Goal: Task Accomplishment & Management: Manage account settings

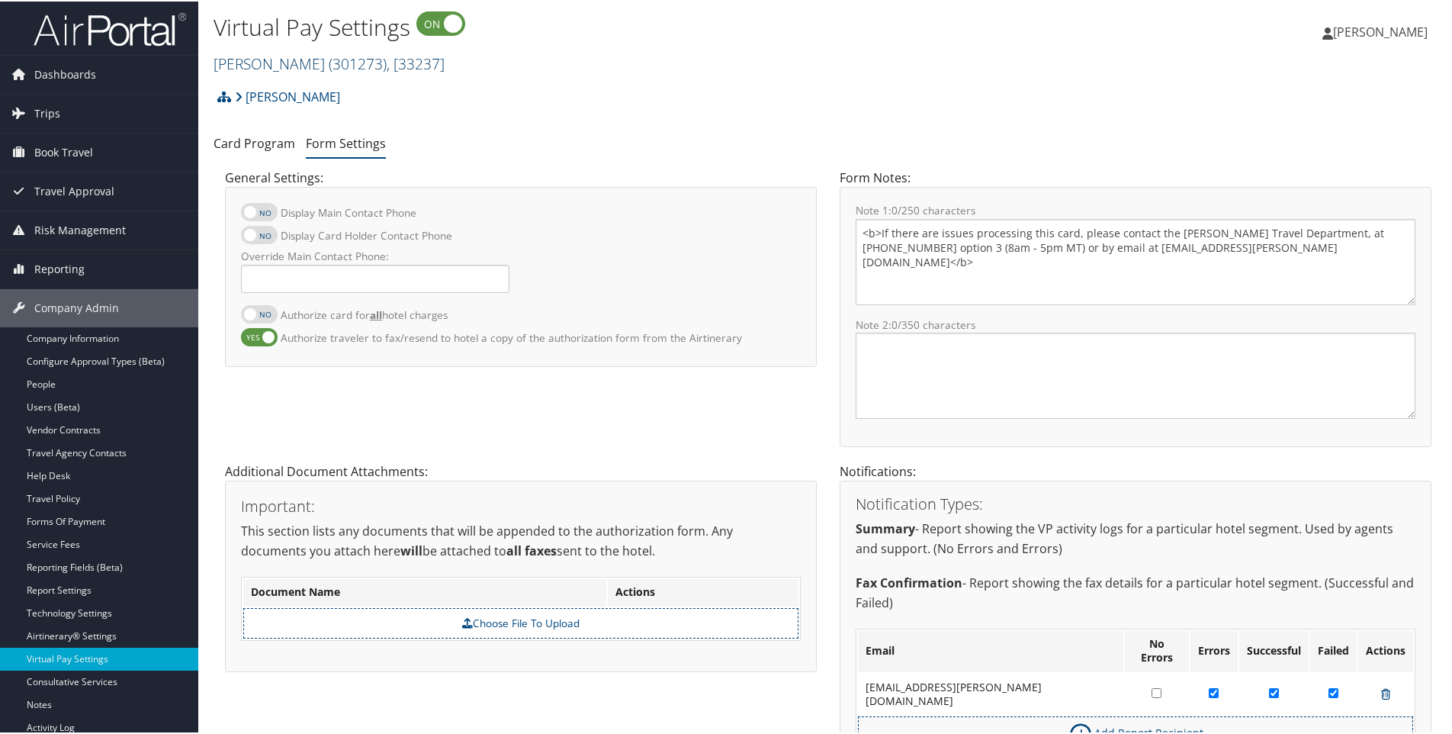
click at [237, 59] on link "Traeger ( 301273 ) , [ 33237 ]" at bounding box center [329, 62] width 231 height 21
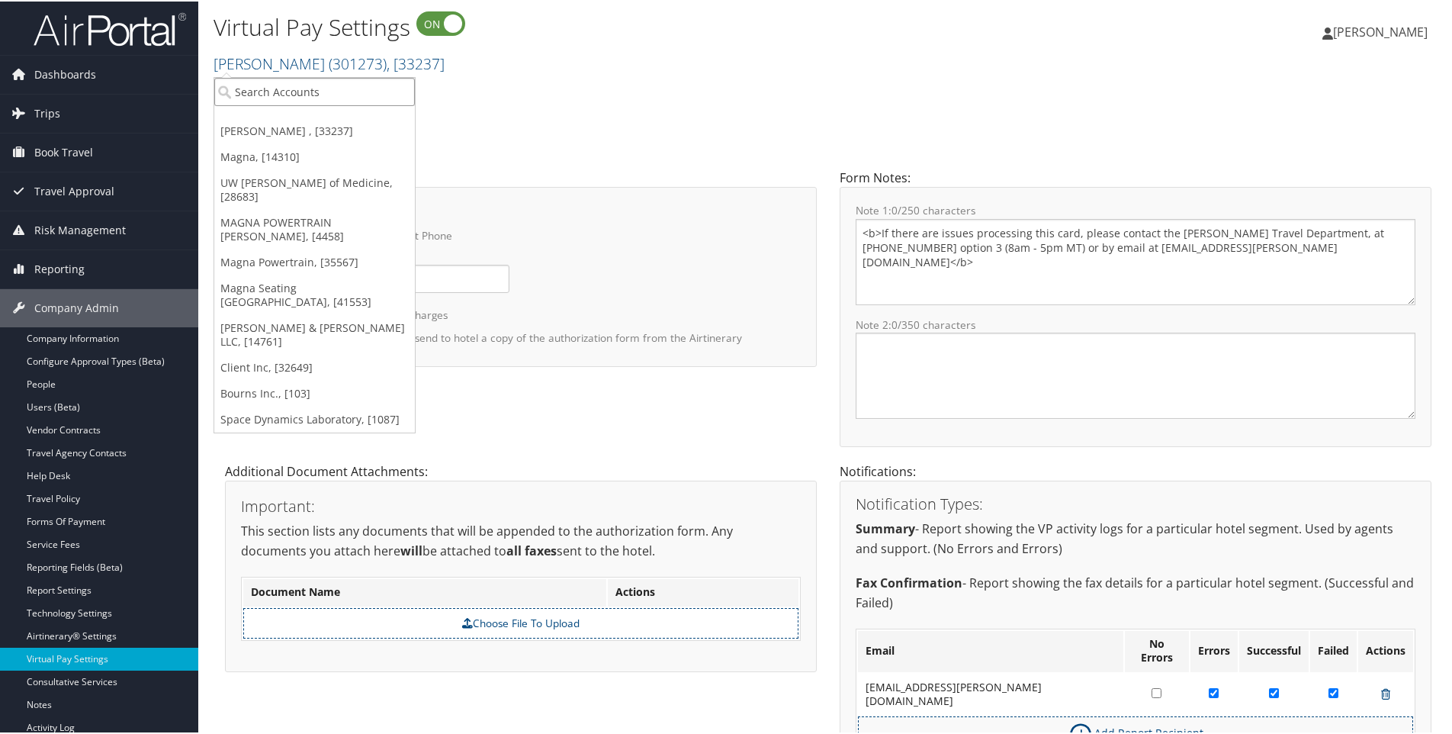
click at [250, 87] on input "search" at bounding box center [314, 90] width 201 height 28
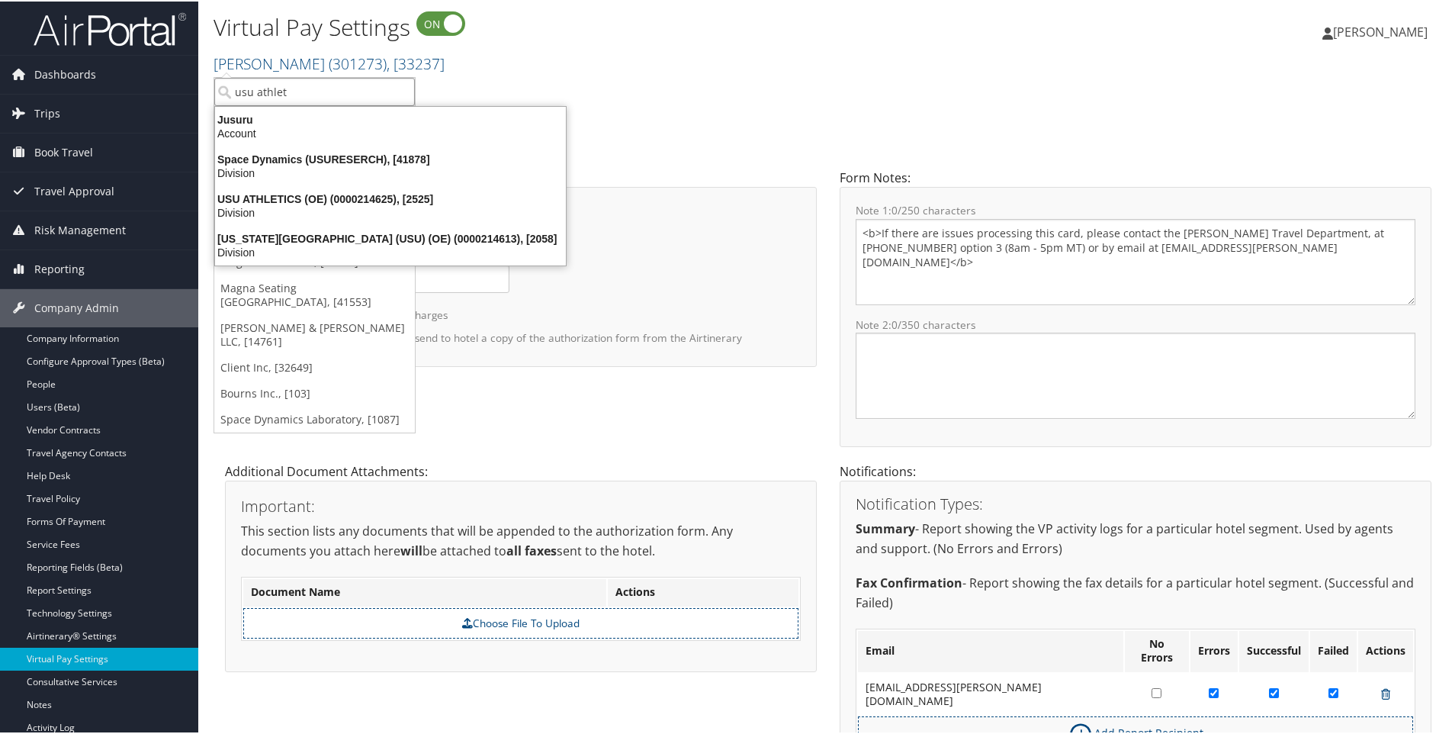
type input "usu athleti"
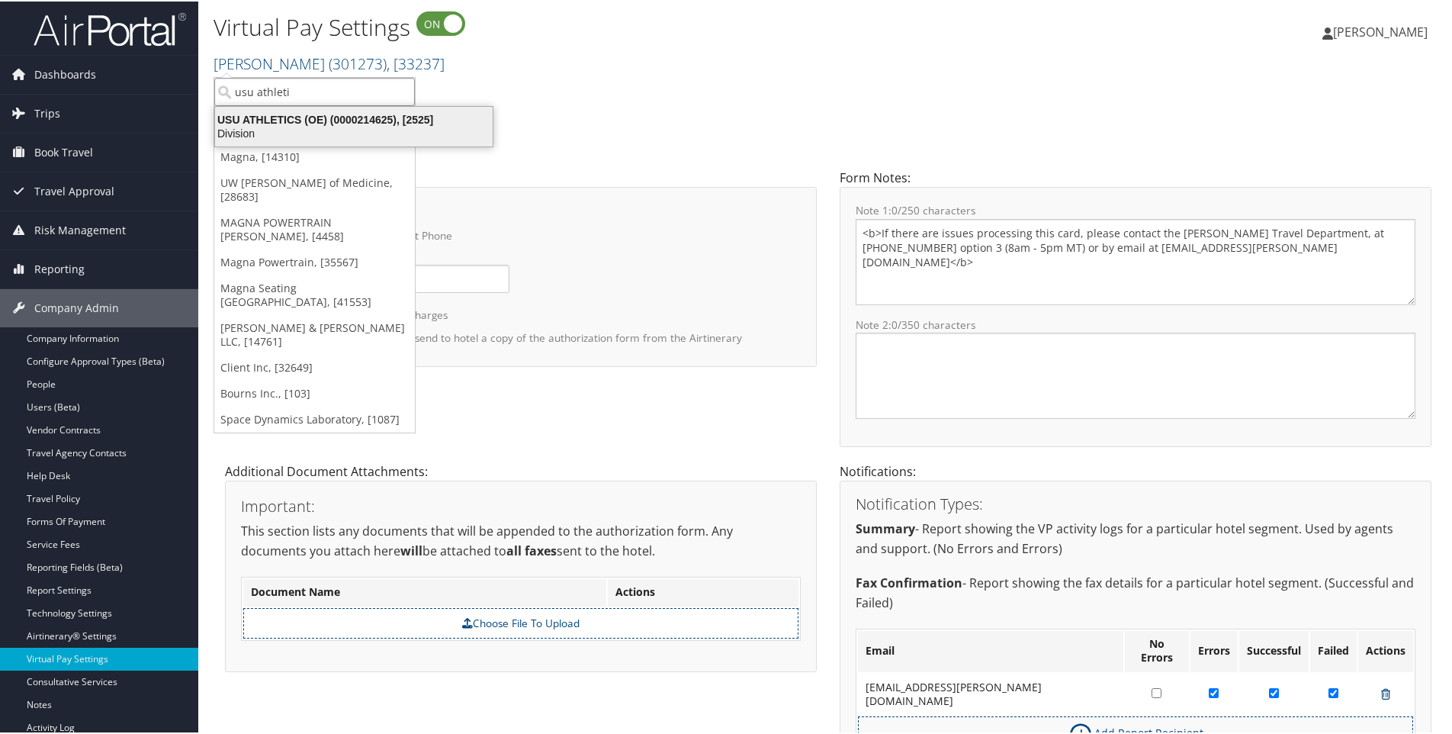
click at [269, 120] on div "USU ATHLETICS (OE) (0000214625), [2525]" at bounding box center [354, 118] width 296 height 14
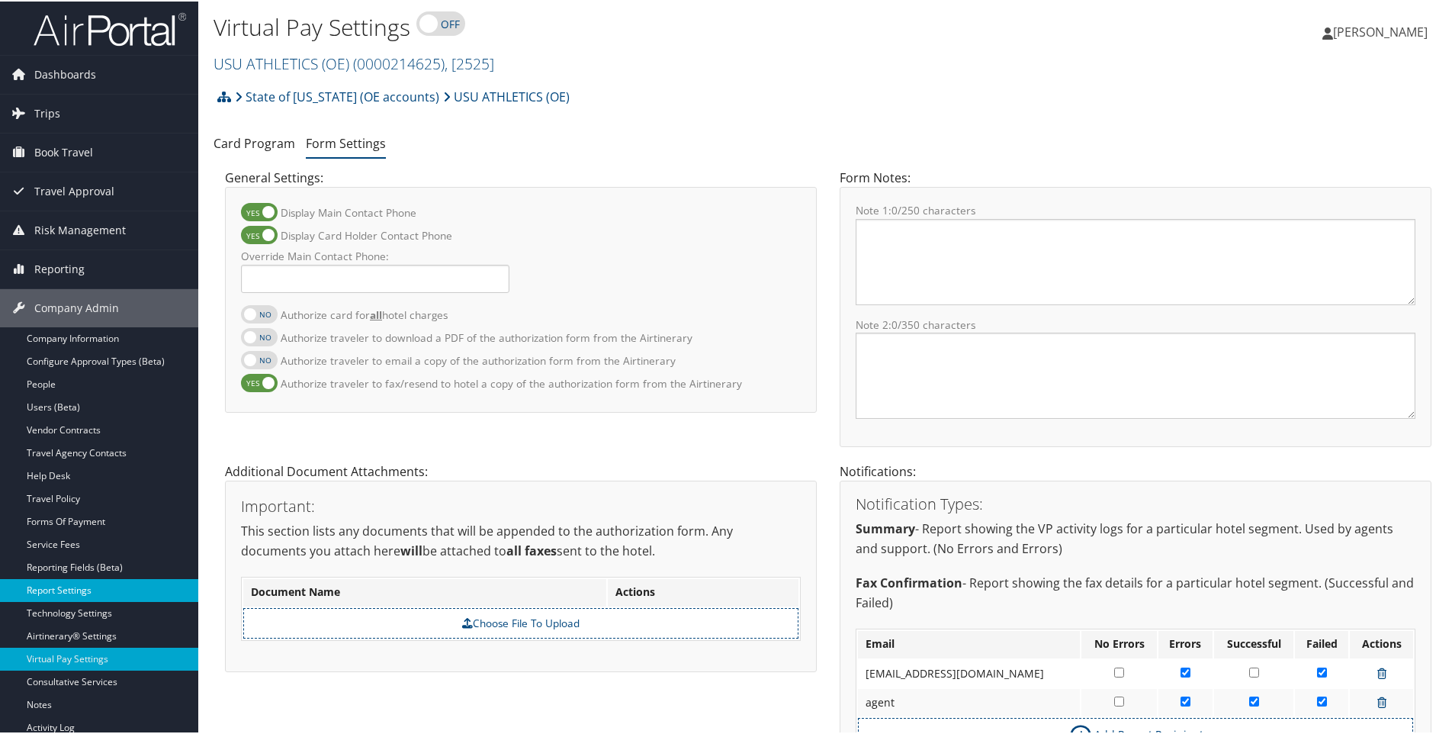
click at [39, 591] on link "Report Settings" at bounding box center [99, 588] width 198 height 23
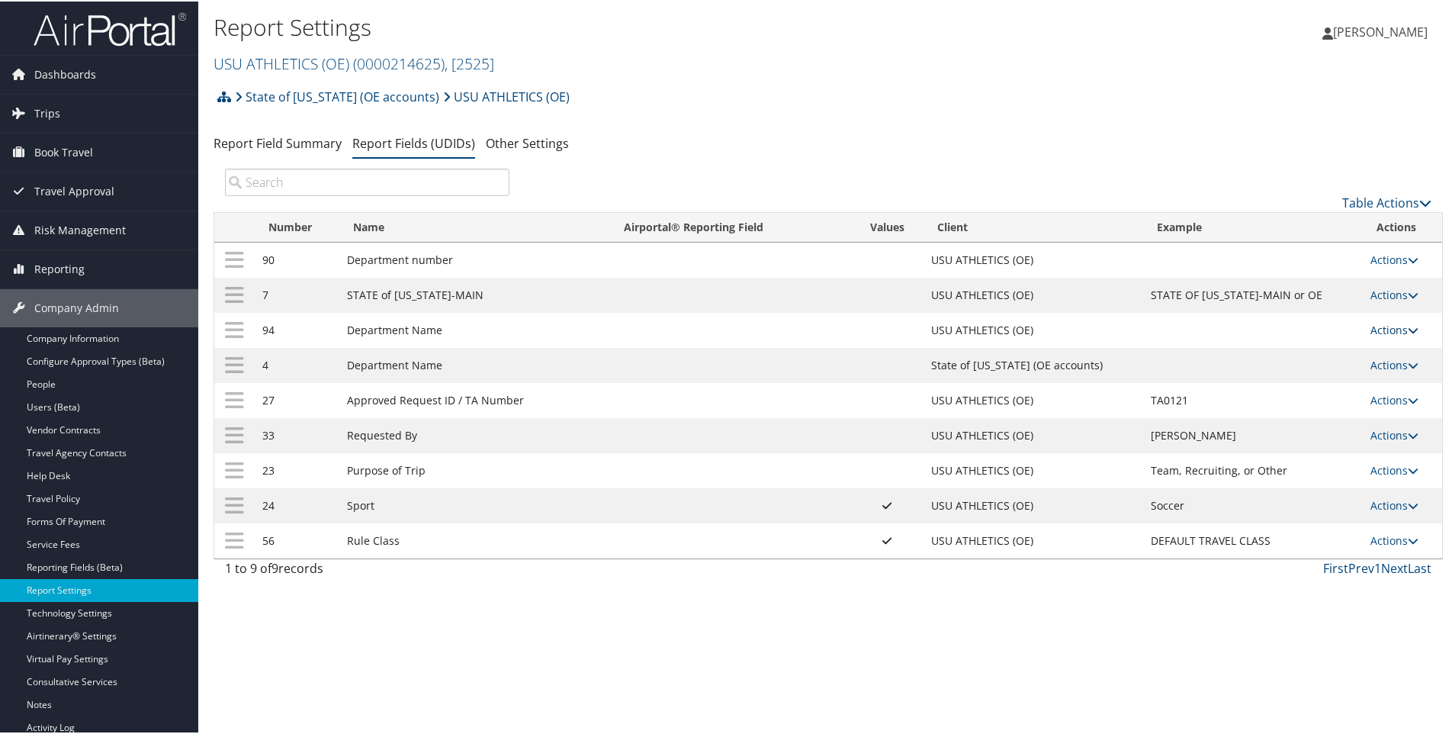
click at [1373, 329] on link "Actions" at bounding box center [1394, 328] width 48 height 14
click at [1274, 406] on link "Edit" at bounding box center [1328, 403] width 165 height 26
select select "1"
select select "both"
select select "trip"
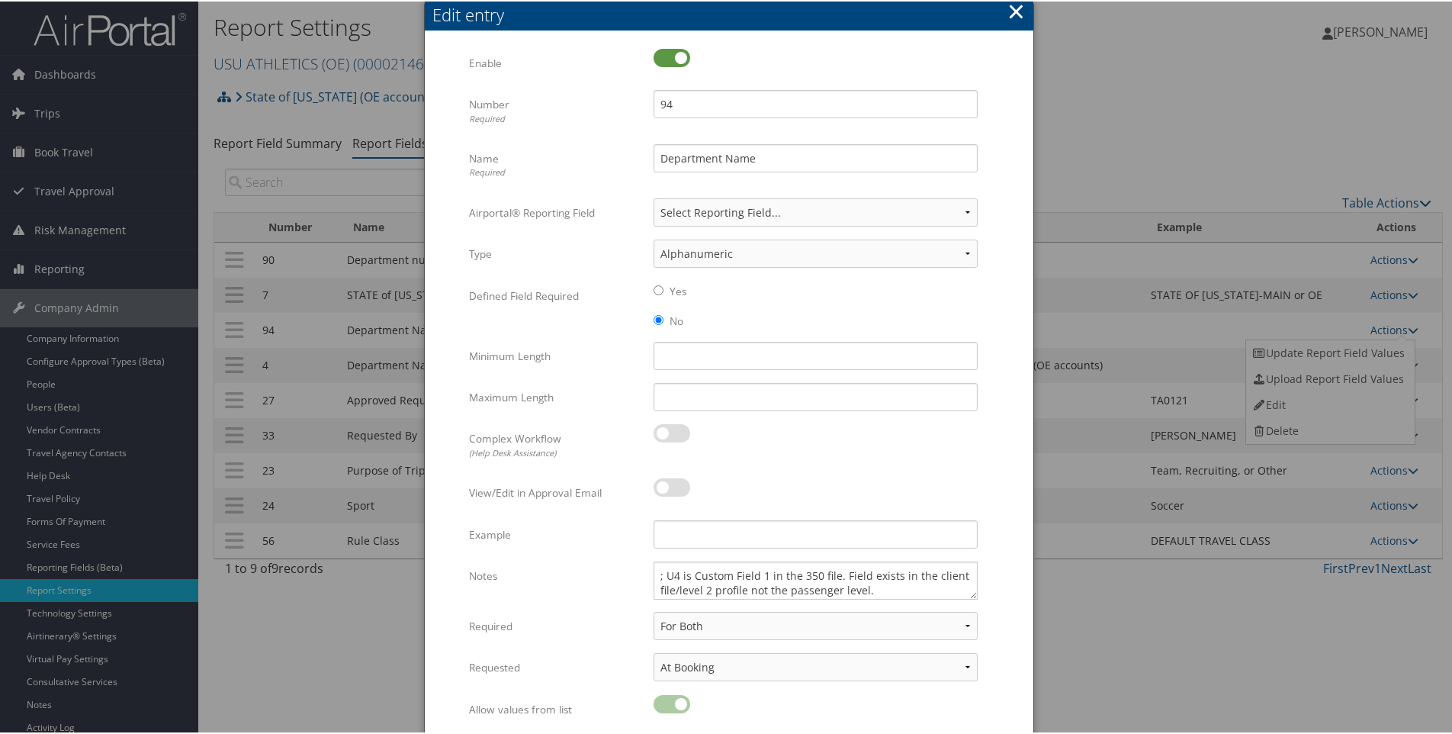
click at [1014, 5] on button "×" at bounding box center [1016, 10] width 18 height 31
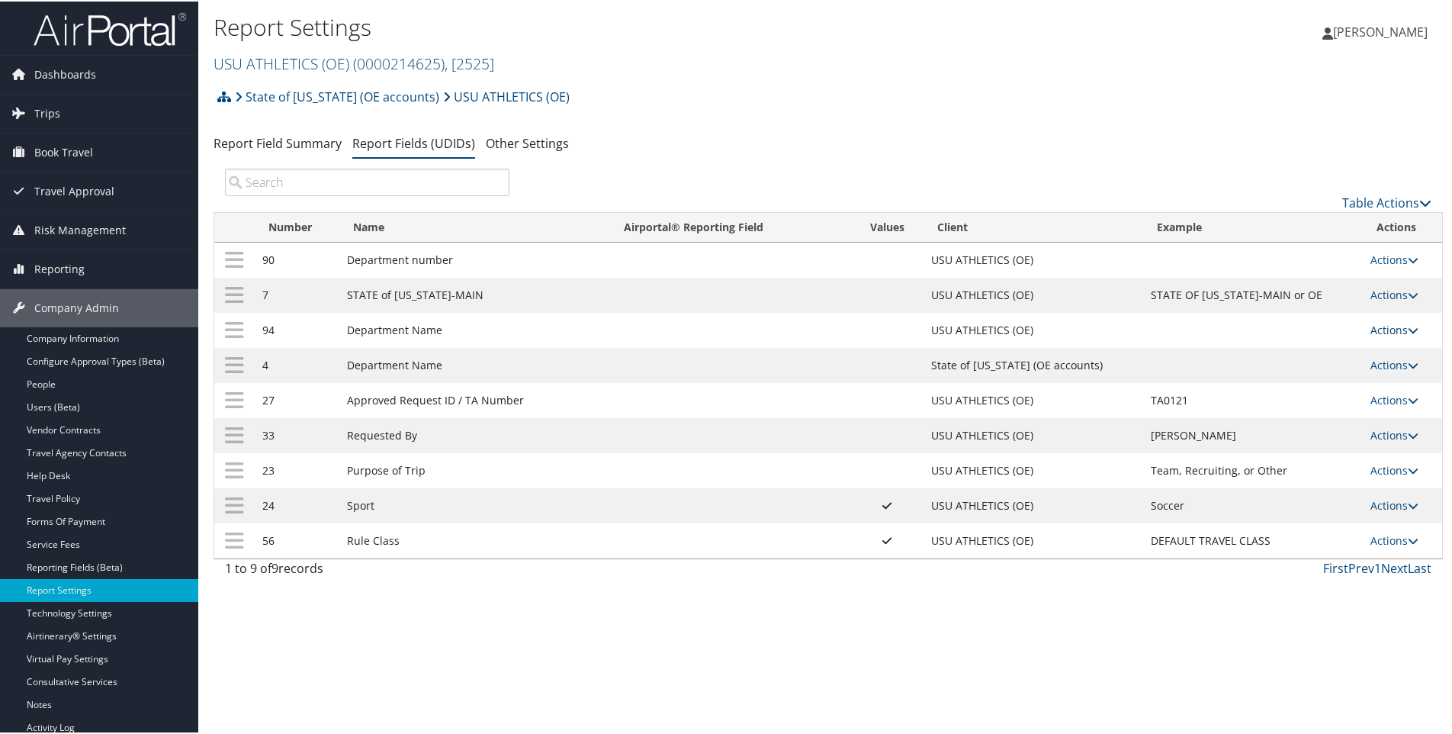
click at [1389, 330] on link "Actions" at bounding box center [1394, 328] width 48 height 14
click at [1299, 349] on link "Update Report Field Values" at bounding box center [1328, 352] width 165 height 26
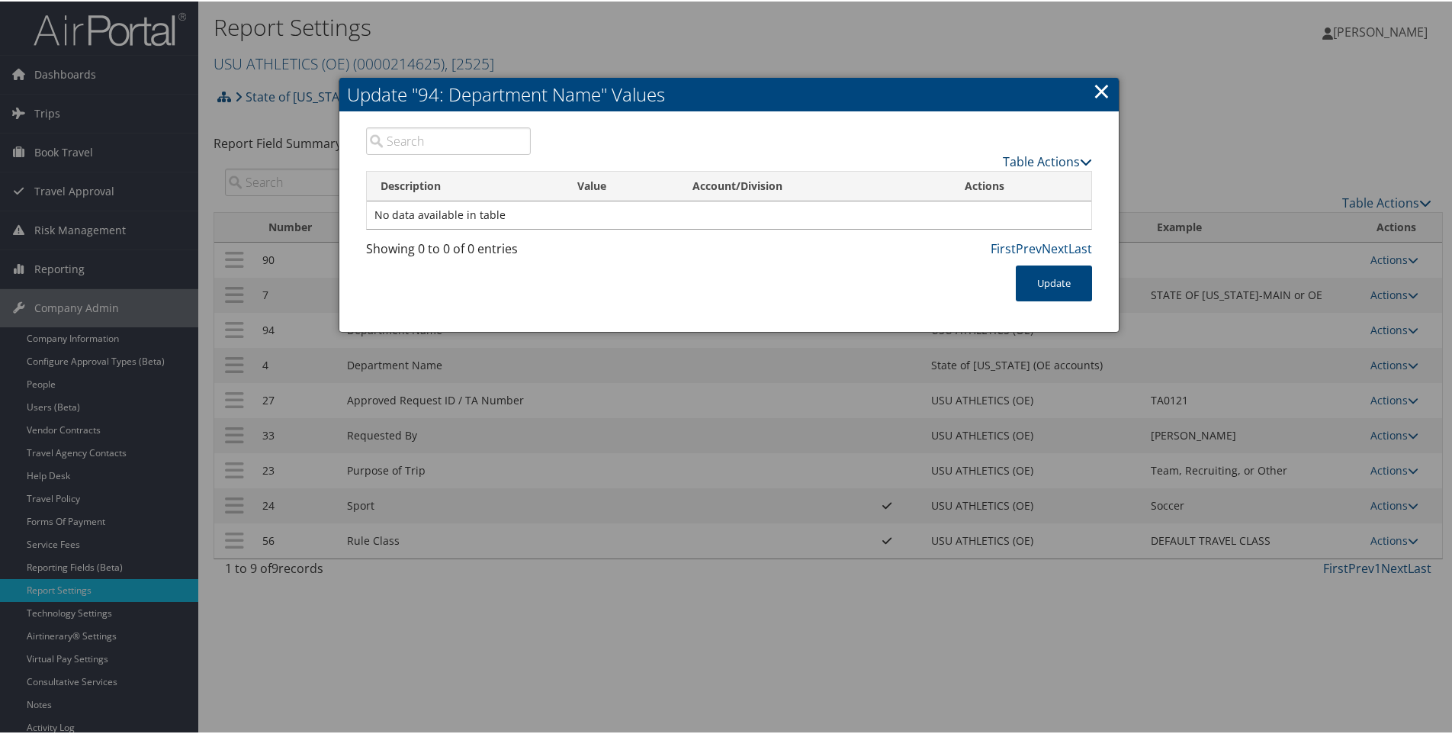
click at [1026, 160] on link "Table Actions" at bounding box center [1047, 160] width 89 height 17
click at [959, 185] on link "New Record" at bounding box center [988, 184] width 201 height 26
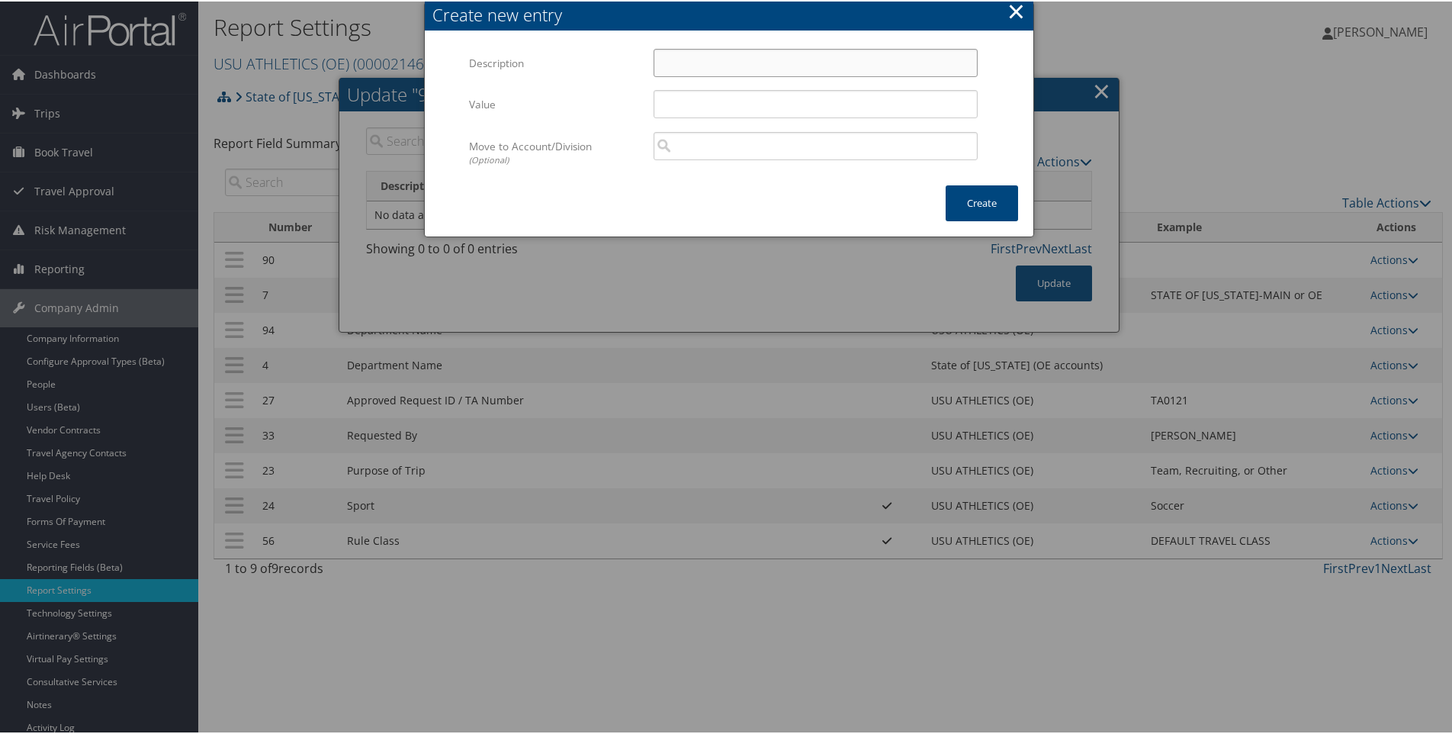
click at [679, 64] on input "Description" at bounding box center [815, 61] width 324 height 28
type input "test"
click at [664, 101] on input "Value" at bounding box center [815, 102] width 324 height 28
type input "test"
click at [985, 203] on button "Create" at bounding box center [982, 202] width 72 height 36
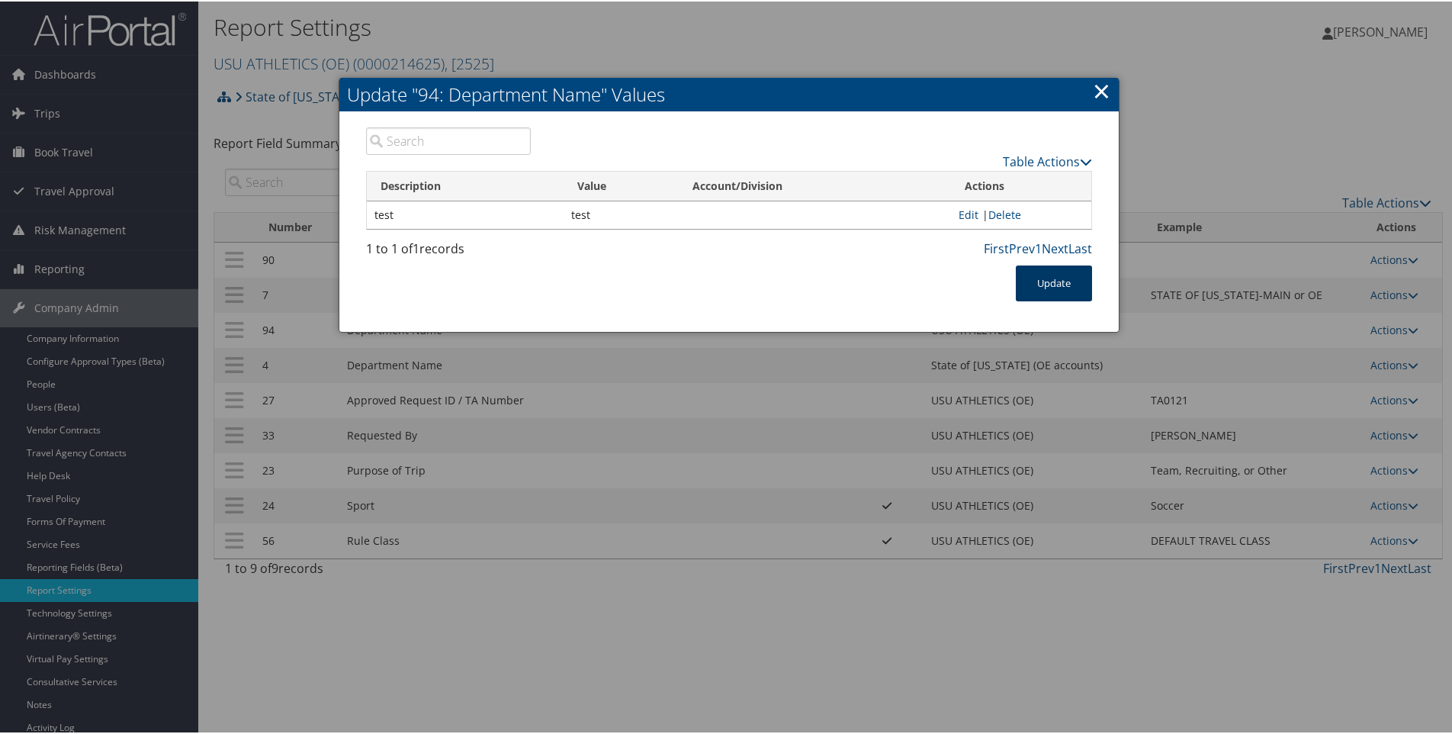
click at [1058, 284] on button "Update" at bounding box center [1054, 282] width 76 height 36
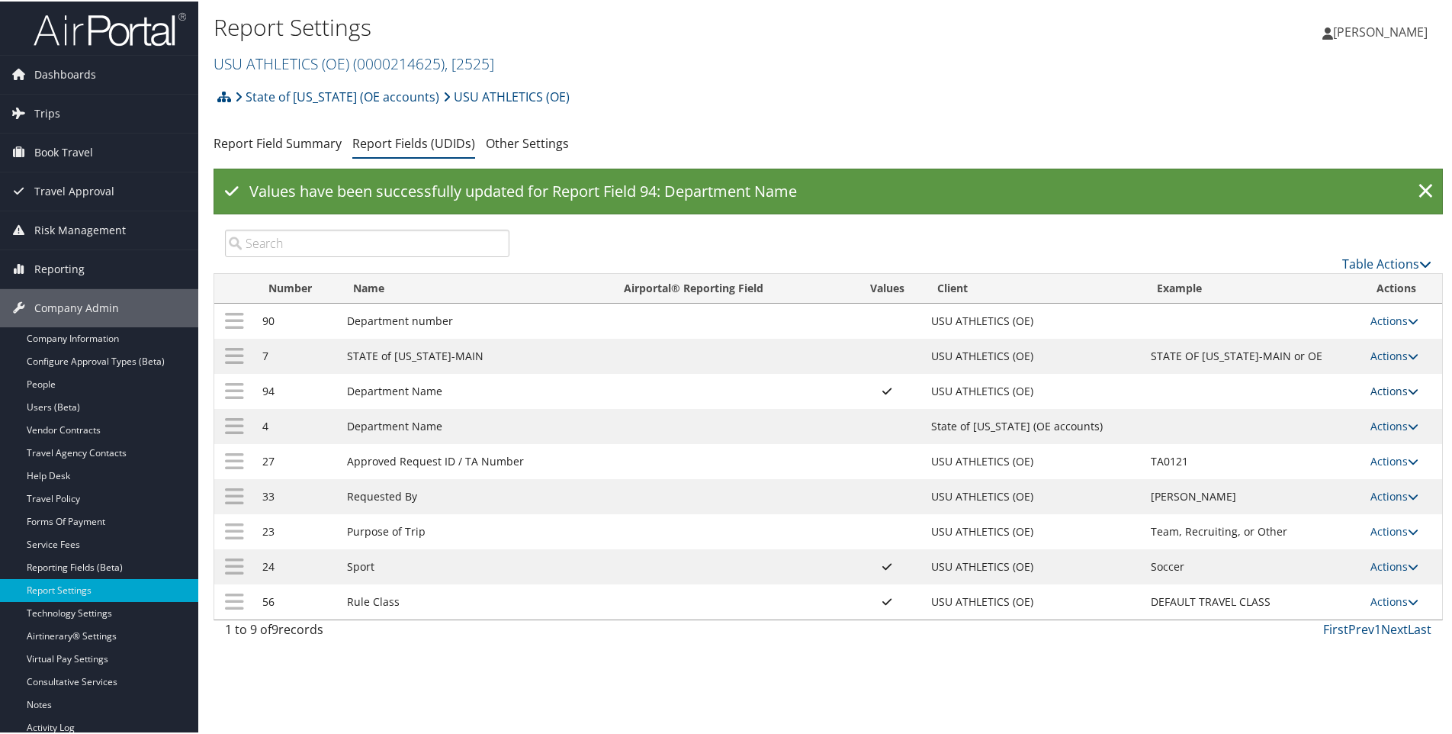
click at [1388, 389] on link "Actions" at bounding box center [1394, 389] width 48 height 14
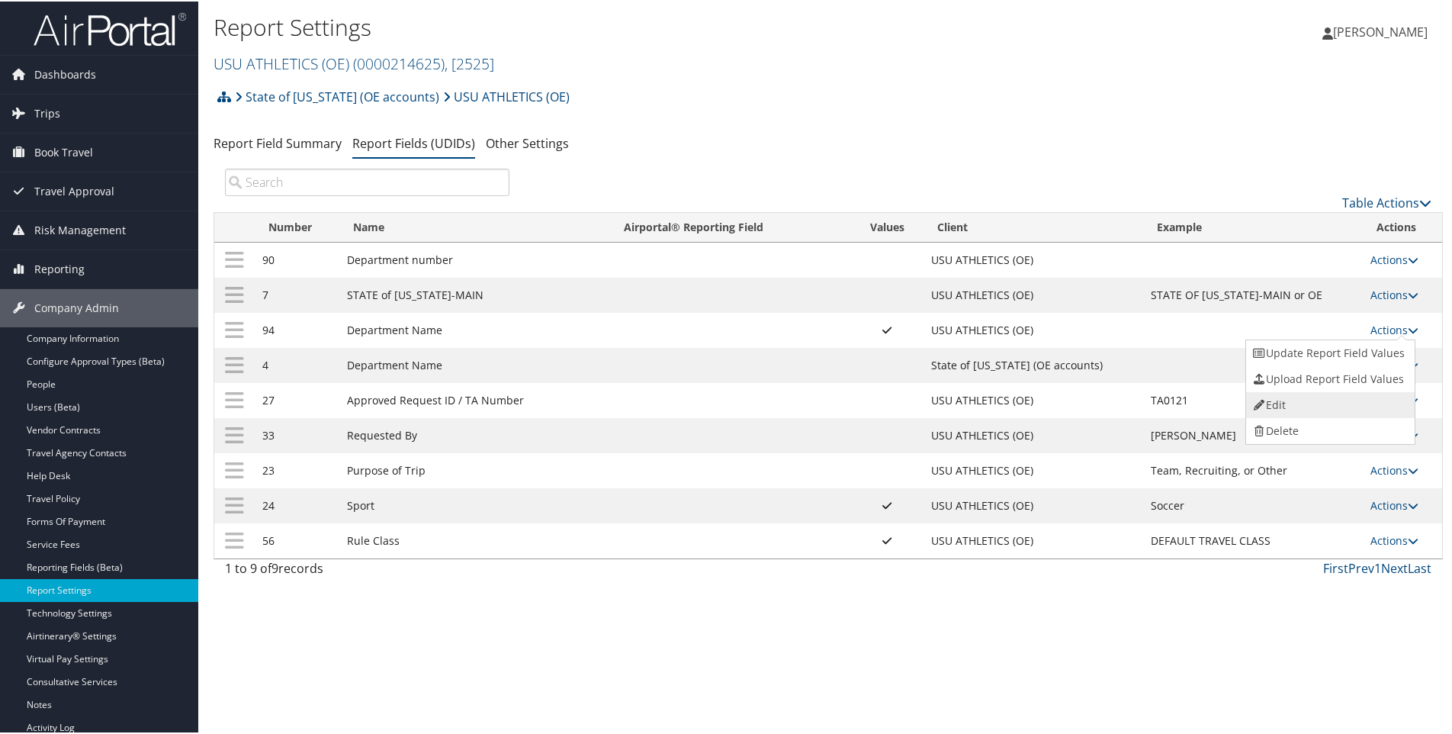
click at [1276, 403] on link "Edit" at bounding box center [1328, 403] width 165 height 26
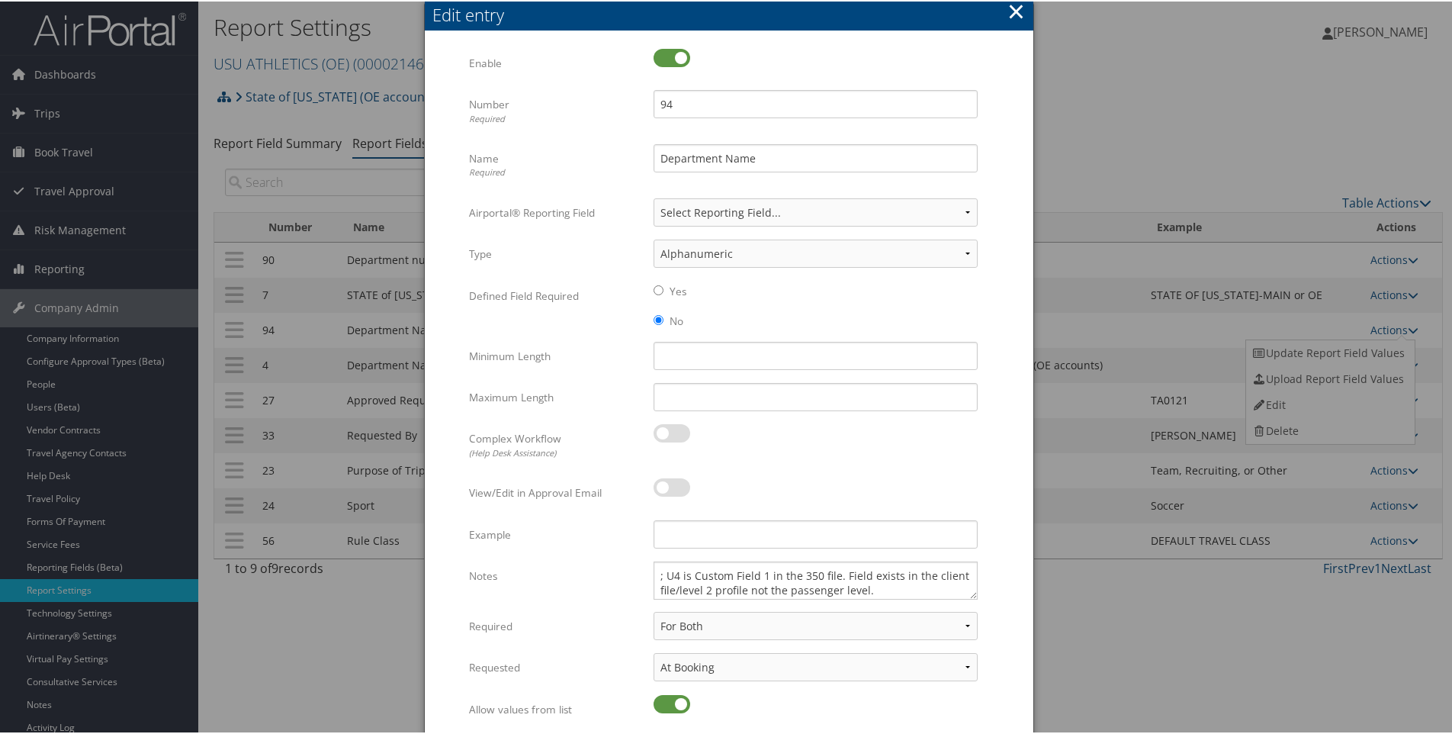
click at [667, 703] on label at bounding box center [671, 702] width 37 height 18
click at [667, 703] on input "checkbox" at bounding box center [666, 705] width 10 height 10
checkbox input "false"
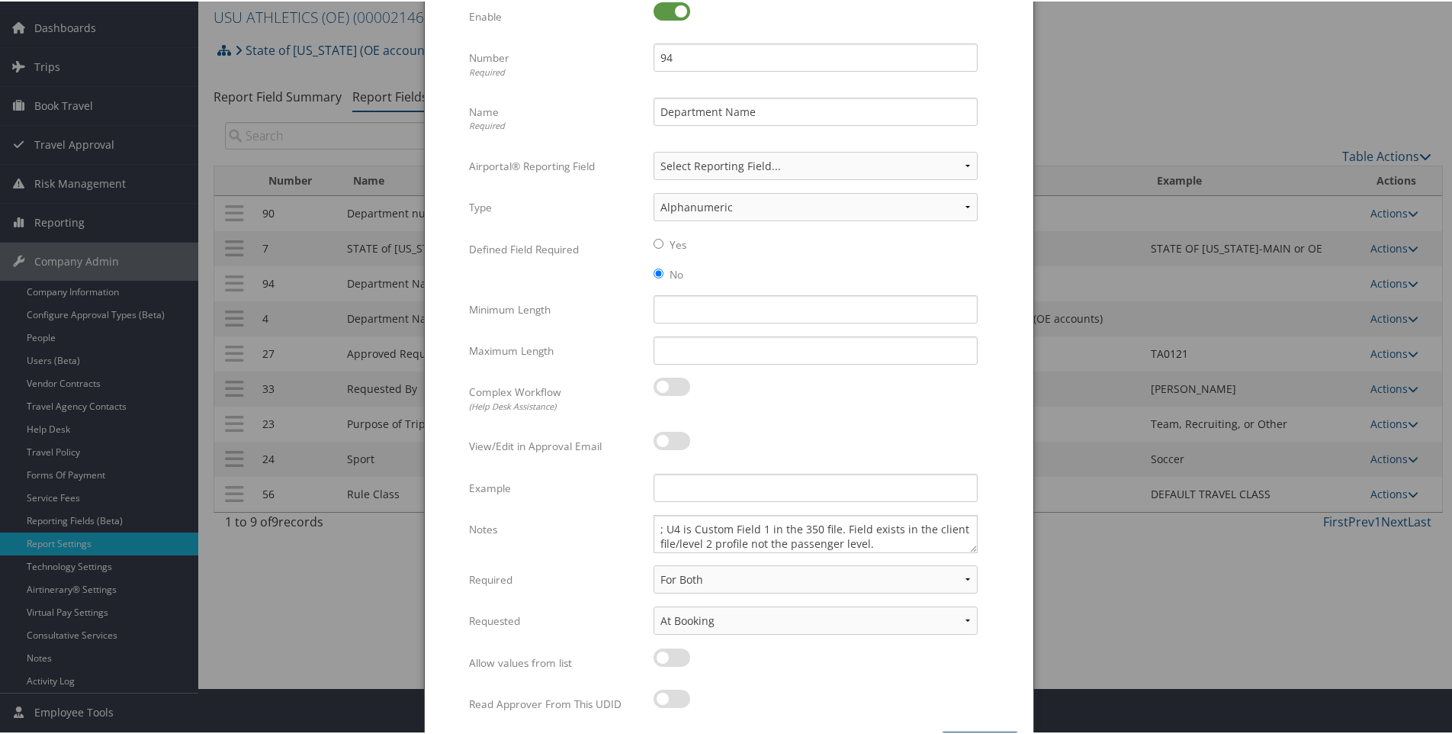
scroll to position [95, 0]
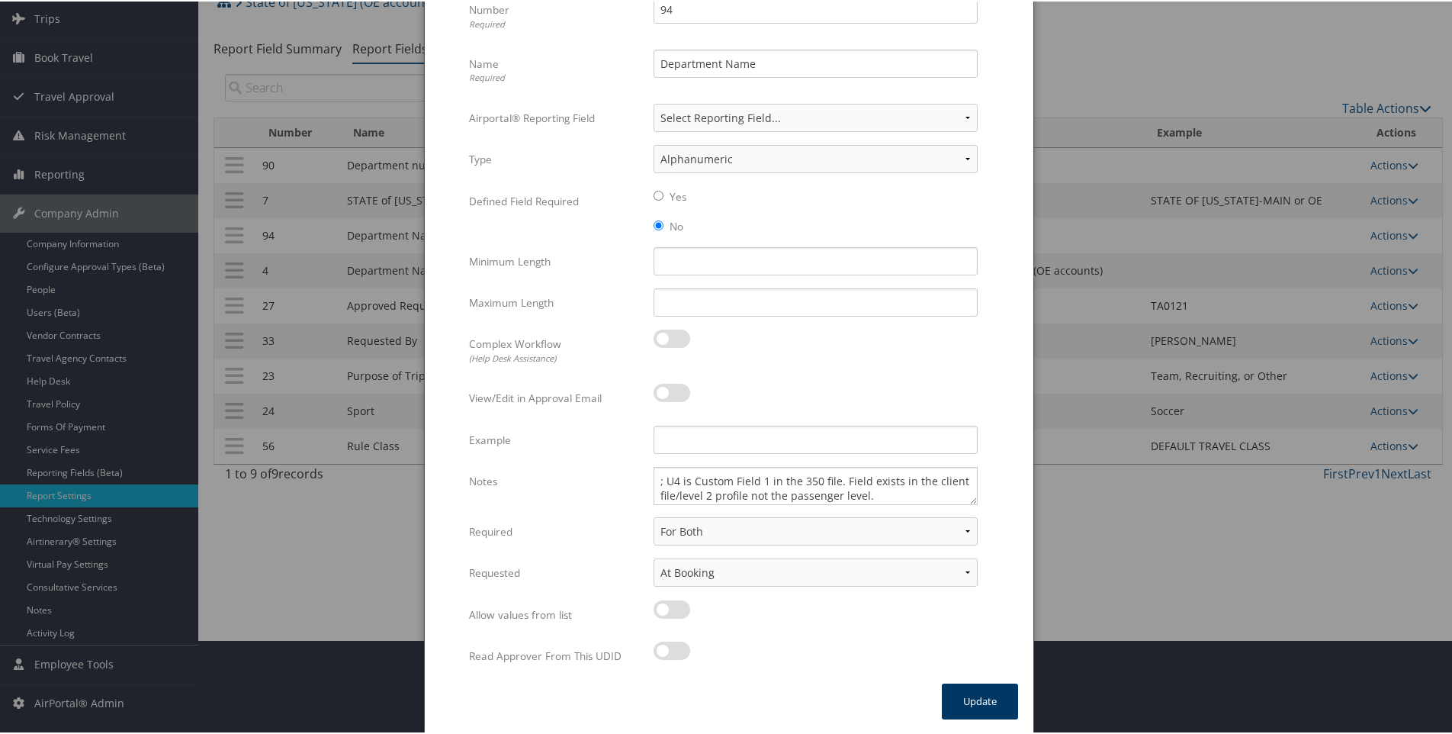
click at [968, 702] on button "Update" at bounding box center [980, 700] width 76 height 36
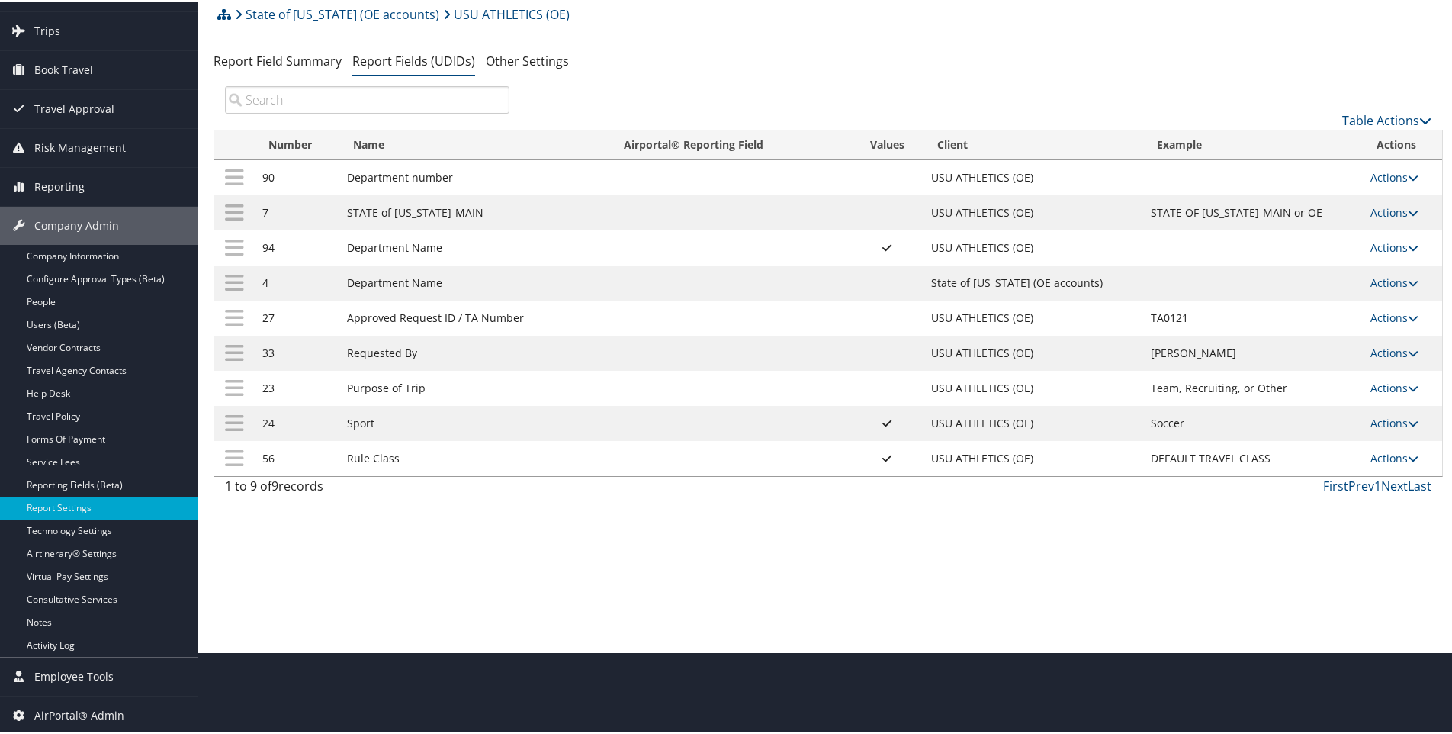
scroll to position [82, 0]
click at [1379, 244] on link "Actions" at bounding box center [1394, 246] width 48 height 14
click at [1298, 268] on link "Update Report Field Values" at bounding box center [1328, 269] width 165 height 26
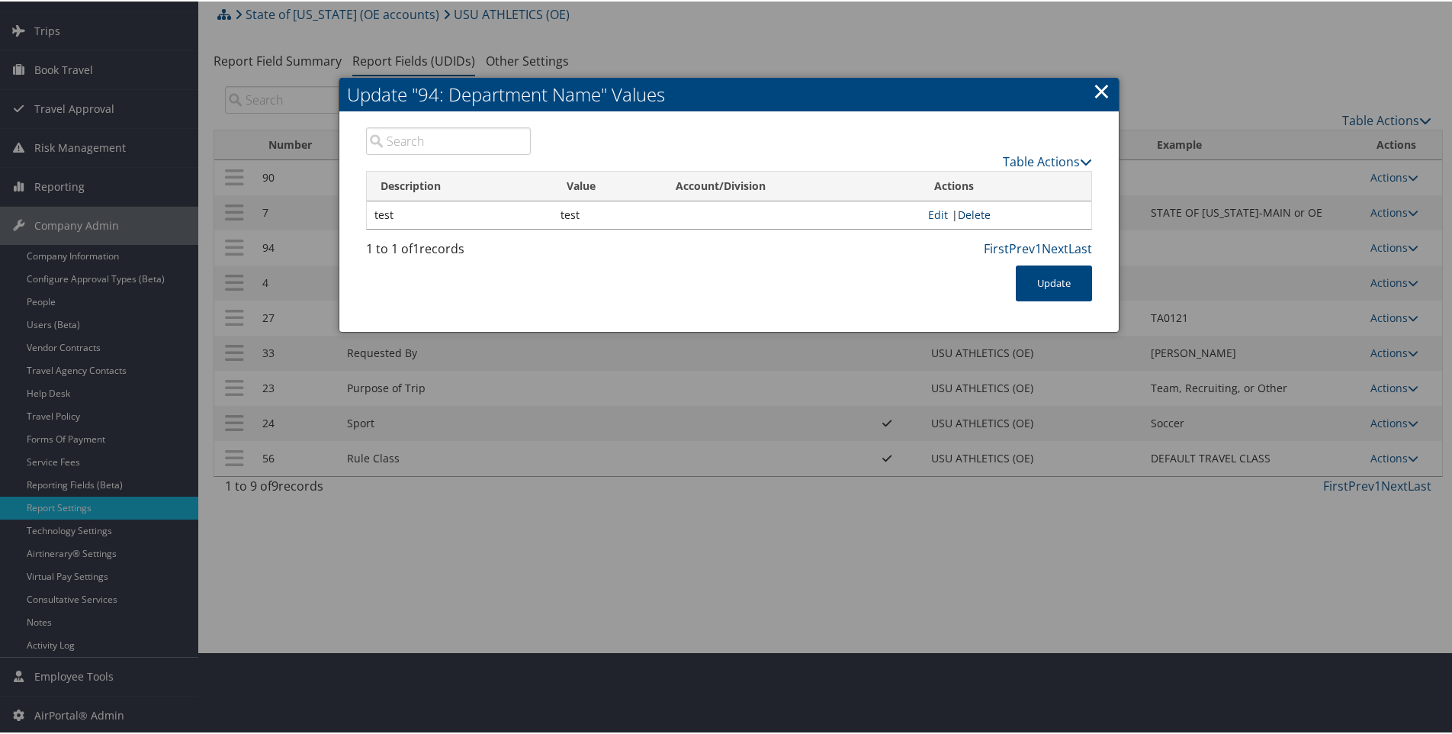
click at [977, 212] on link "Delete" at bounding box center [974, 213] width 33 height 14
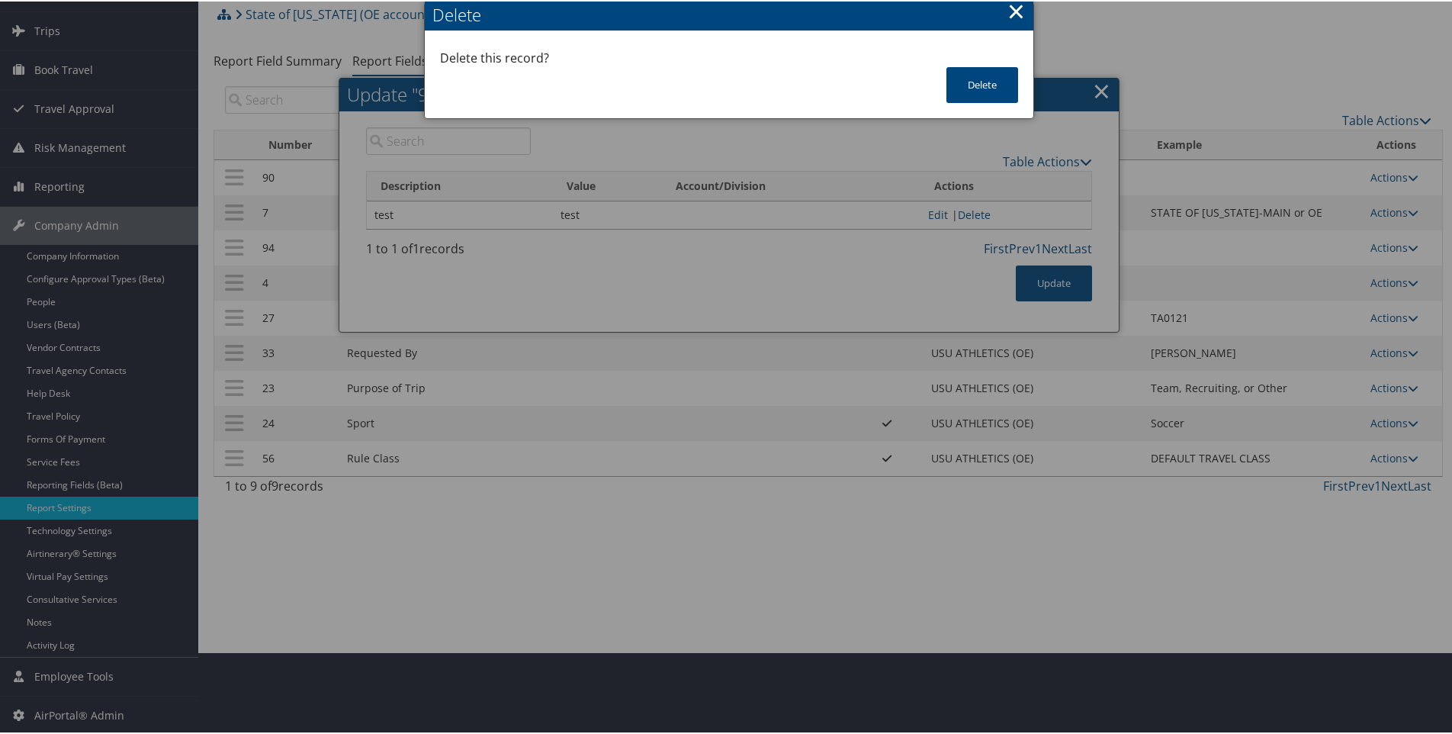
click at [1065, 278] on div at bounding box center [729, 367] width 1458 height 734
click at [987, 79] on button "Delete" at bounding box center [982, 84] width 72 height 36
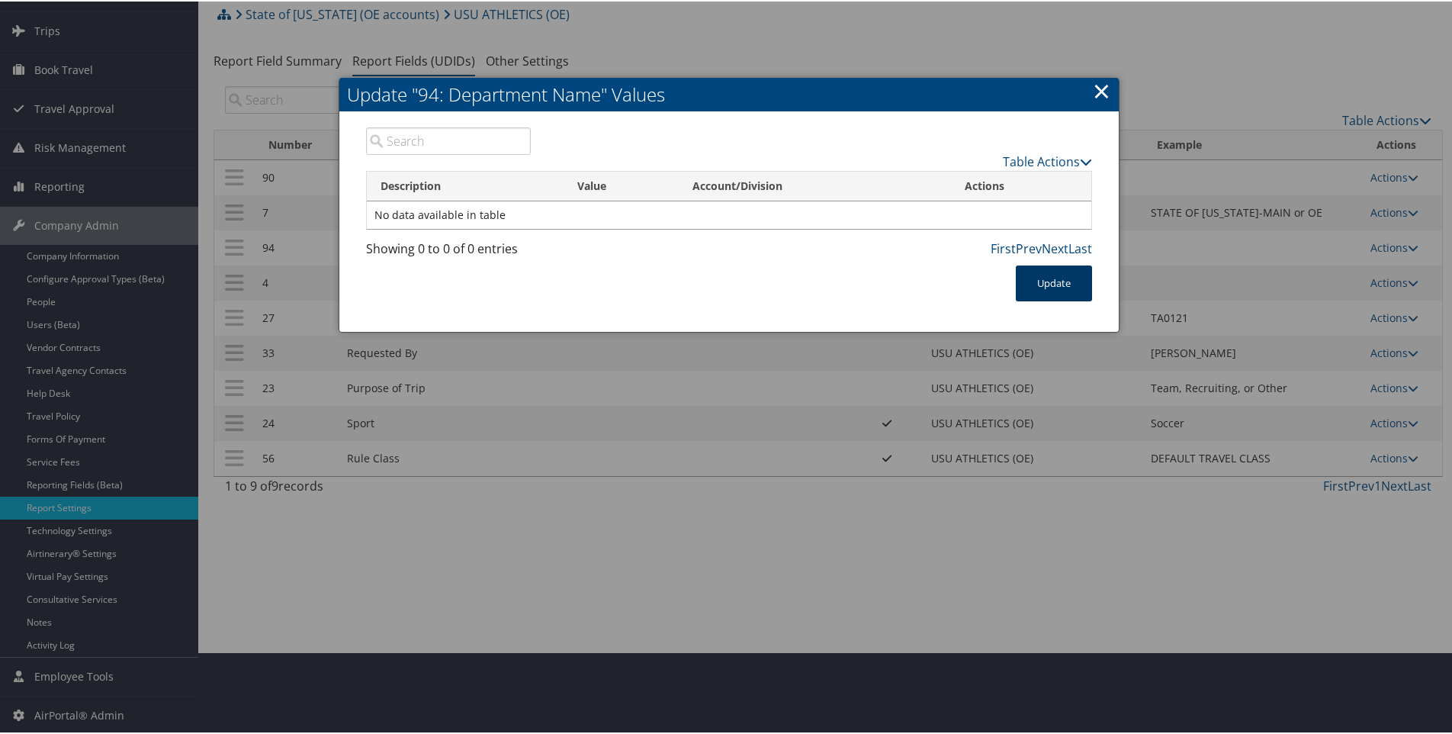
click at [1054, 279] on button "Update" at bounding box center [1054, 282] width 76 height 36
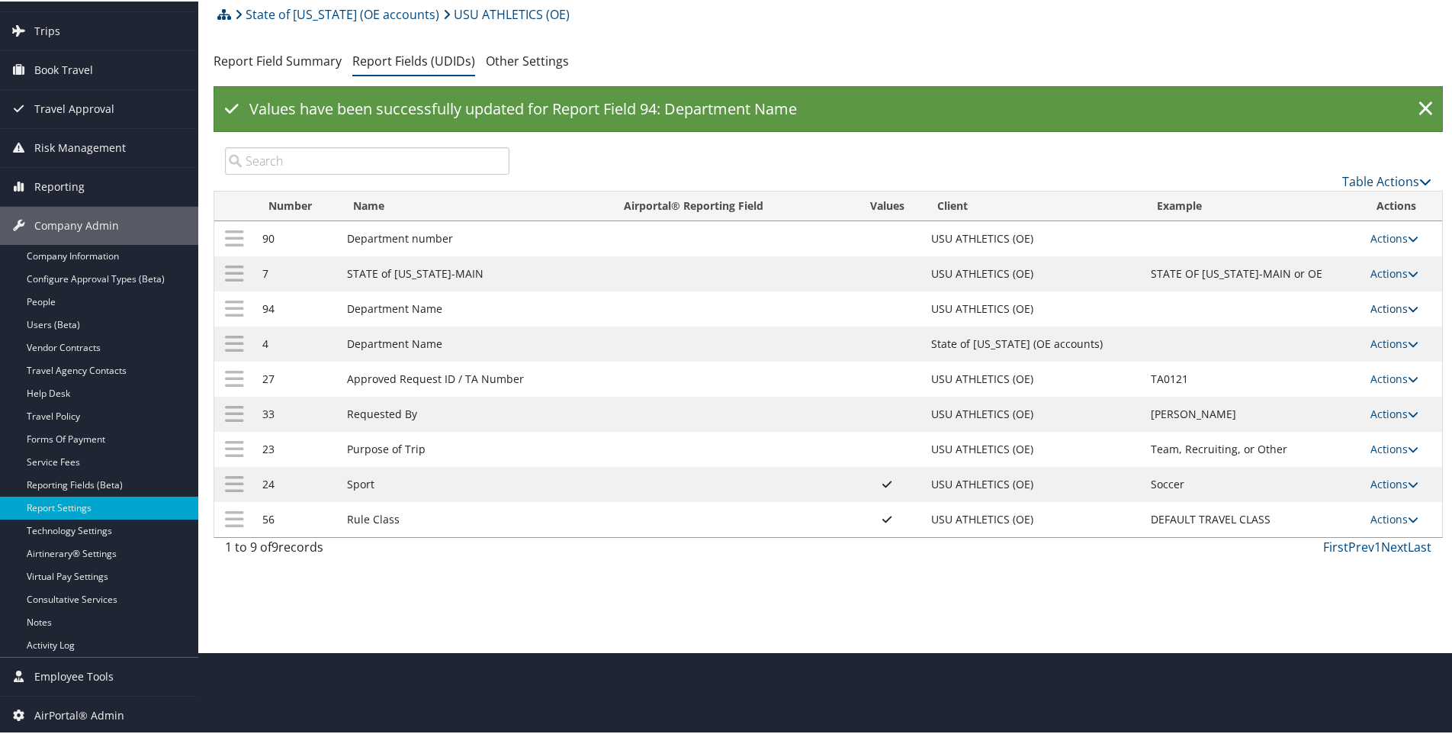
click at [1383, 305] on link "Actions" at bounding box center [1394, 307] width 48 height 14
click at [1273, 382] on link "Edit" at bounding box center [1328, 382] width 165 height 26
select select "1"
select select "both"
select select "trip"
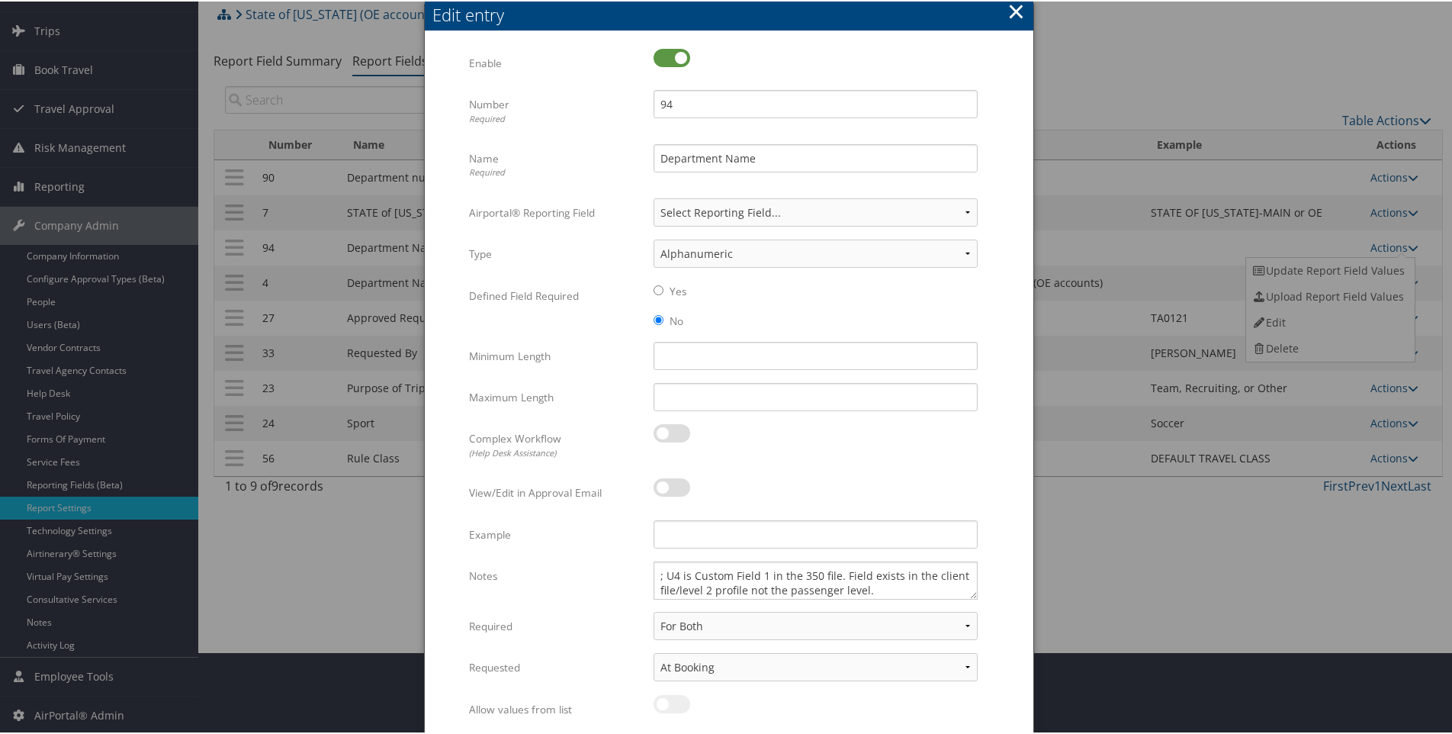
click at [1010, 7] on button "×" at bounding box center [1016, 10] width 18 height 31
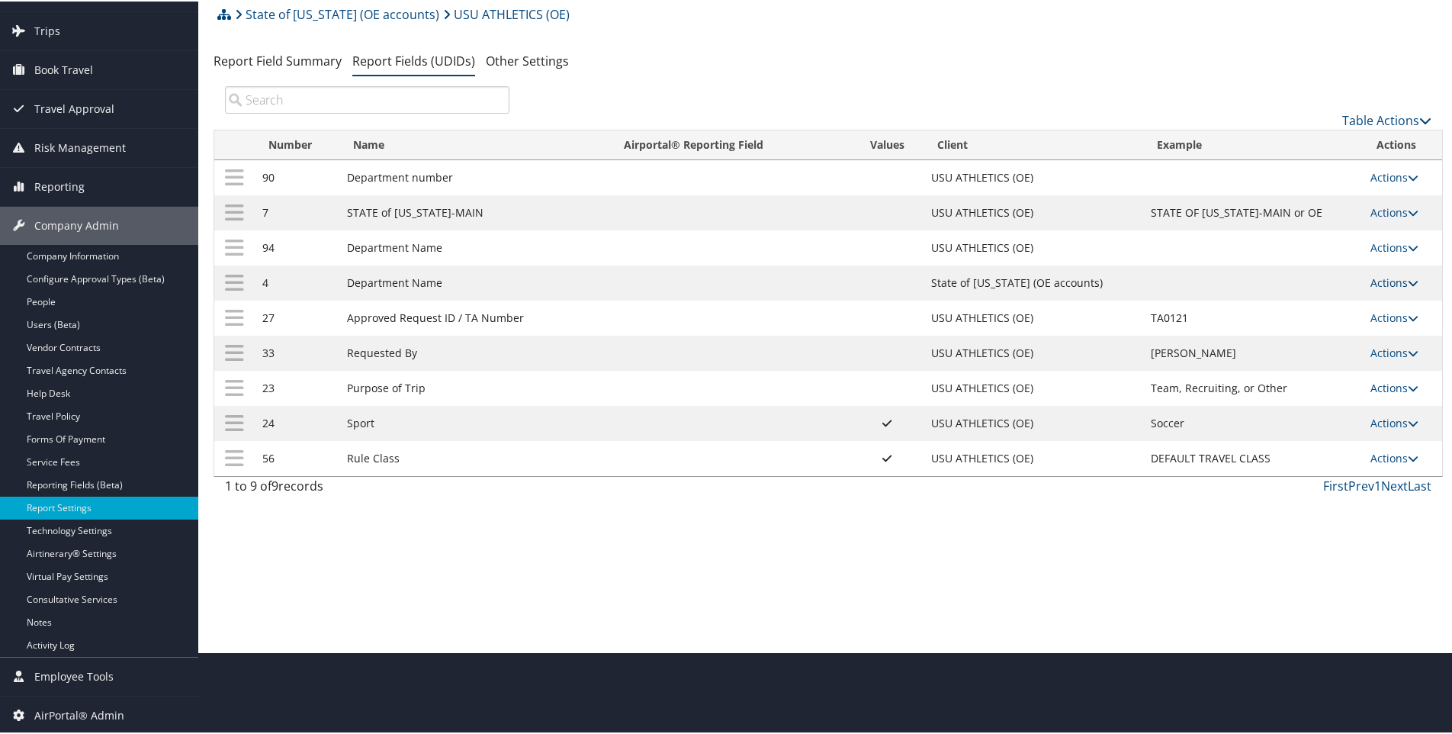
click at [1373, 278] on link "Actions" at bounding box center [1394, 281] width 48 height 14
click at [1274, 355] on link "Edit" at bounding box center [1328, 356] width 165 height 26
select select "both"
select select "trip"
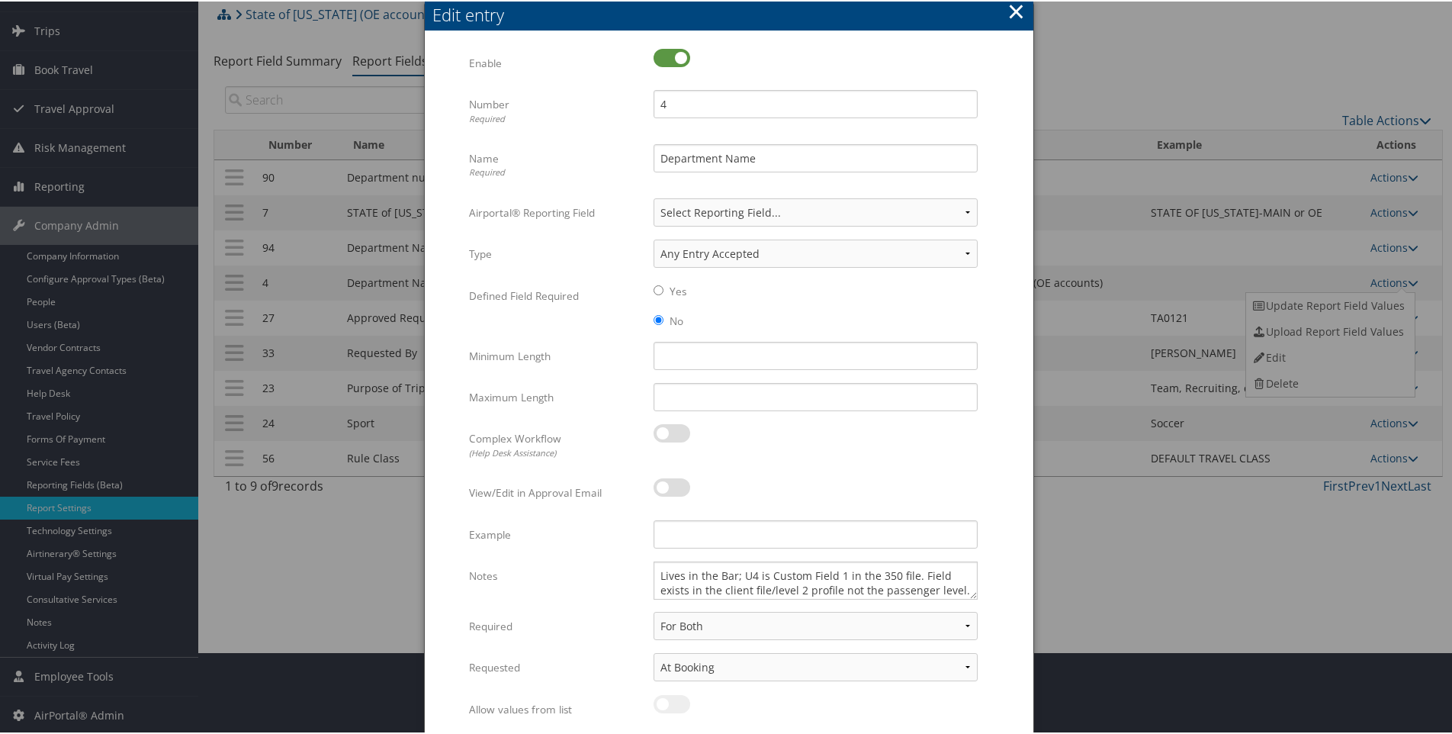
click at [1013, 8] on button "×" at bounding box center [1016, 10] width 18 height 31
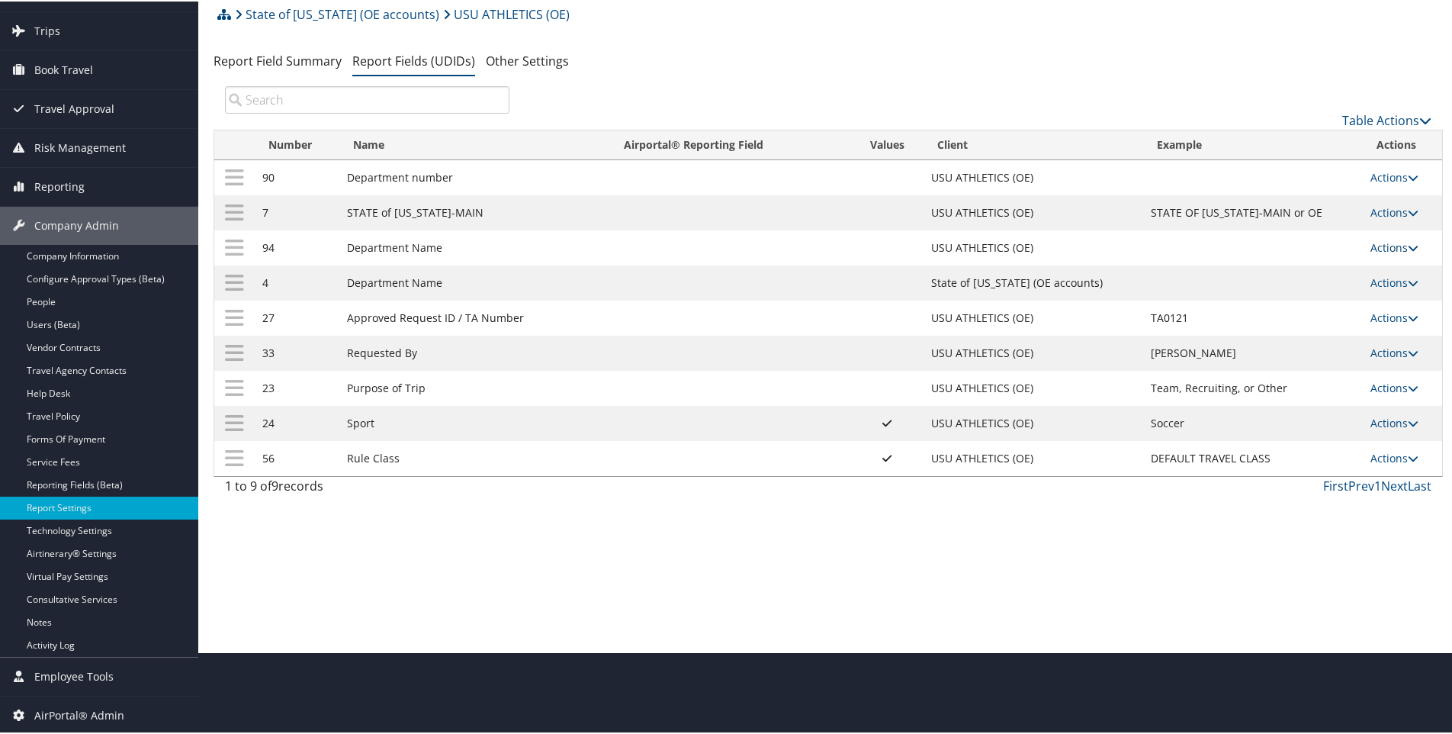
click at [1380, 245] on link "Actions" at bounding box center [1394, 246] width 48 height 14
click at [1280, 269] on link "Update Report Field Values" at bounding box center [1328, 269] width 165 height 26
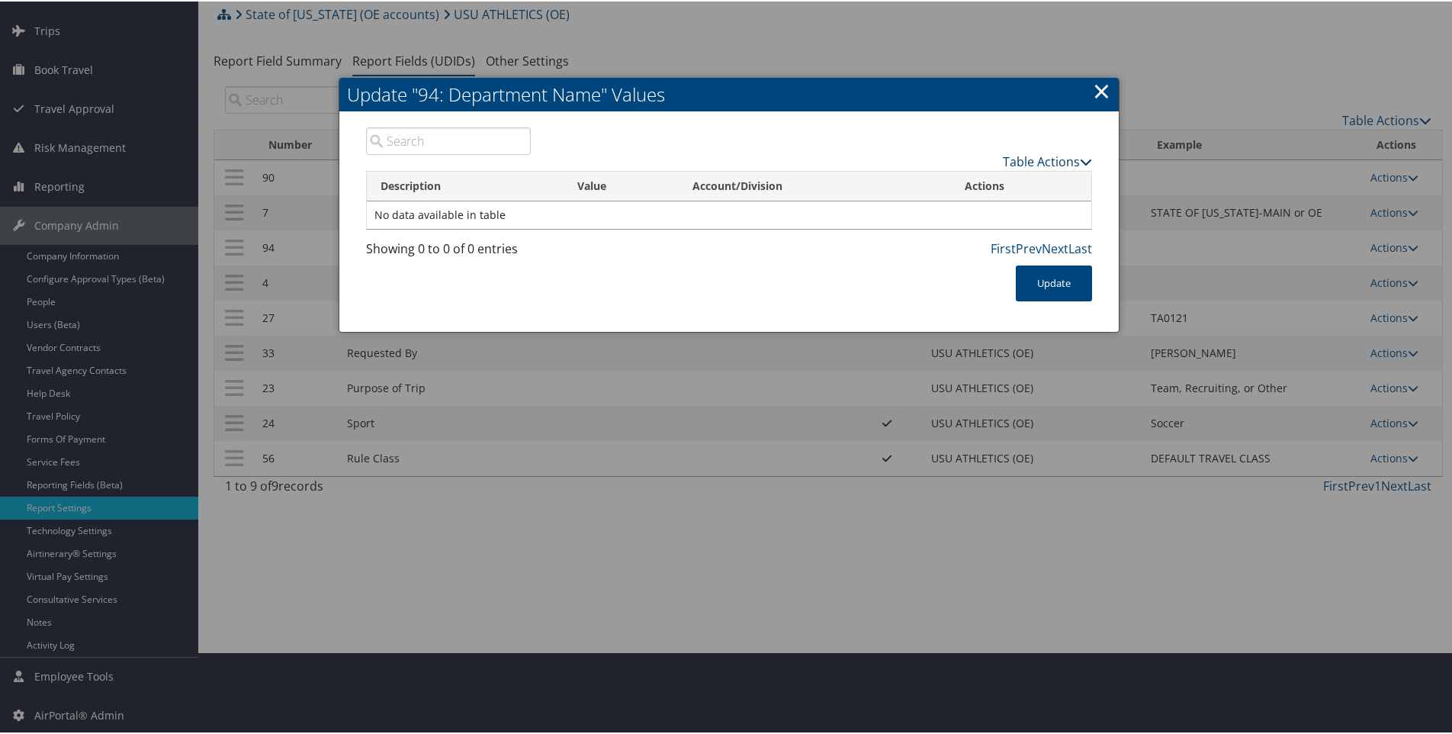
click at [1016, 161] on link "Table Actions" at bounding box center [1047, 160] width 89 height 17
click at [946, 180] on link "New Record" at bounding box center [988, 184] width 201 height 26
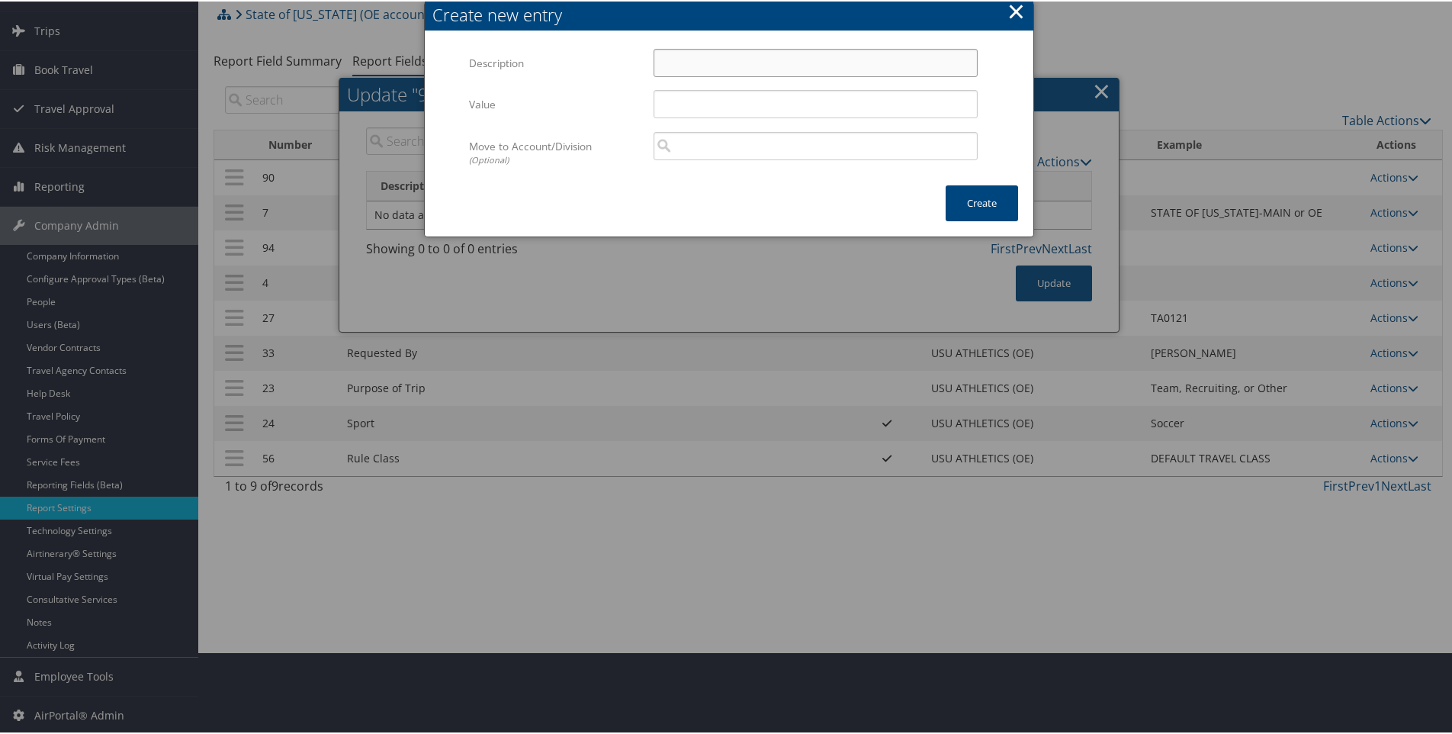
click at [669, 63] on input "Description" at bounding box center [815, 61] width 324 height 28
type input "USU"
click at [964, 189] on button "Create" at bounding box center [982, 202] width 72 height 36
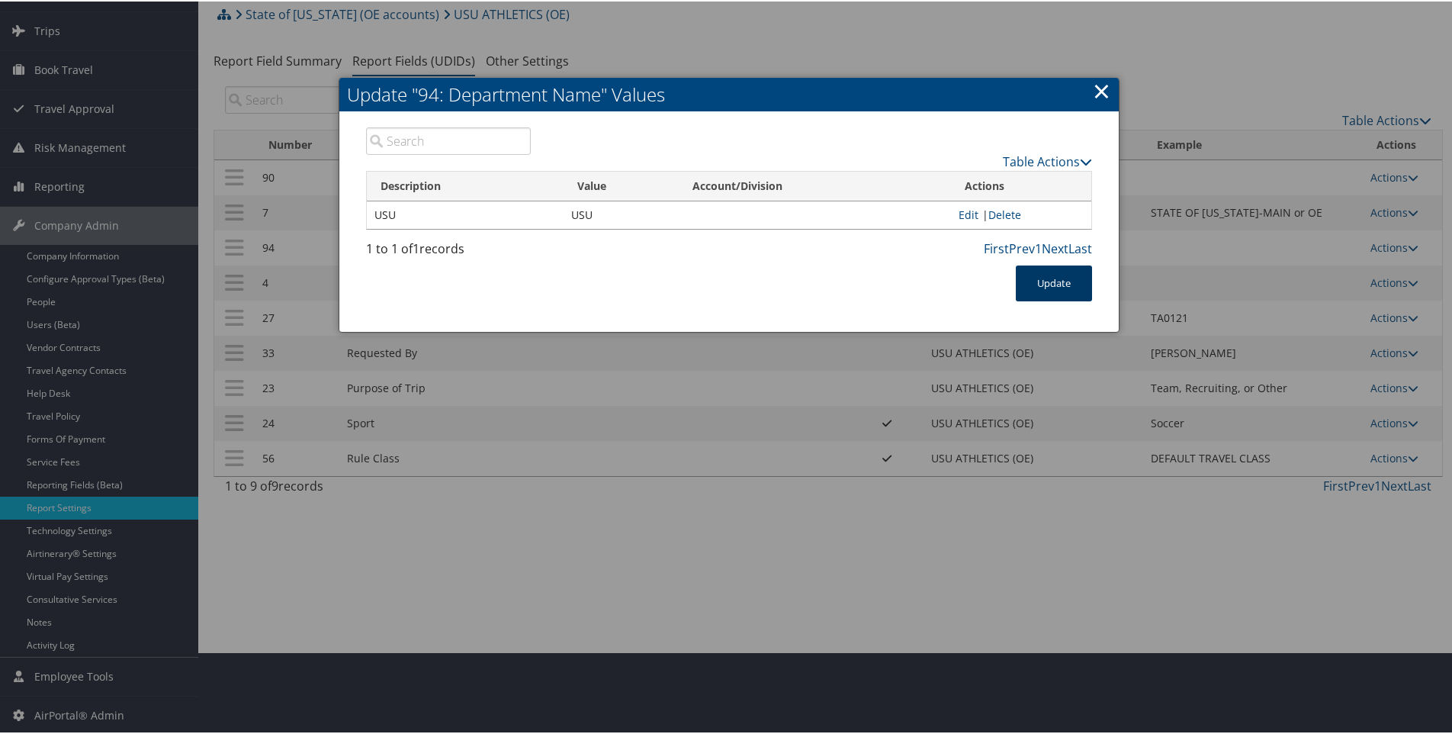
click at [1043, 290] on button "Update" at bounding box center [1054, 282] width 76 height 36
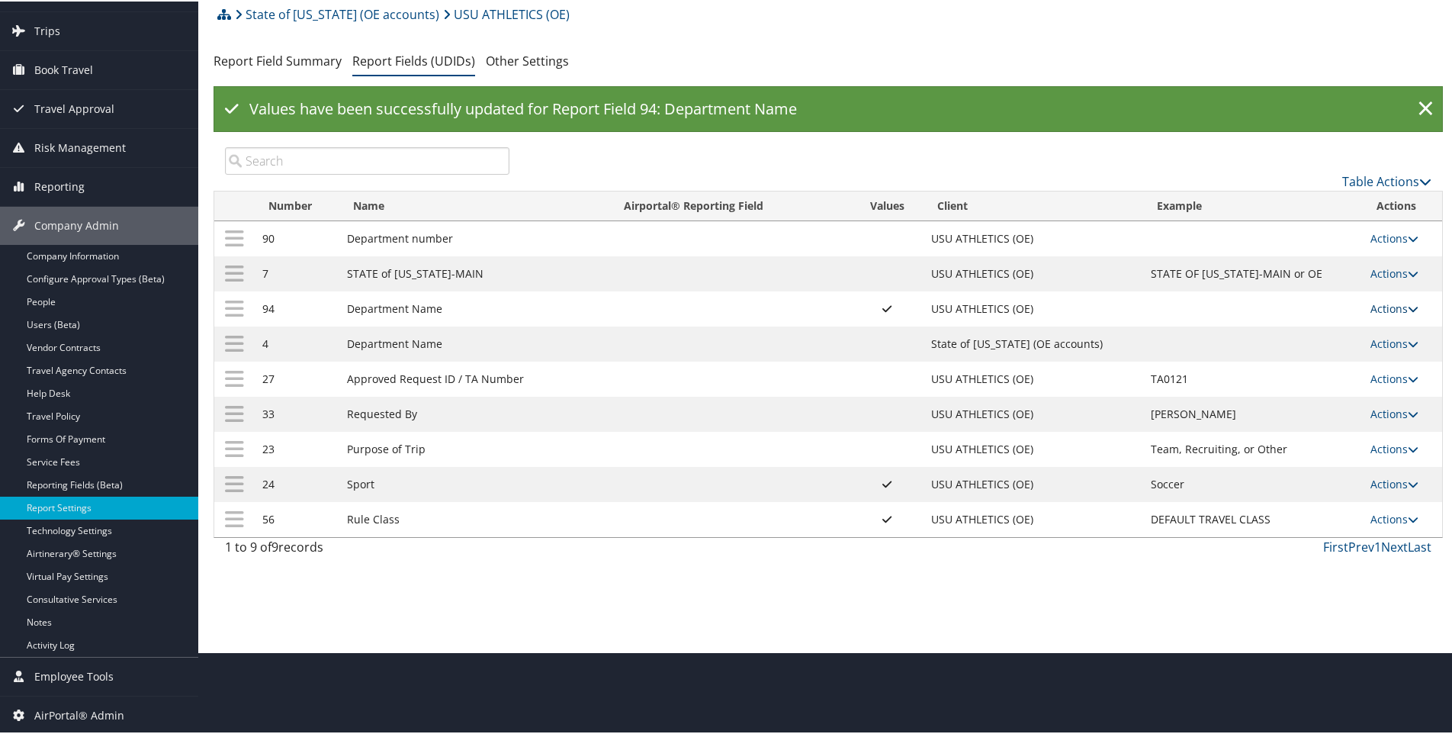
click at [1385, 305] on link "Actions" at bounding box center [1394, 307] width 48 height 14
click at [1280, 379] on link "Edit" at bounding box center [1328, 382] width 165 height 26
select select "1"
select select "both"
select select "trip"
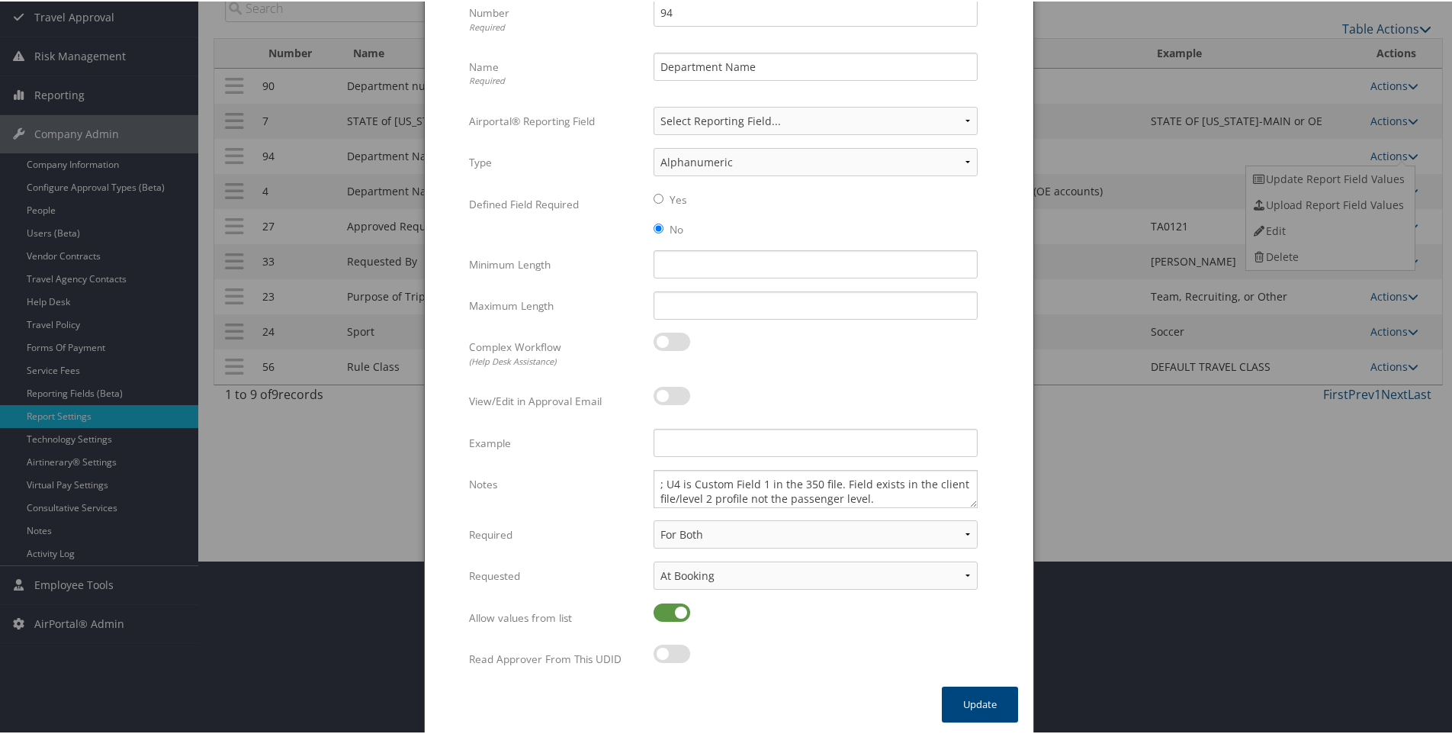
scroll to position [177, 0]
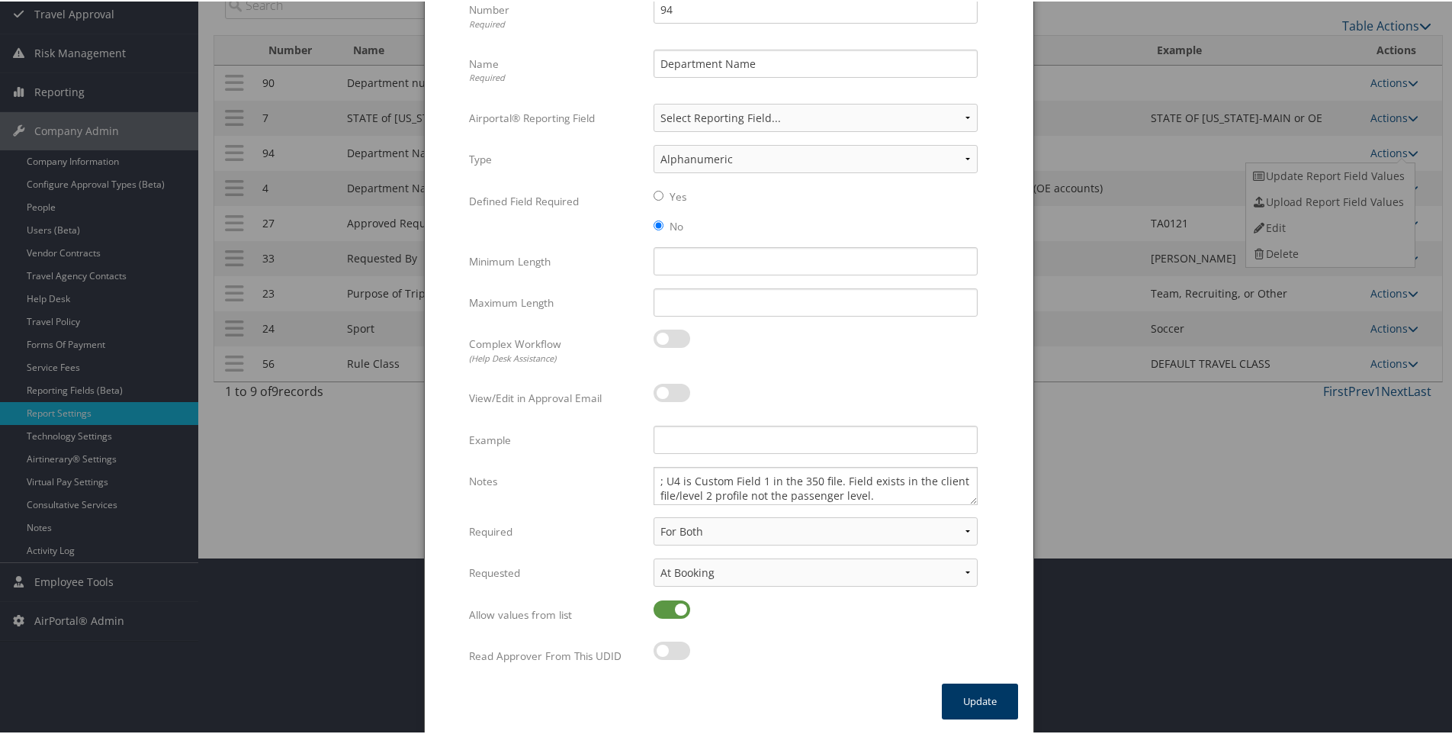
click at [994, 699] on button "Update" at bounding box center [980, 700] width 76 height 36
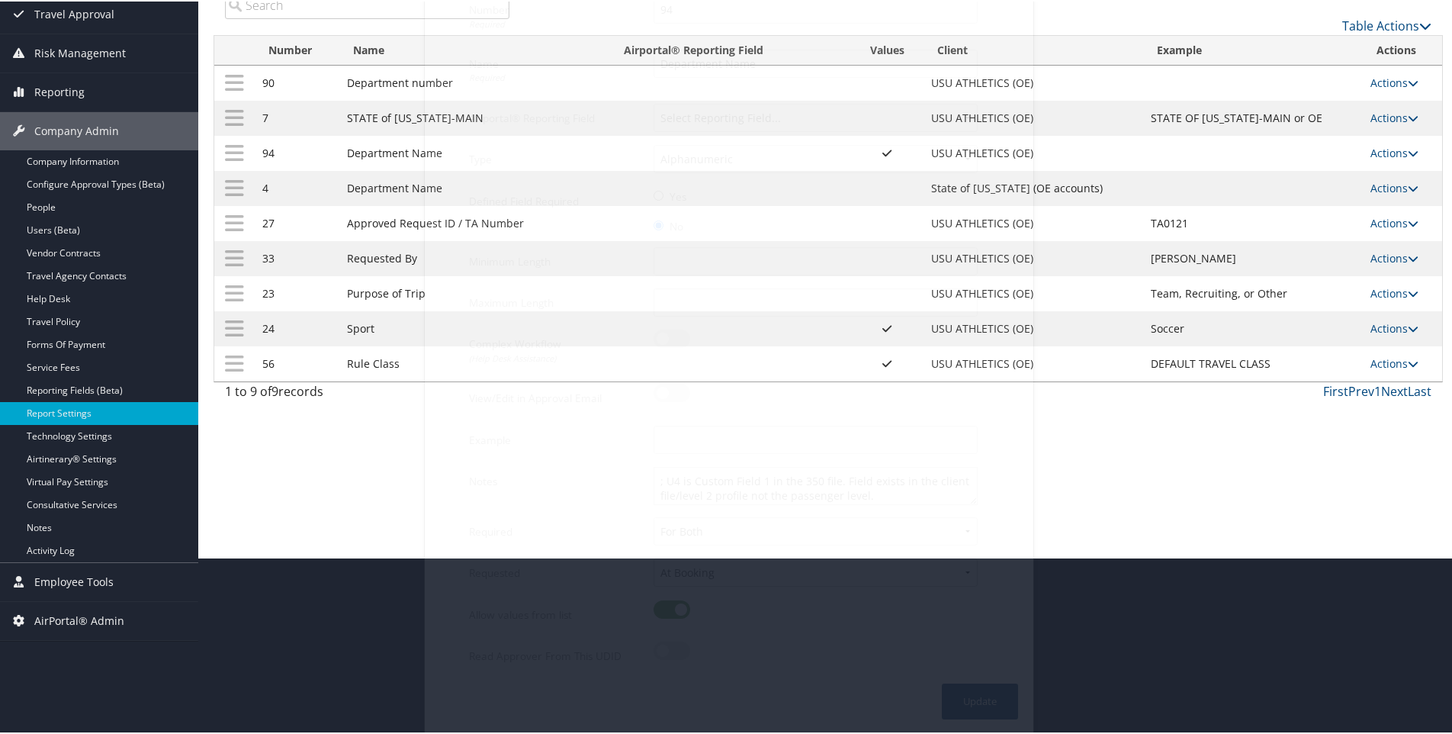
scroll to position [82, 0]
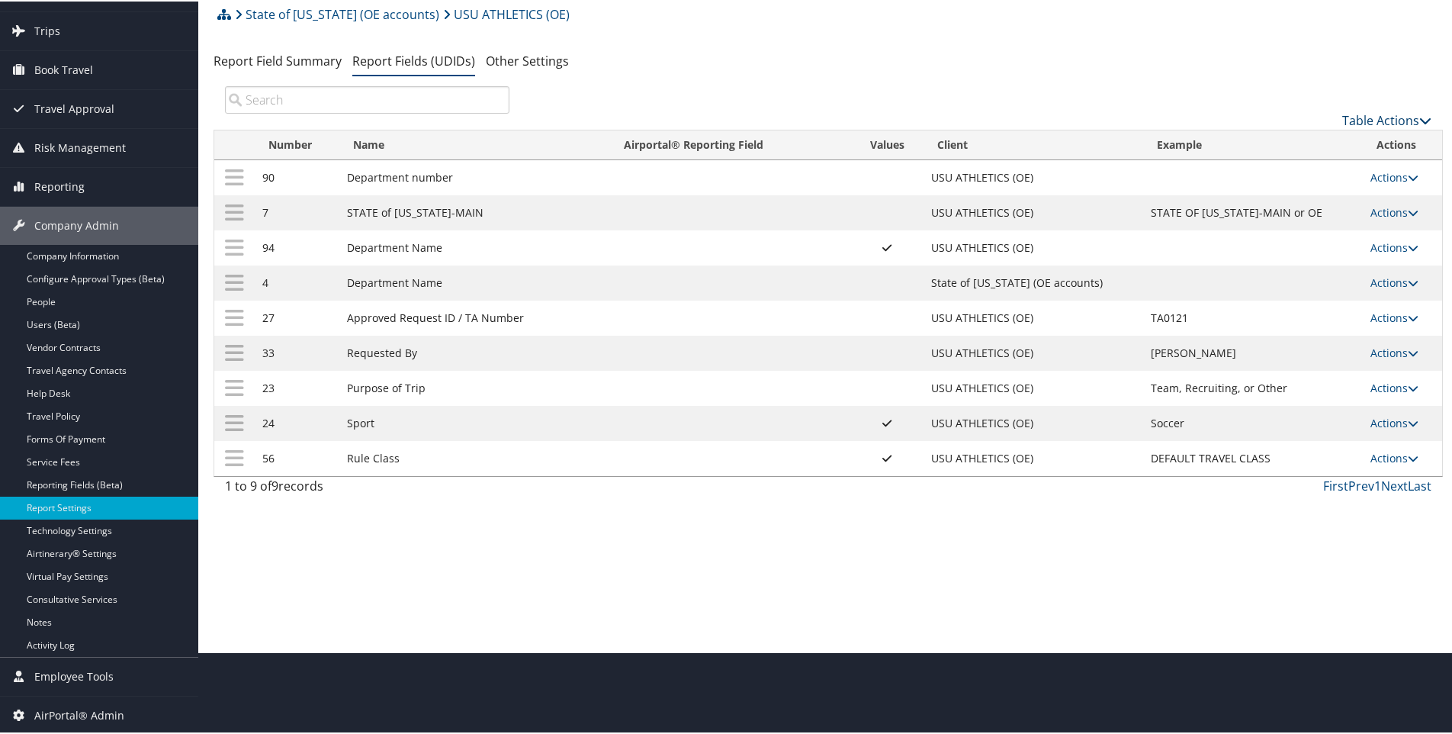
click at [1353, 117] on link "Table Actions" at bounding box center [1386, 119] width 89 height 17
click at [1271, 140] on link "New Record" at bounding box center [1335, 143] width 201 height 26
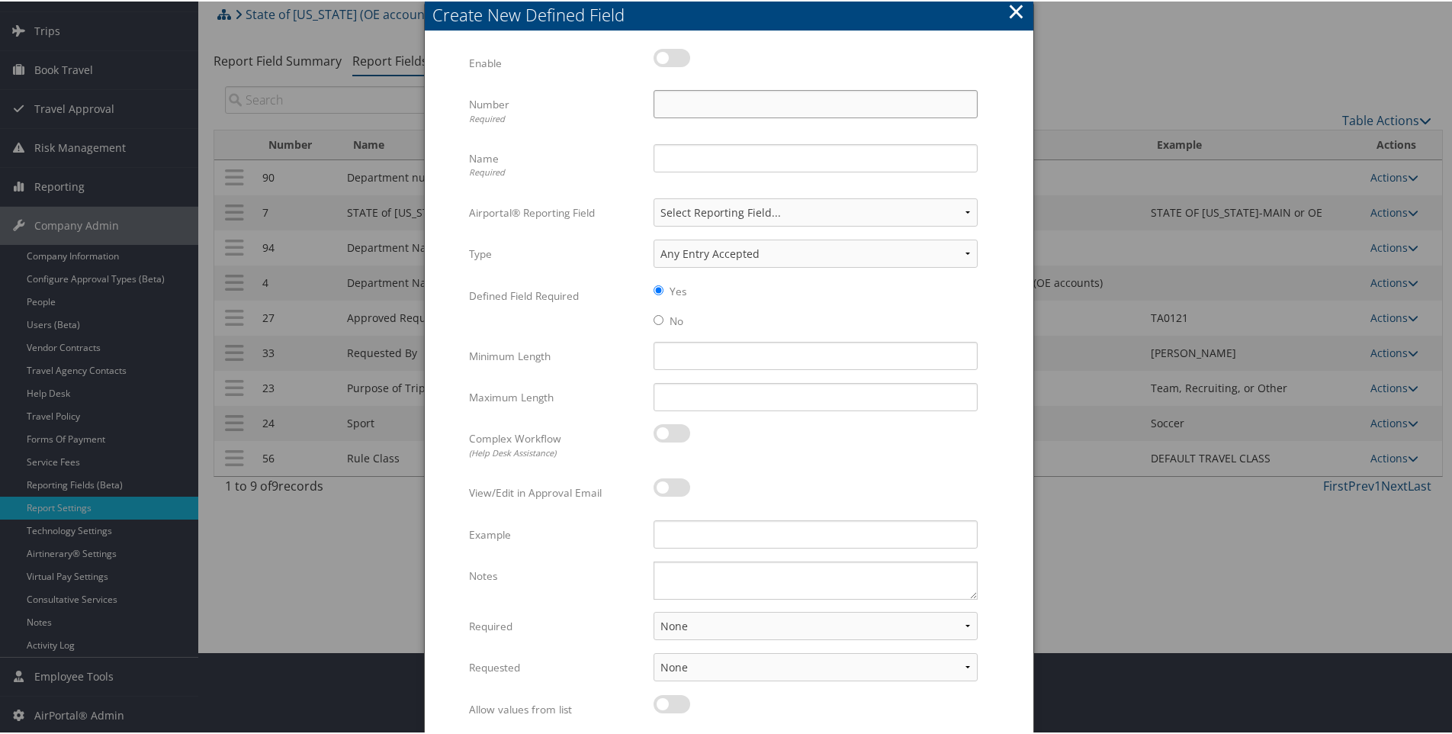
click at [662, 101] on input "Number Required" at bounding box center [815, 102] width 324 height 28
type input "4"
click at [673, 162] on input "Name Required" at bounding box center [815, 157] width 324 height 28
type input "Department Name"
click at [653, 317] on input "No" at bounding box center [658, 318] width 10 height 10
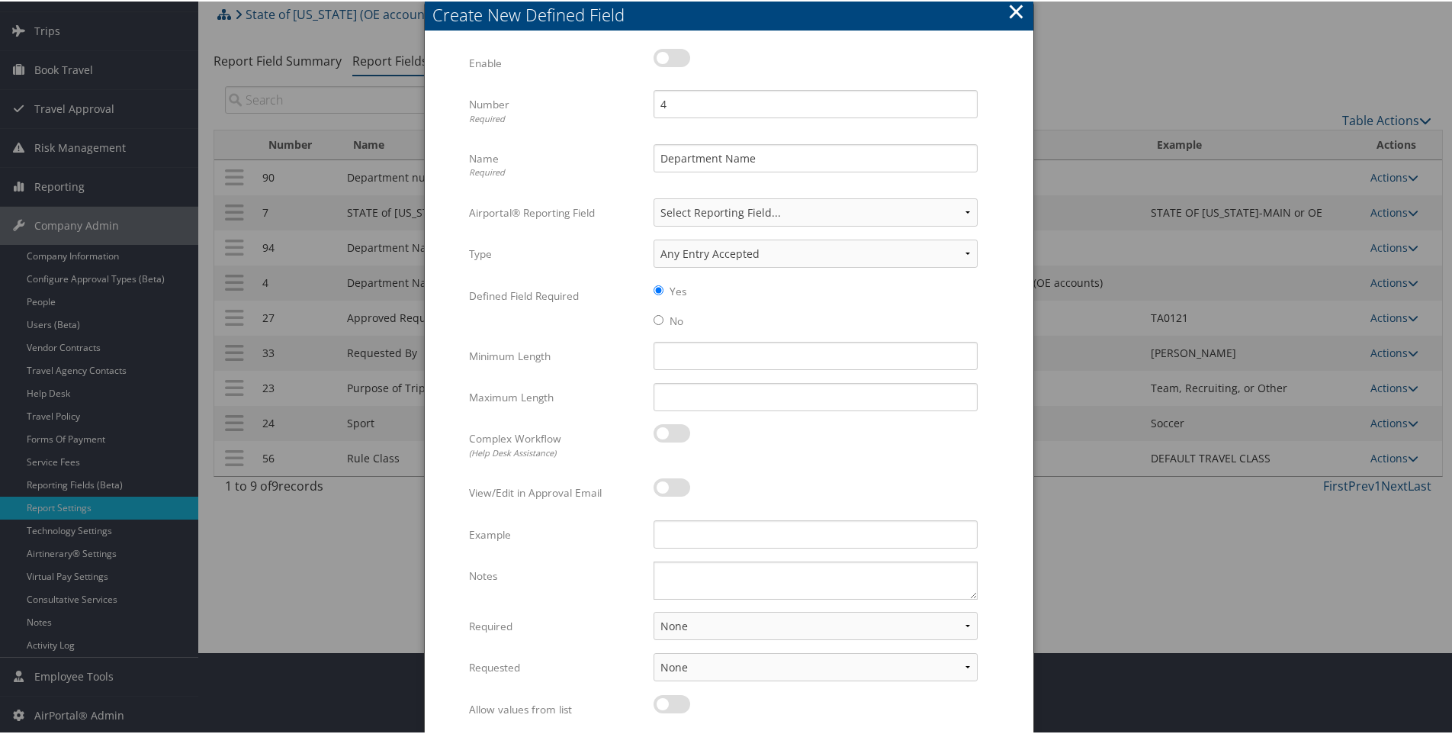
radio input "true"
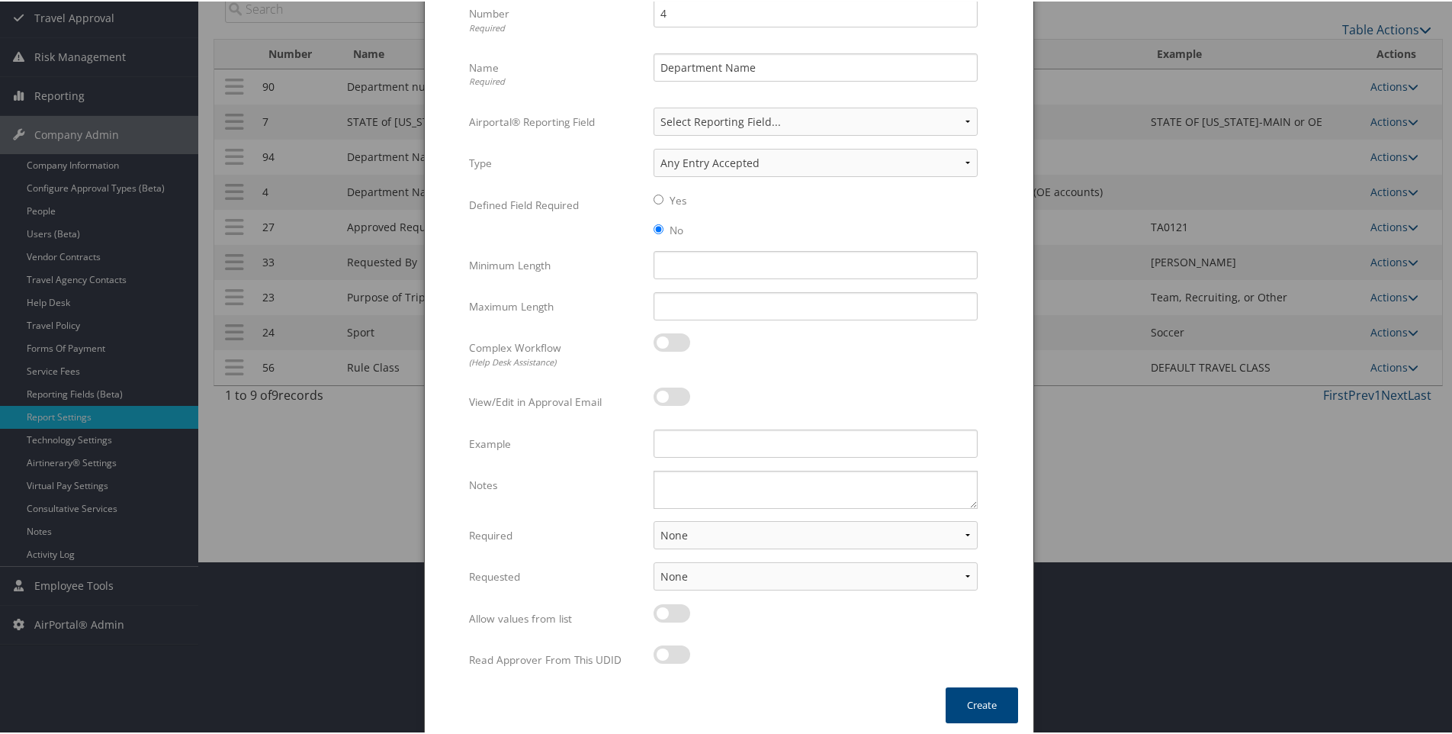
scroll to position [177, 0]
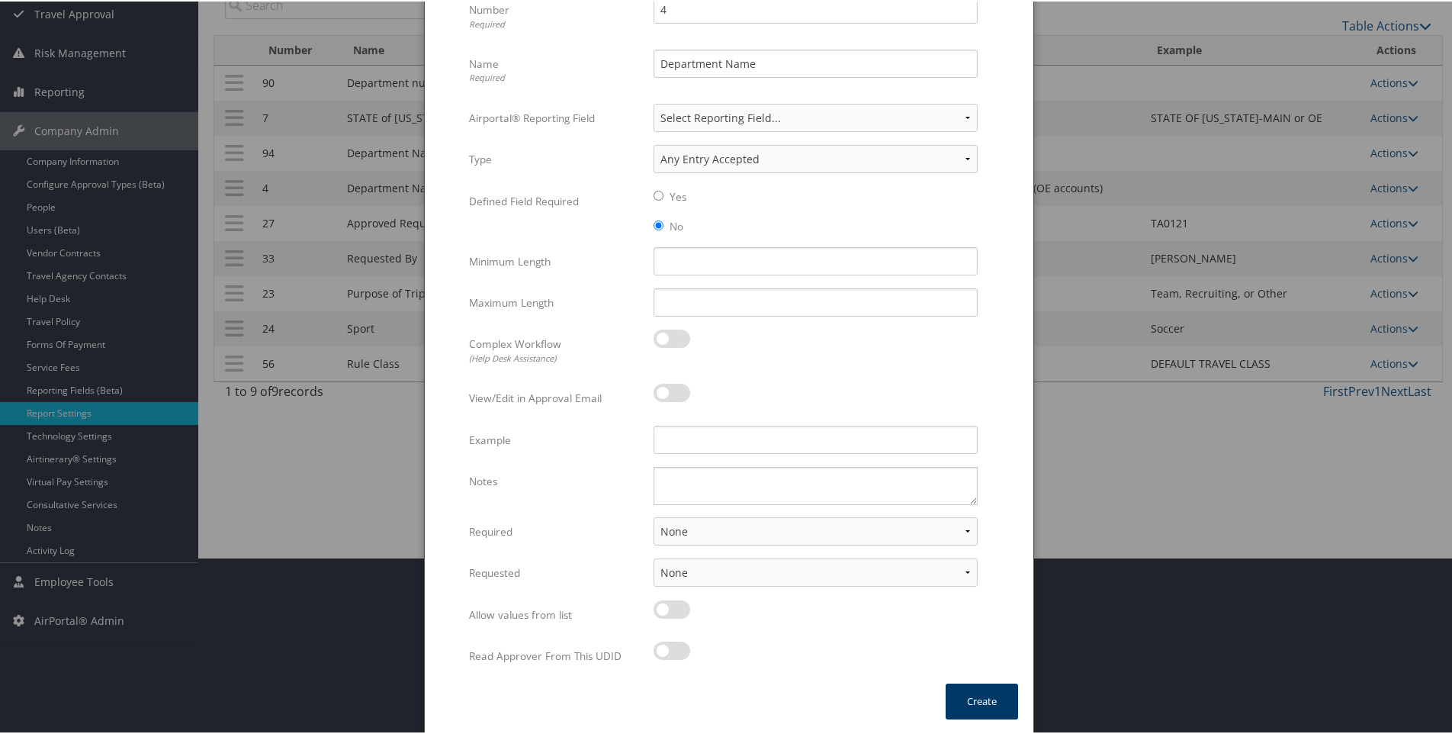
click at [968, 695] on button "Create" at bounding box center [982, 700] width 72 height 36
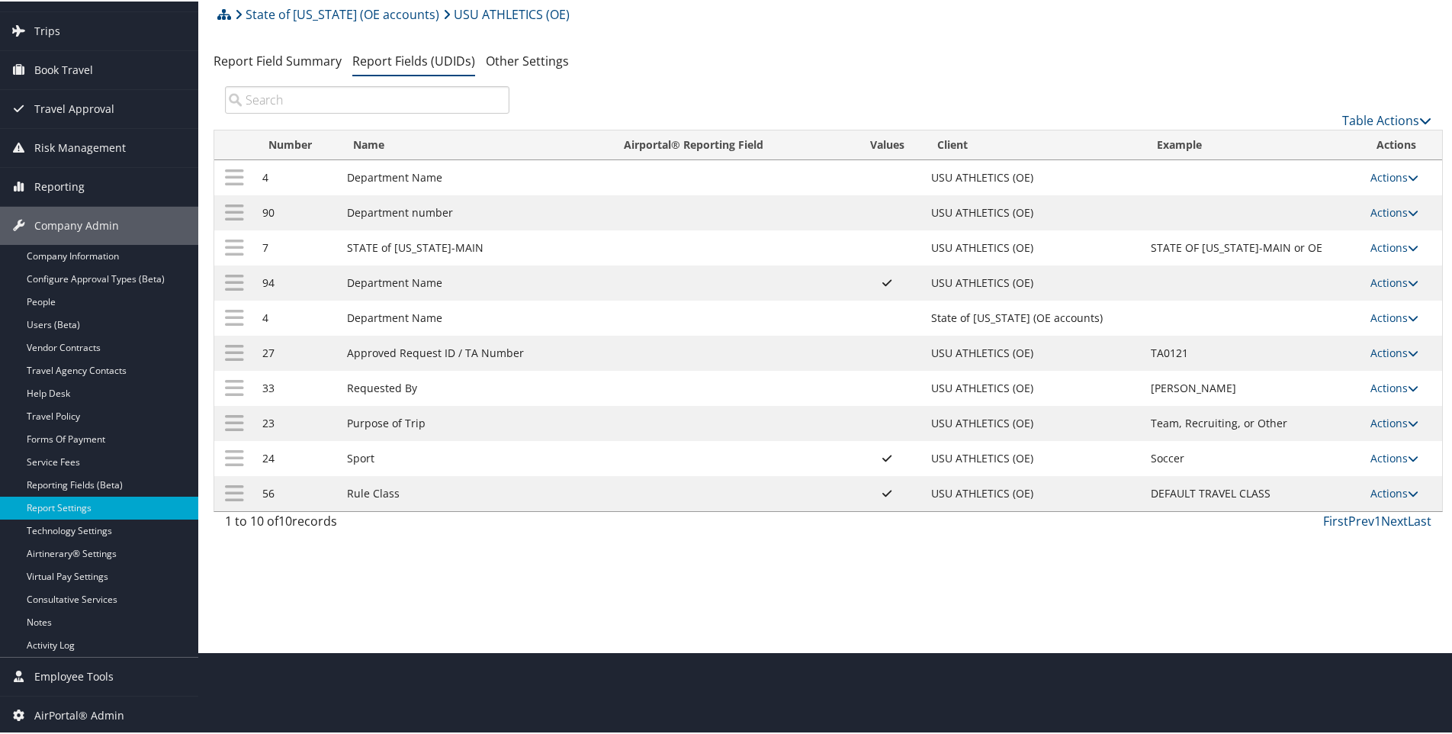
scroll to position [82, 0]
click at [1376, 178] on link "Actions" at bounding box center [1394, 176] width 48 height 14
click at [1279, 248] on link "Edit" at bounding box center [1328, 251] width 165 height 26
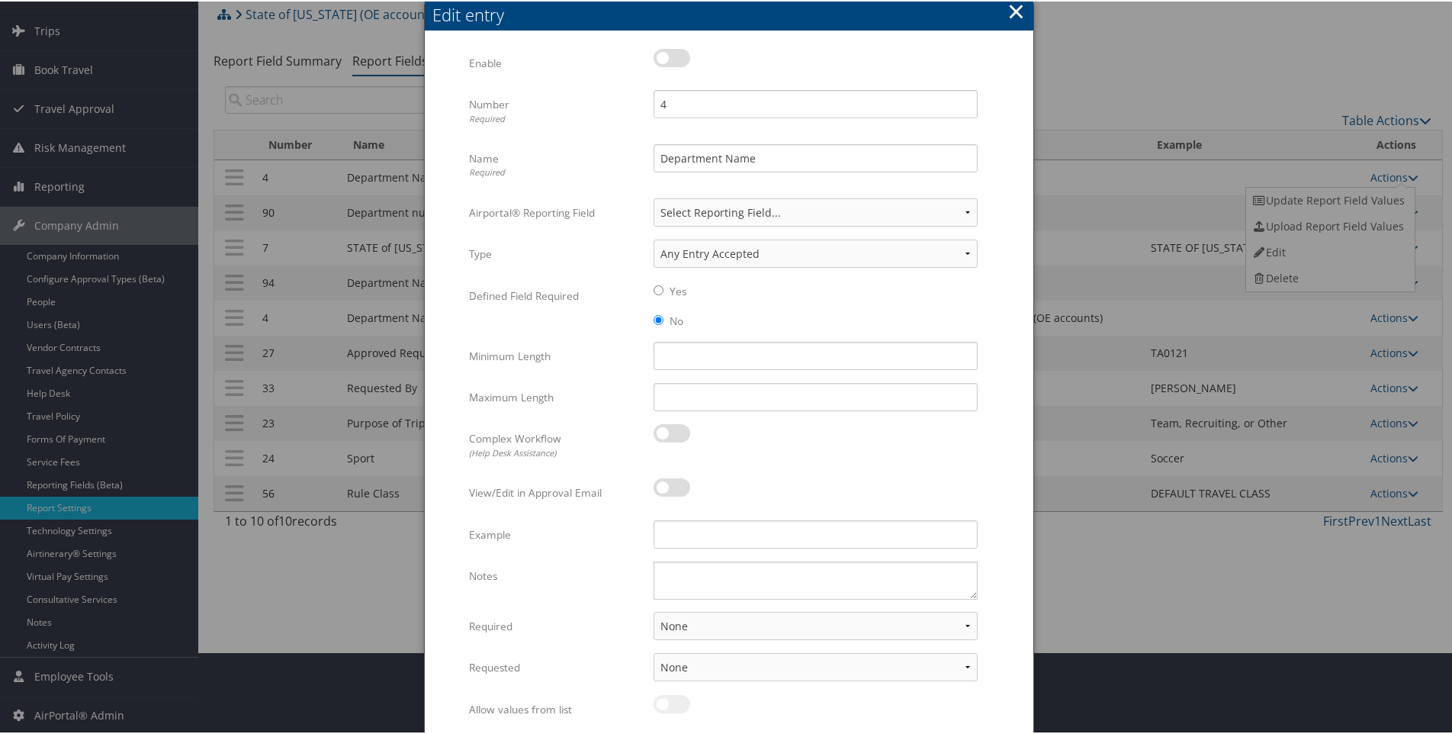
click at [670, 59] on label at bounding box center [671, 56] width 37 height 18
click at [670, 59] on input "checkbox" at bounding box center [666, 59] width 10 height 10
checkbox input "true"
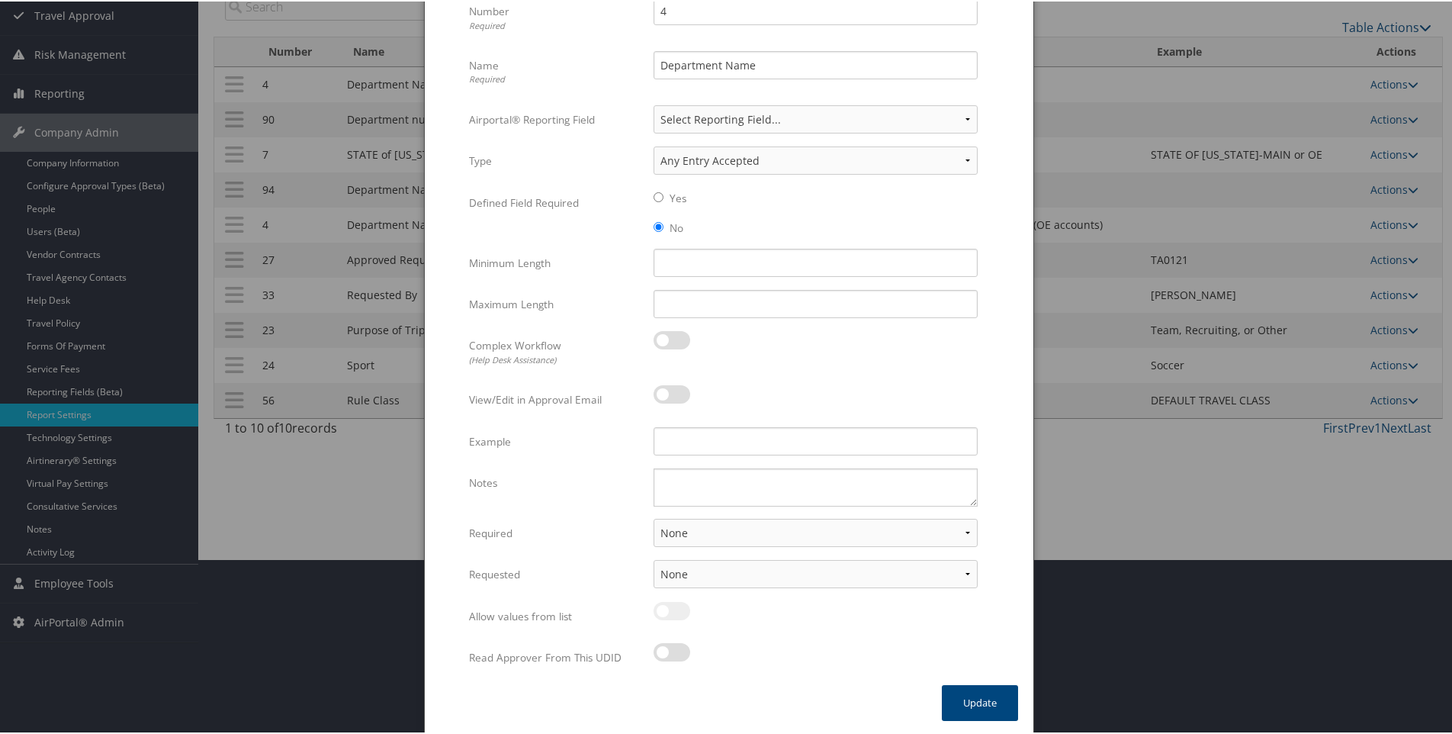
scroll to position [177, 0]
click at [986, 692] on button "Update" at bounding box center [980, 700] width 76 height 36
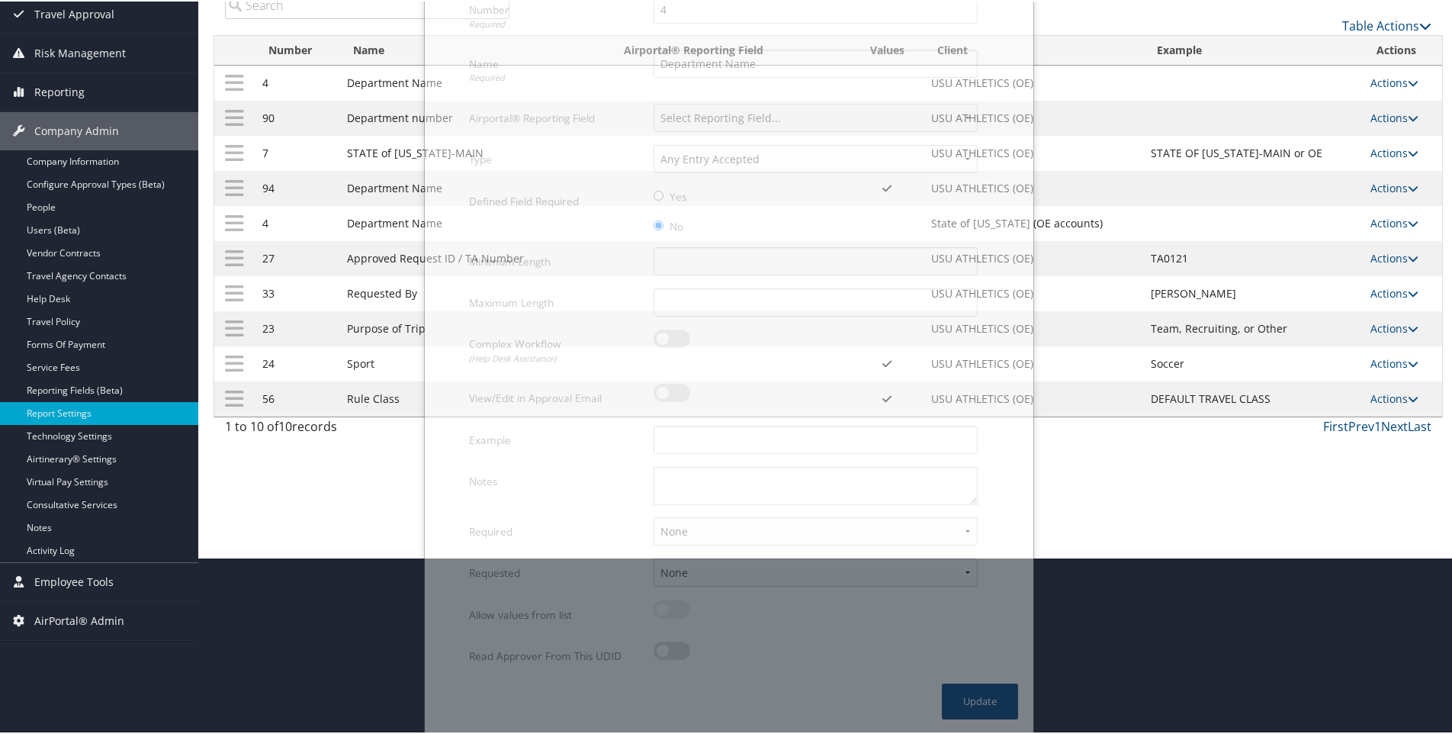
scroll to position [82, 0]
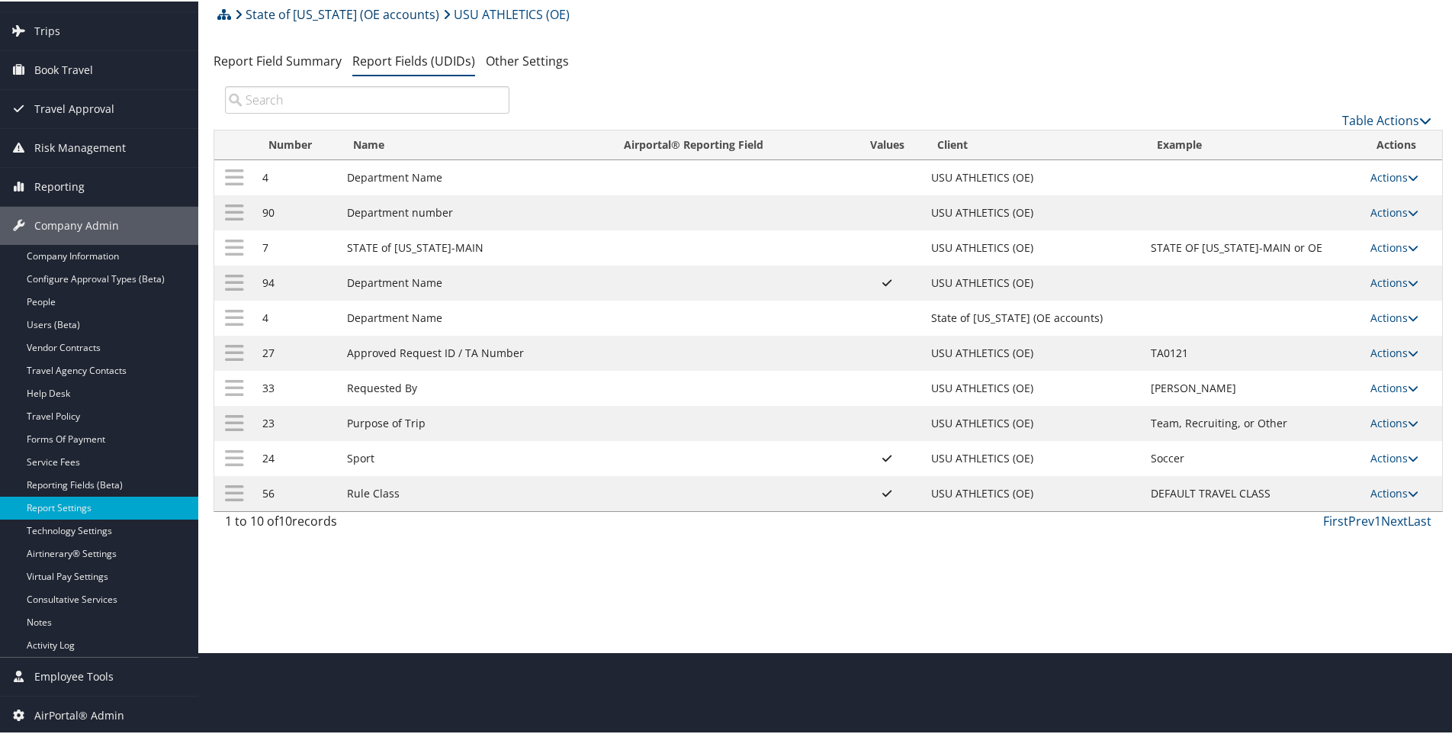
click at [265, 15] on link "State of [US_STATE] (OE accounts)" at bounding box center [337, 13] width 204 height 31
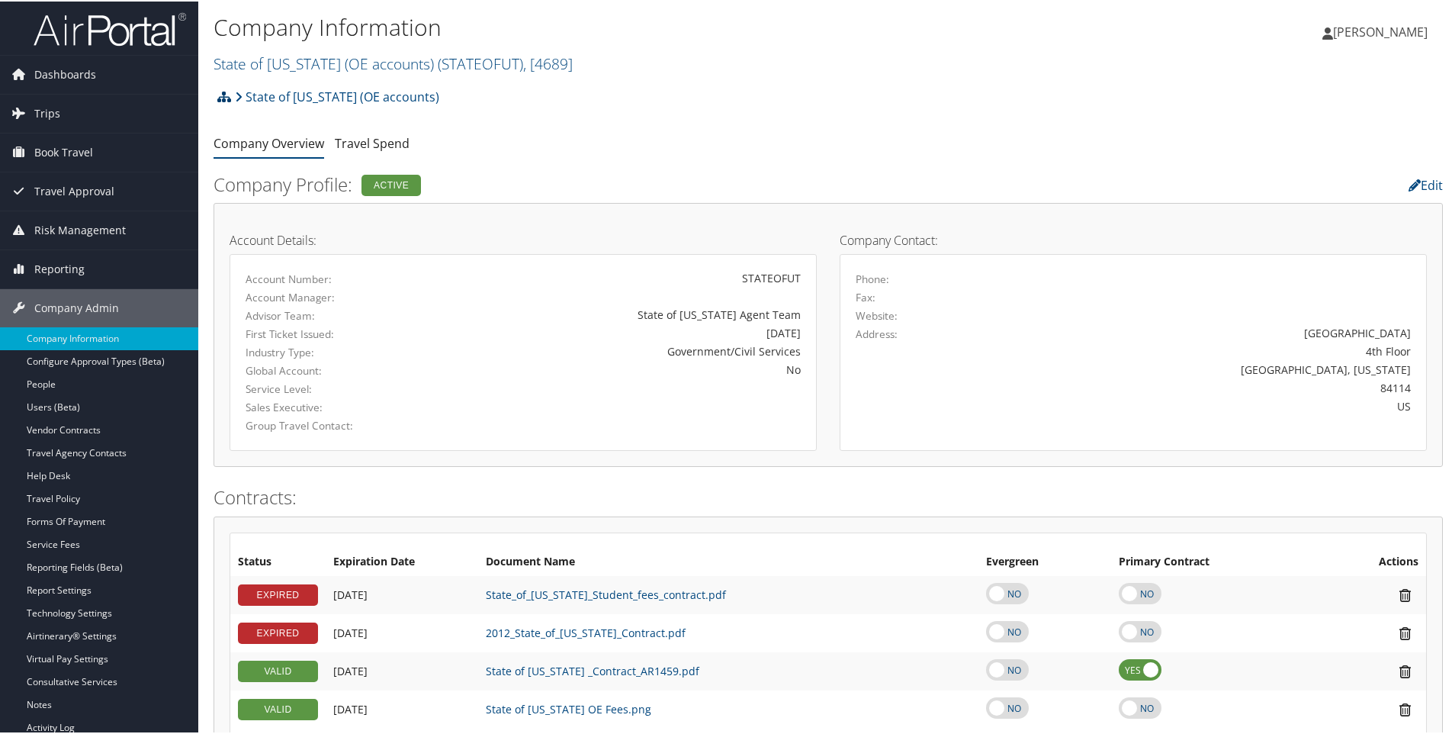
click at [225, 98] on icon at bounding box center [224, 95] width 14 height 12
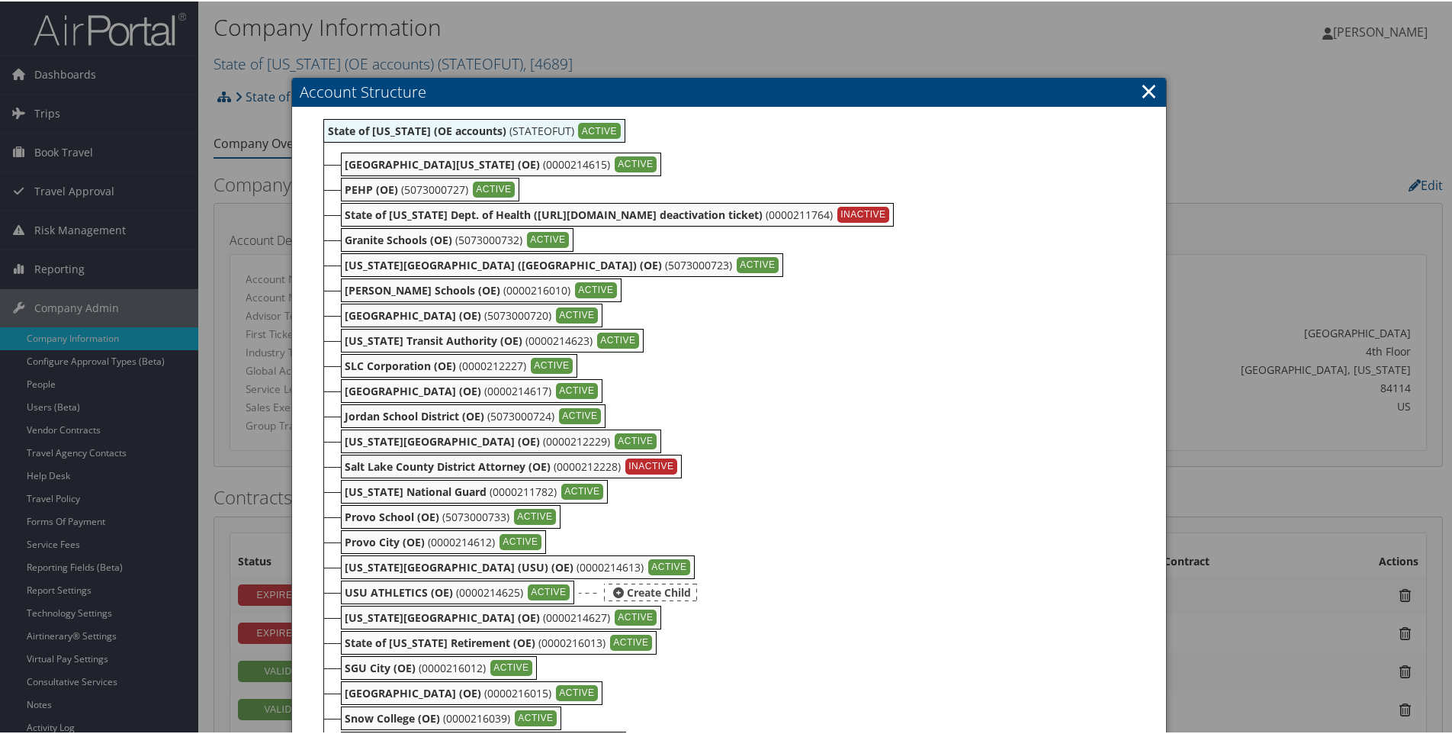
click at [429, 599] on div "USU ATHLETICS (OE) (0000214625) ACTIVE" at bounding box center [458, 591] width 234 height 24
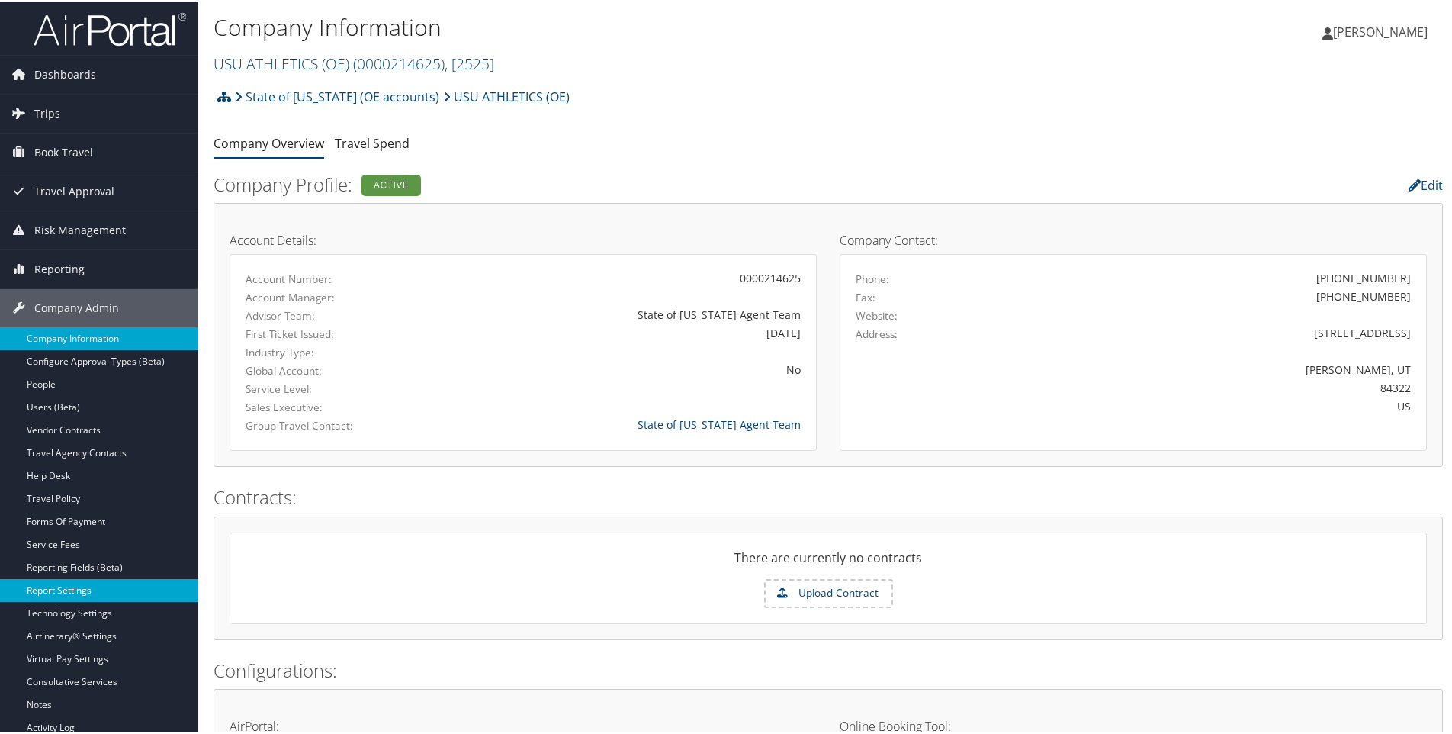
click at [41, 595] on link "Report Settings" at bounding box center [99, 588] width 198 height 23
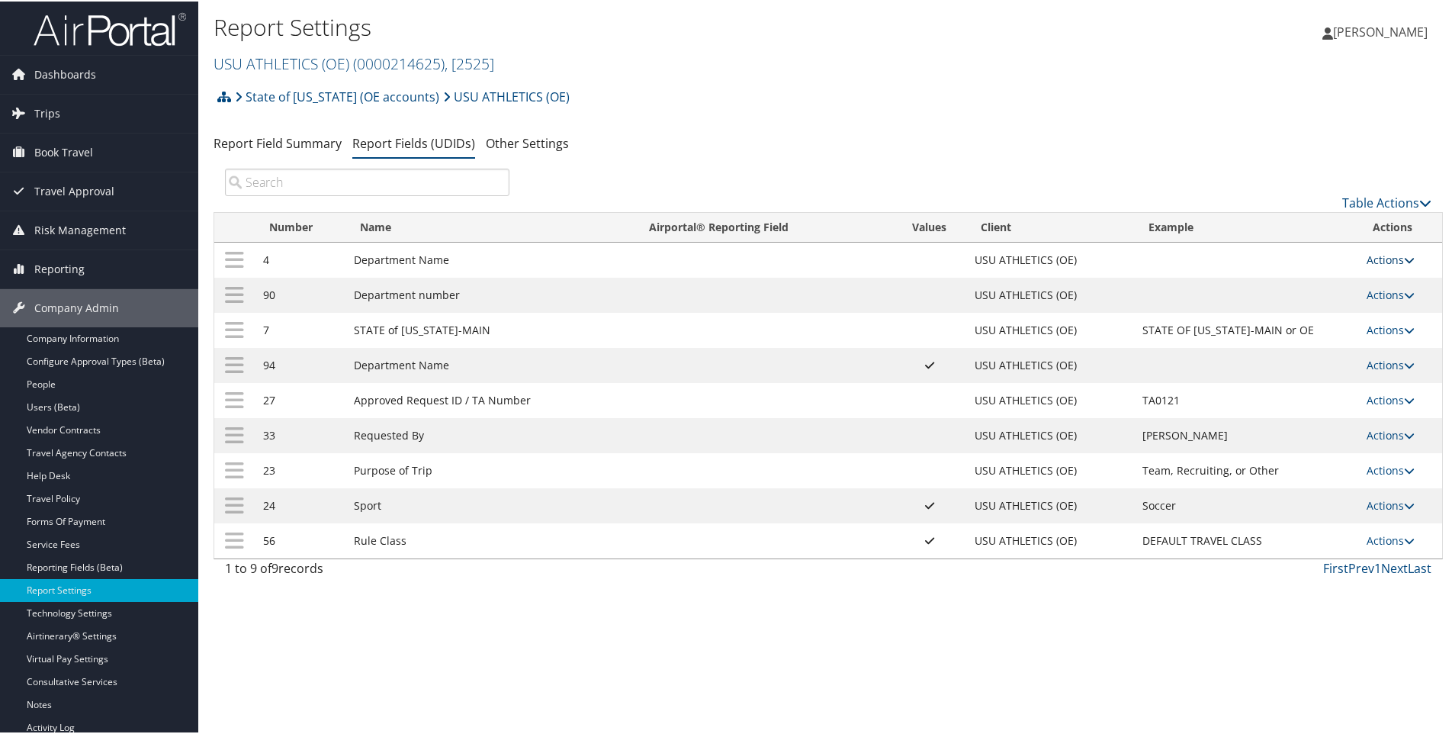
click at [1391, 257] on link "Actions" at bounding box center [1390, 258] width 48 height 14
click at [1270, 359] on link "Delete" at bounding box center [1325, 359] width 165 height 26
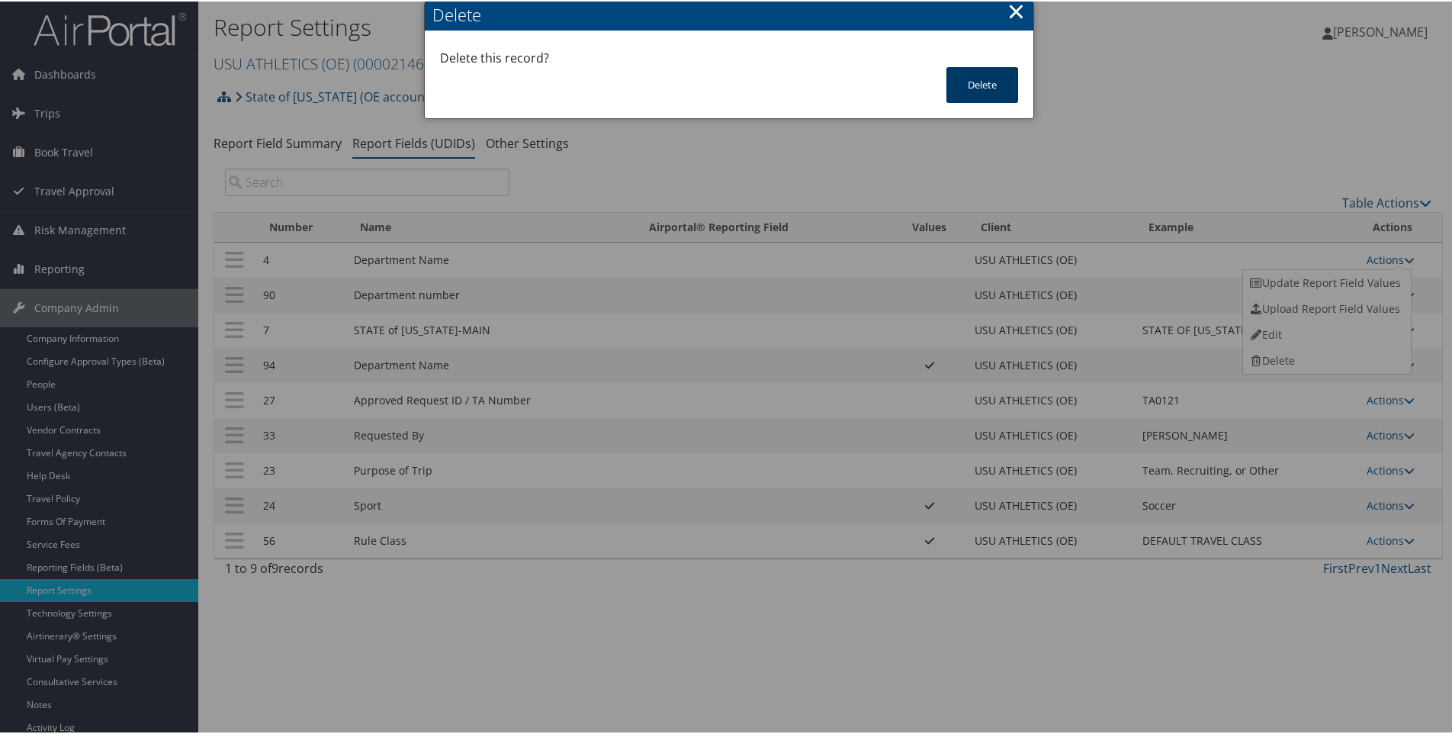
click at [994, 77] on button "Delete" at bounding box center [982, 84] width 72 height 36
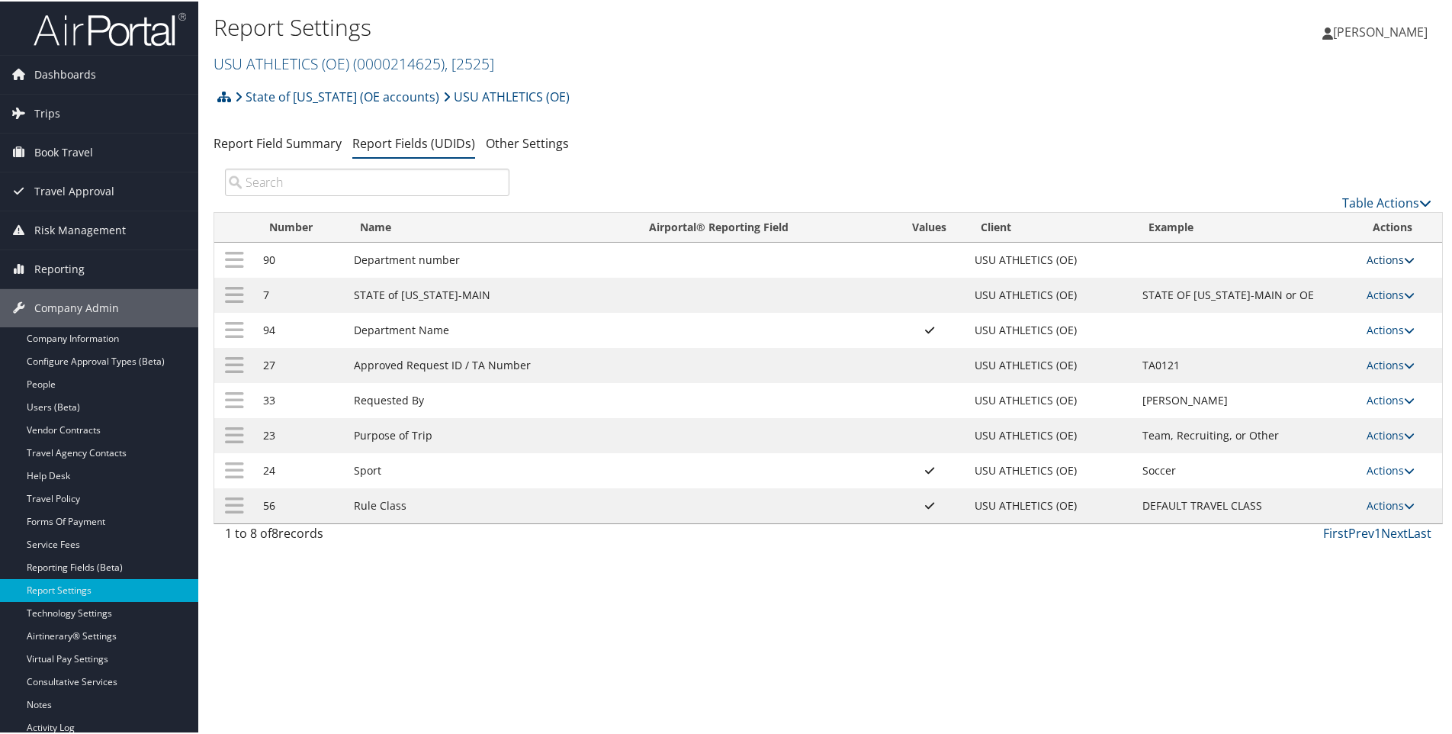
click at [1373, 255] on link "Actions" at bounding box center [1390, 258] width 48 height 14
click at [1309, 279] on link "Update Report Field Values" at bounding box center [1325, 281] width 165 height 26
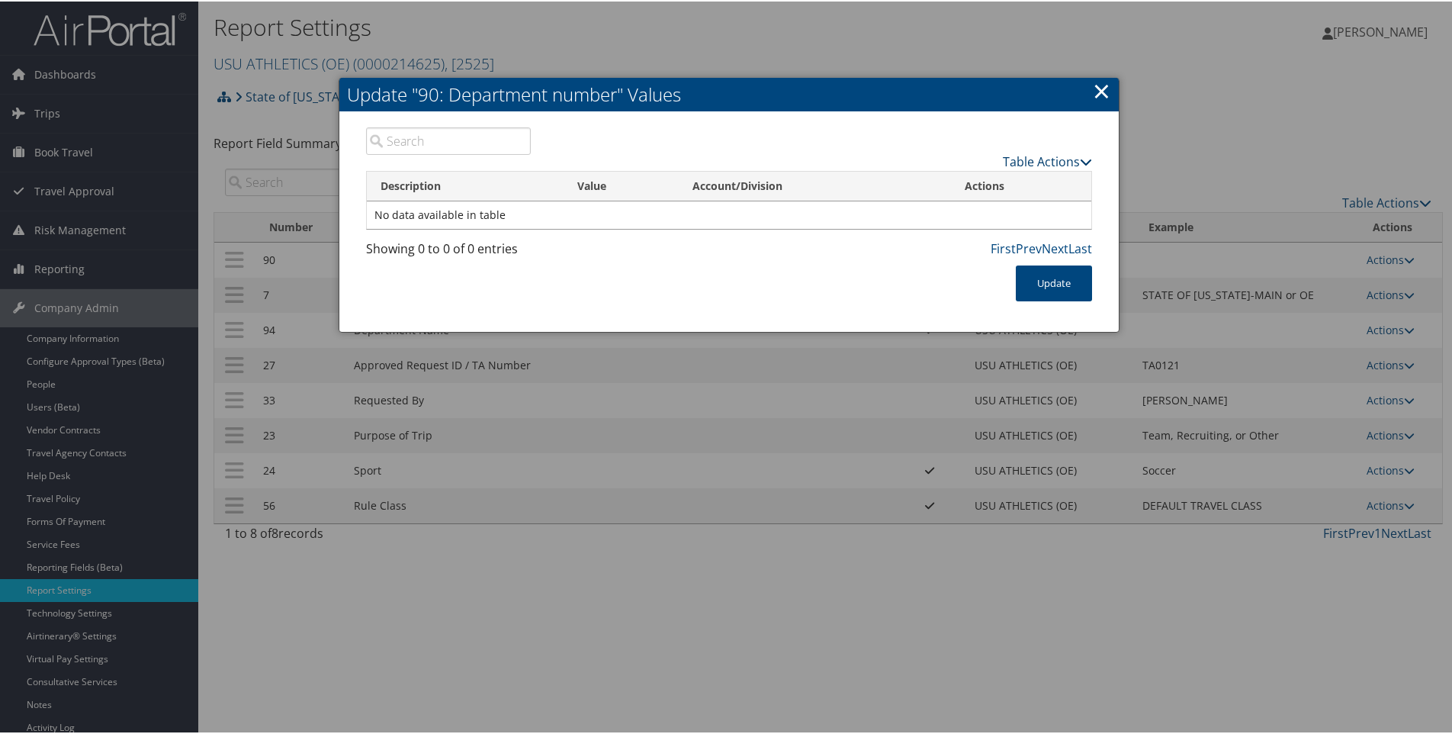
click at [1021, 157] on link "Table Actions" at bounding box center [1047, 160] width 89 height 17
click at [955, 183] on link "New Record" at bounding box center [988, 184] width 201 height 26
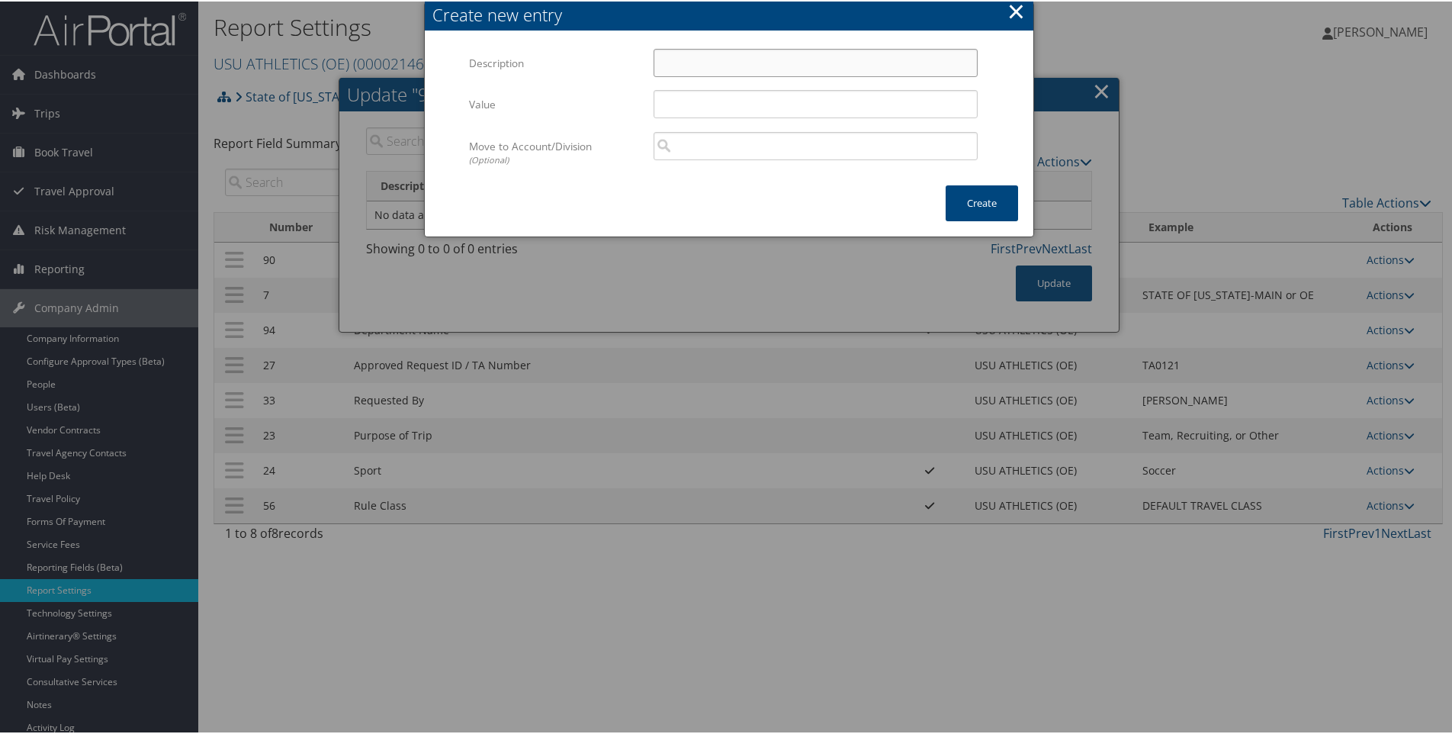
click at [684, 72] on input "Description" at bounding box center [815, 61] width 324 height 28
paste input "0000214625"
type input "0000214625"
click at [669, 101] on input "Value" at bounding box center [815, 102] width 324 height 28
paste input "0000214625"
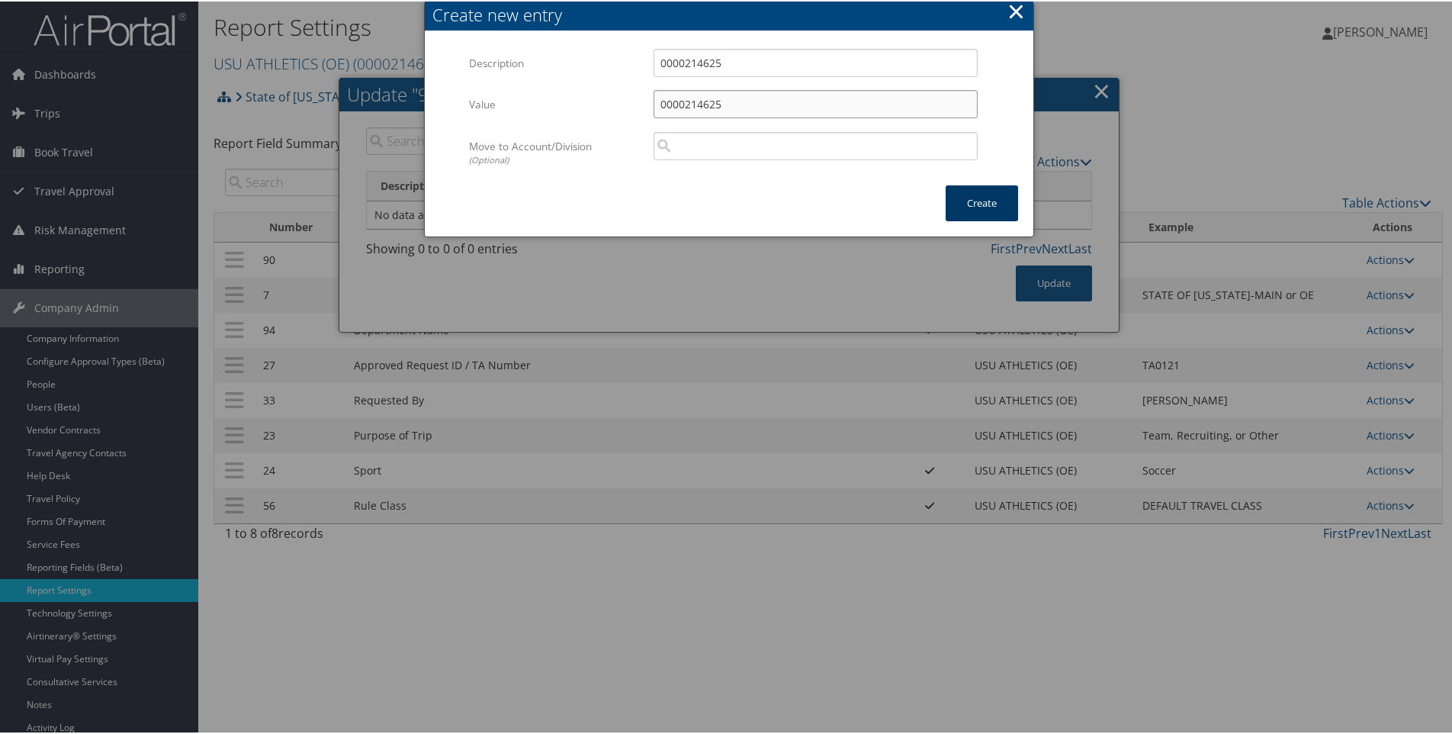
type input "0000214625"
click at [980, 197] on button "Create" at bounding box center [982, 202] width 72 height 36
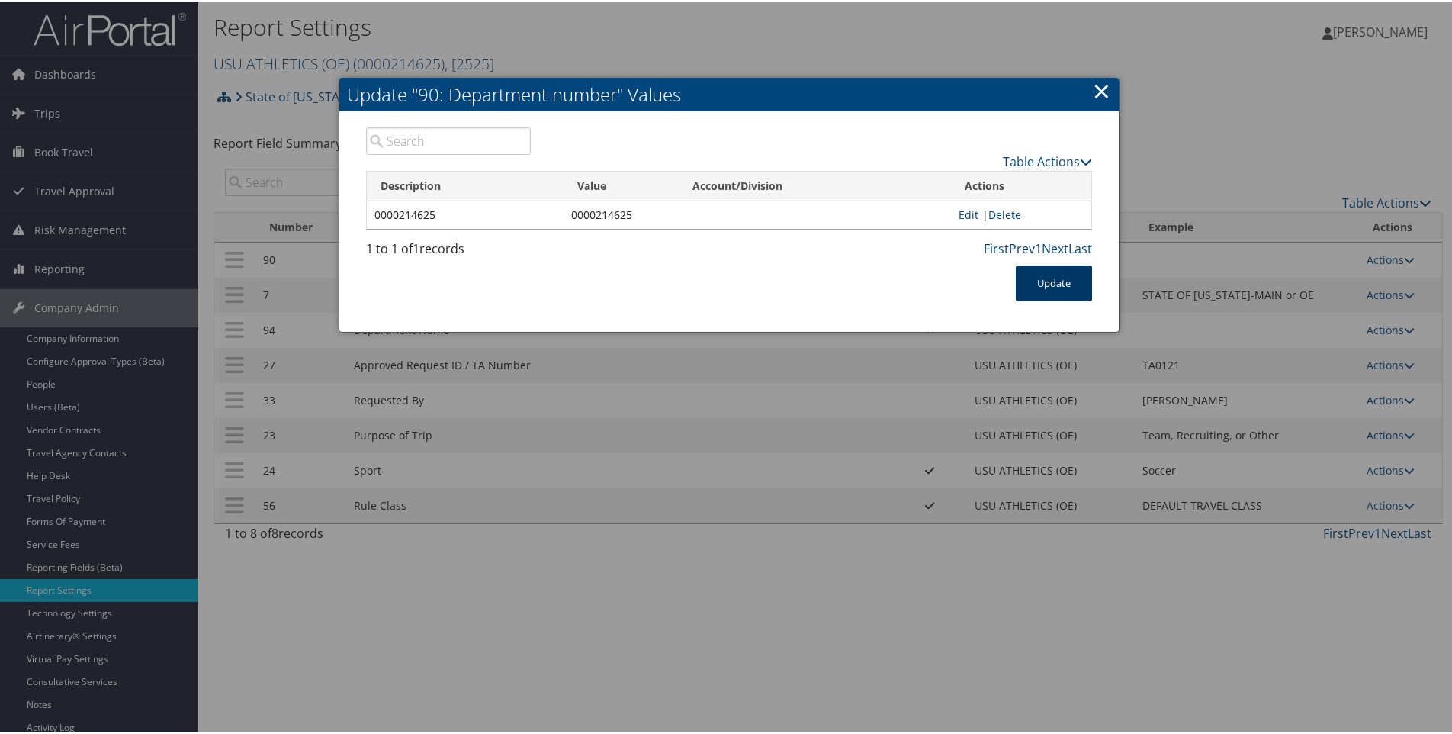
click at [1048, 280] on button "Update" at bounding box center [1054, 282] width 76 height 36
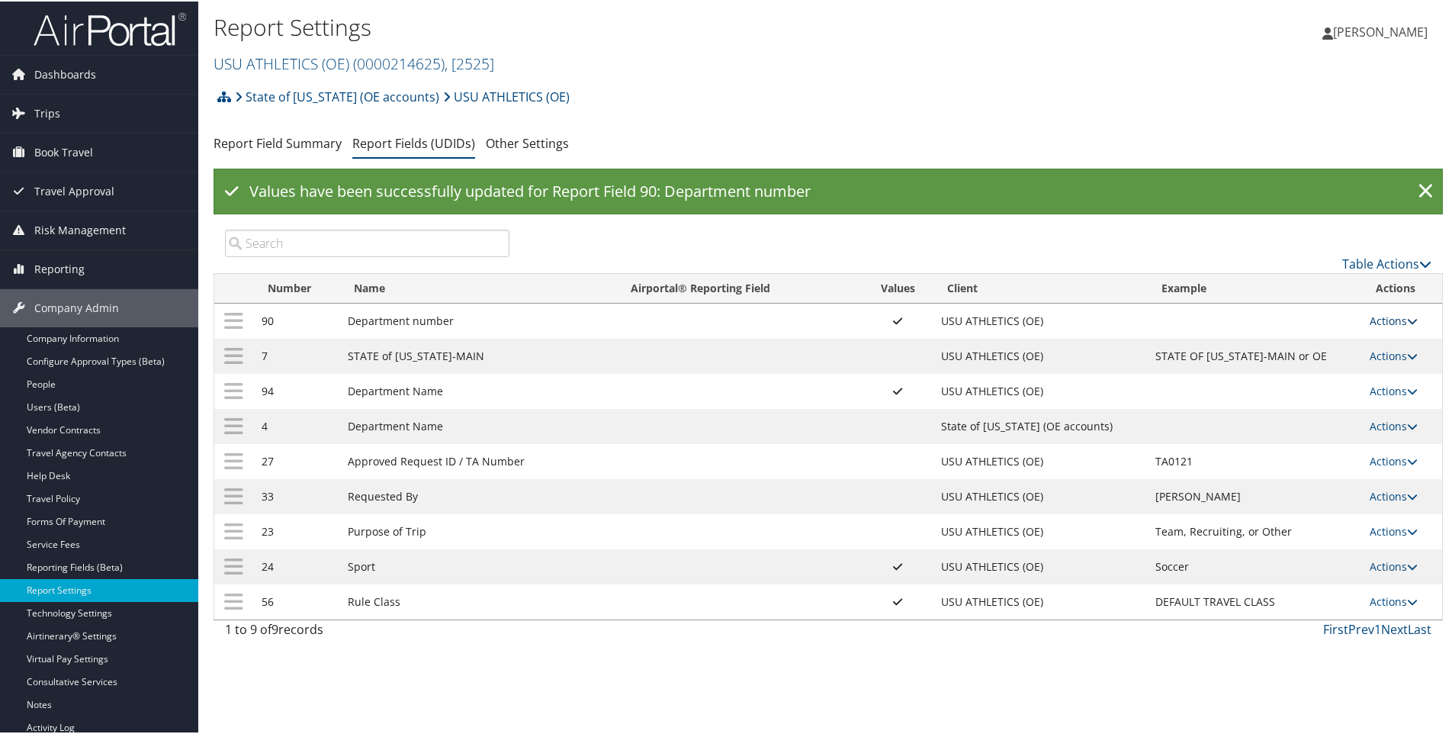
click at [1374, 319] on link "Actions" at bounding box center [1394, 319] width 48 height 14
click at [1270, 389] on link "Edit" at bounding box center [1326, 394] width 165 height 26
select select "both"
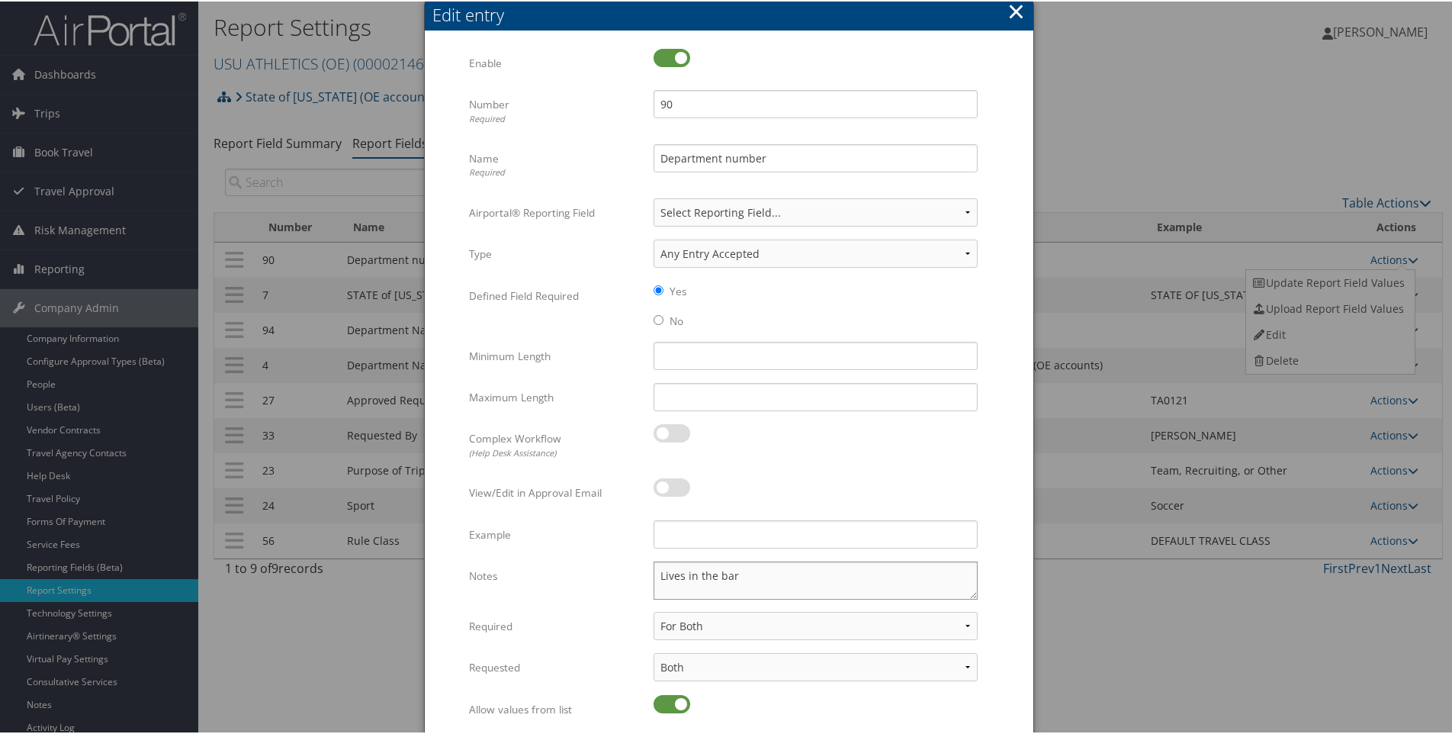
click at [748, 570] on textarea "Lives in the bar" at bounding box center [815, 579] width 324 height 38
click at [714, 668] on select "None In Profile At Booking Both" at bounding box center [815, 665] width 324 height 28
select select "trip"
click at [653, 651] on select "None In Profile At Booking Both" at bounding box center [815, 665] width 324 height 28
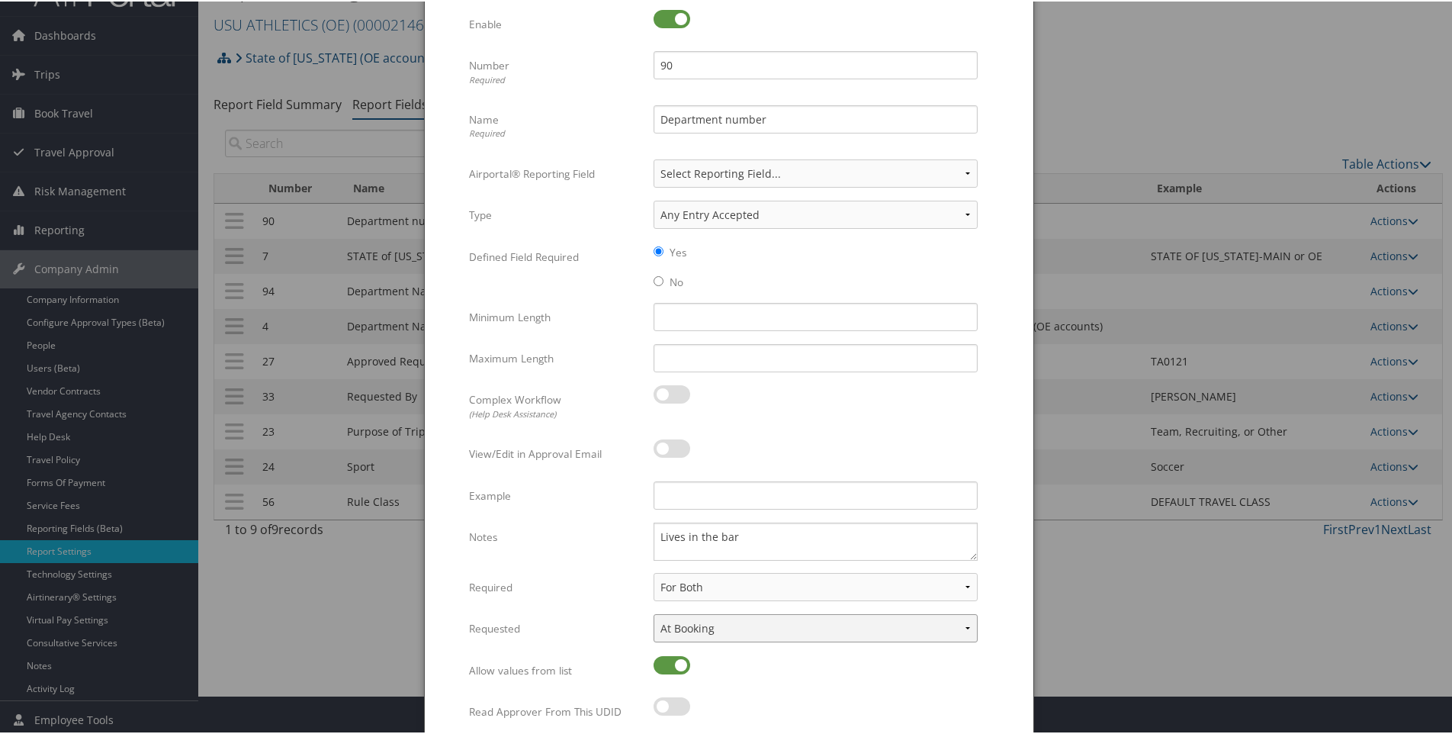
scroll to position [95, 0]
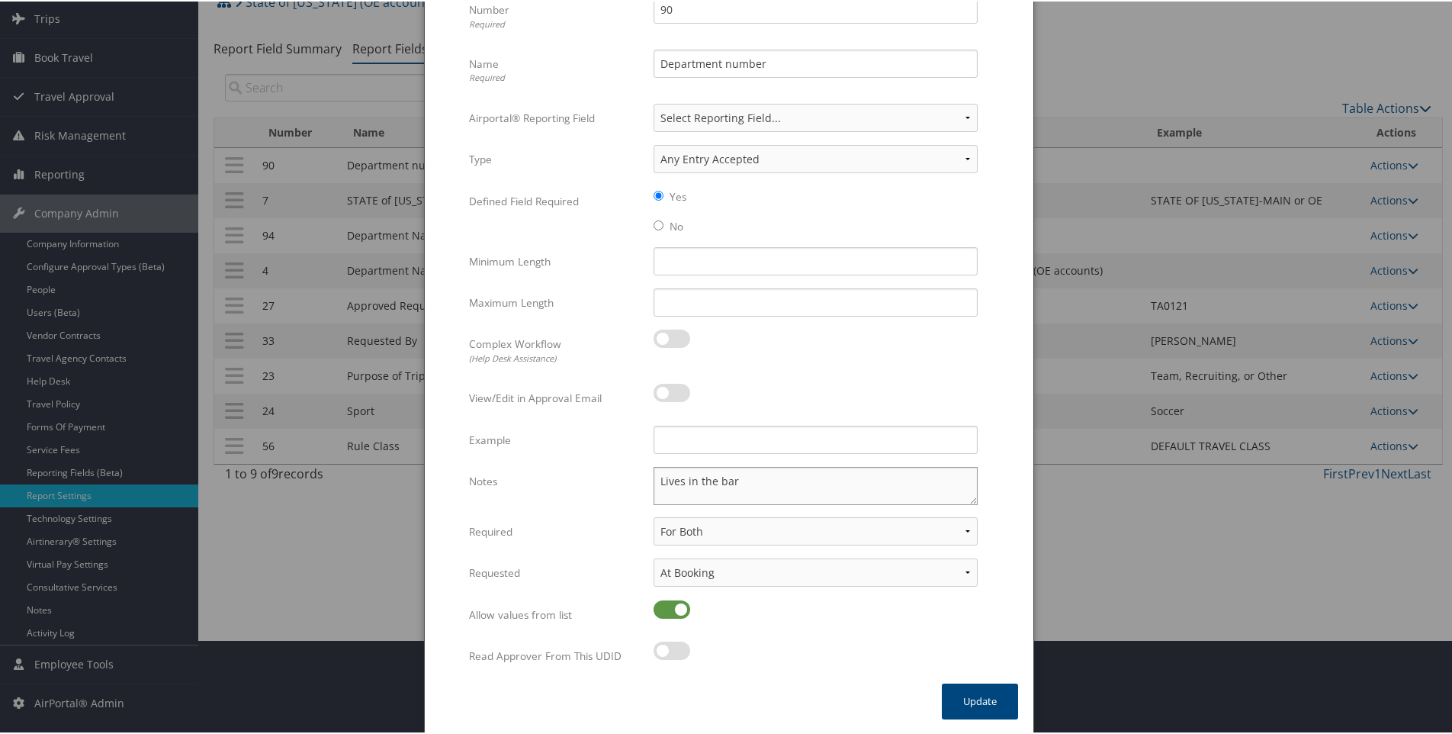
click at [740, 477] on textarea "Lives in the bar" at bounding box center [815, 484] width 324 height 38
click at [657, 475] on textarea "Lives in the bar" at bounding box center [815, 484] width 324 height 38
paste textarea "0000214625"
type textarea "Enter 0000214625. Lives in the bar"
click at [661, 441] on input "Example" at bounding box center [815, 438] width 324 height 28
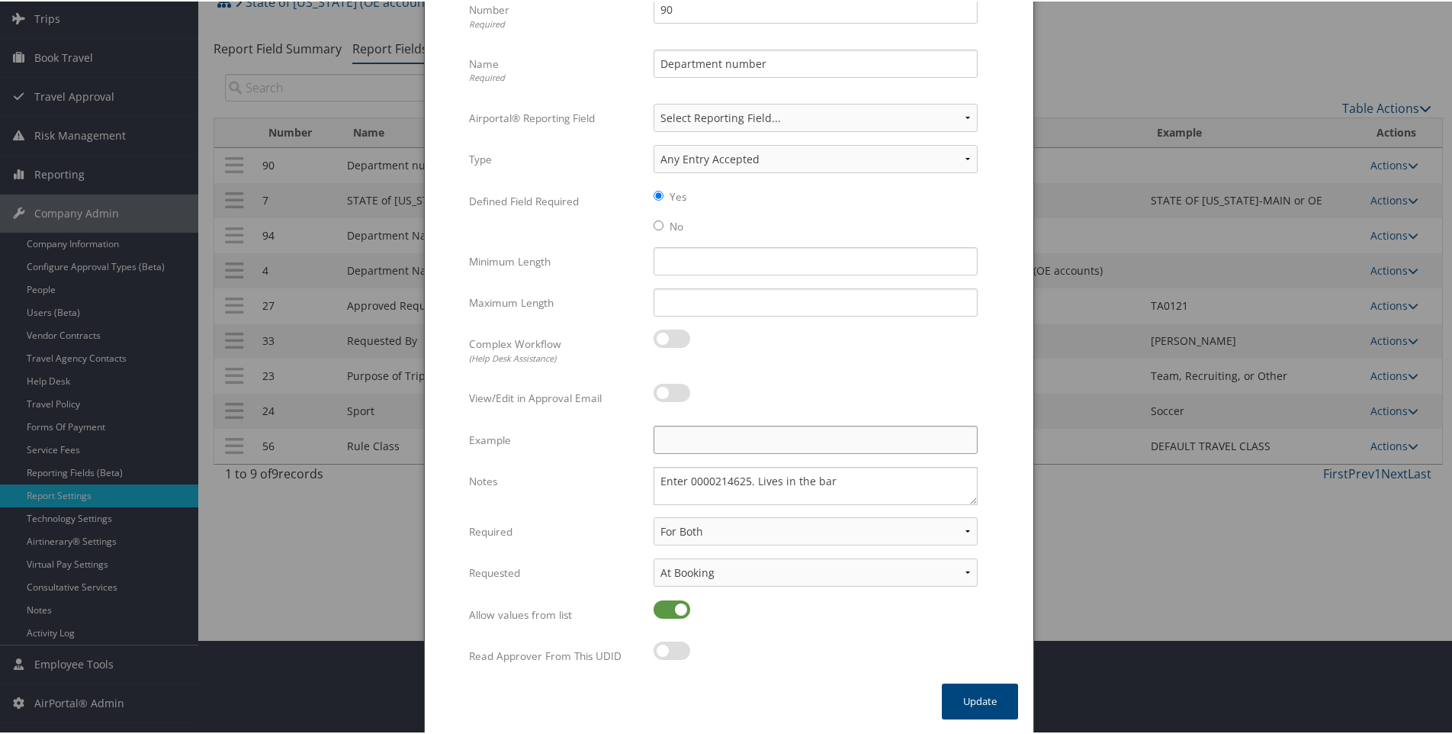
paste input "0000214625"
type input "0000214625"
click at [750, 480] on textarea "Enter 0000214625. Lives in the bar" at bounding box center [815, 484] width 324 height 38
type textarea "Enter 0000214625 for USU Athletics. Lives in the bar but was changed from U4 to…"
click at [972, 699] on button "Update" at bounding box center [980, 700] width 76 height 36
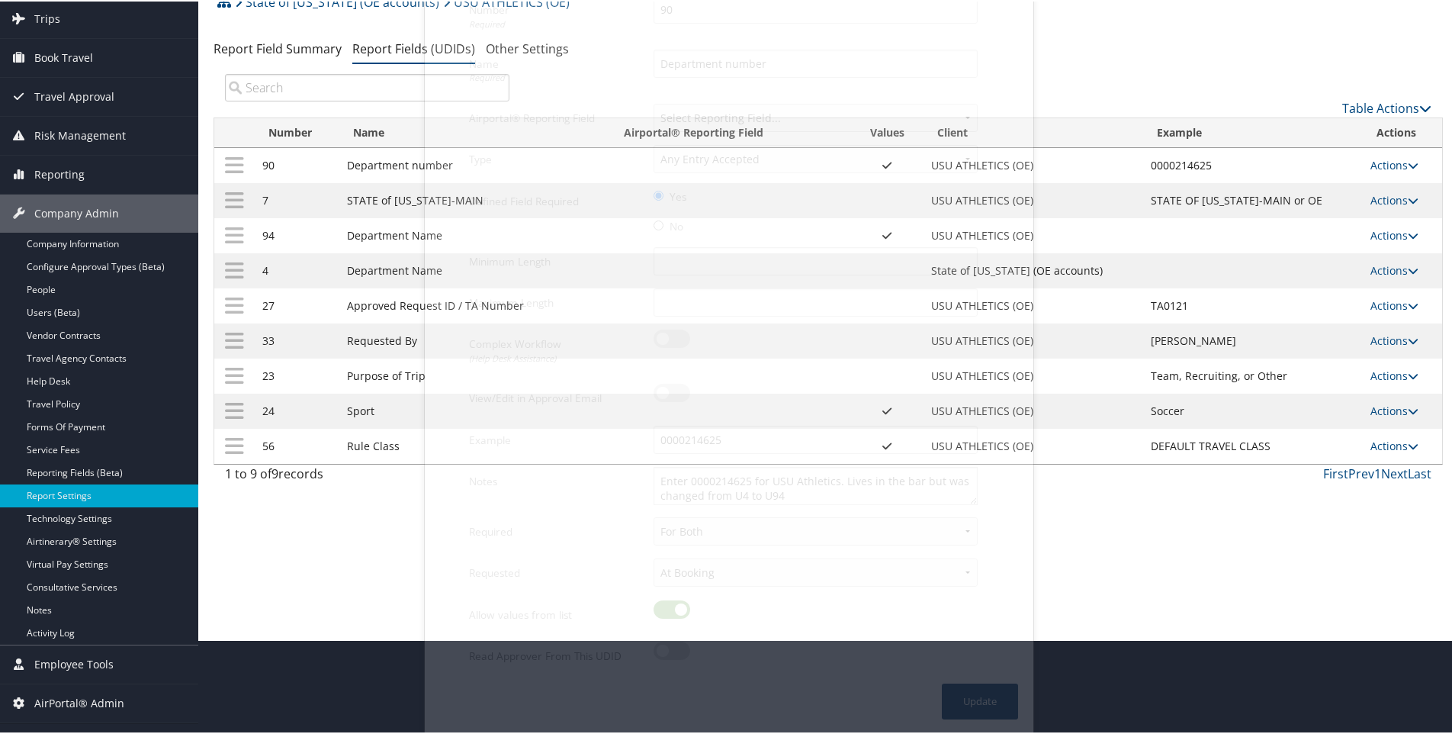
scroll to position [82, 0]
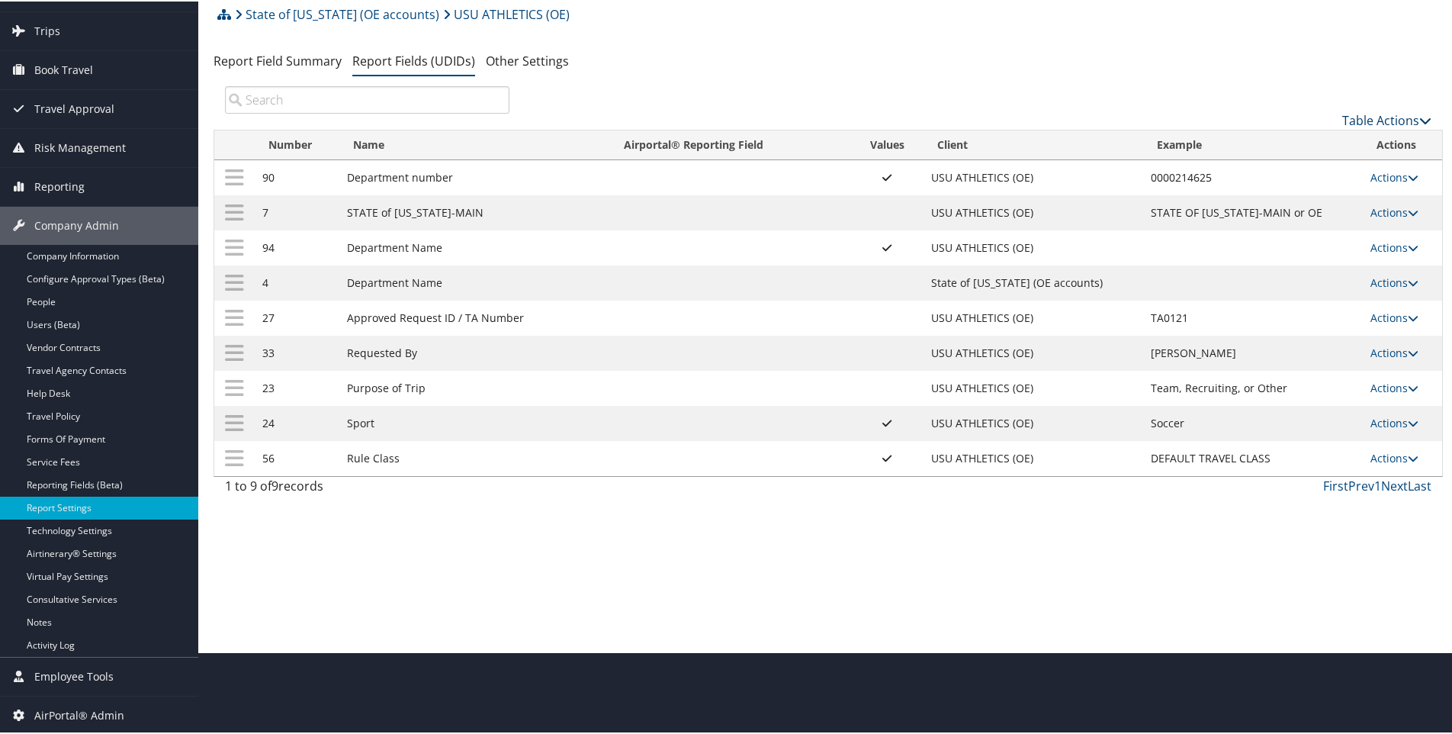
click at [1373, 119] on link "Table Actions" at bounding box center [1386, 119] width 89 height 17
click at [1284, 143] on link "New Record" at bounding box center [1335, 143] width 201 height 26
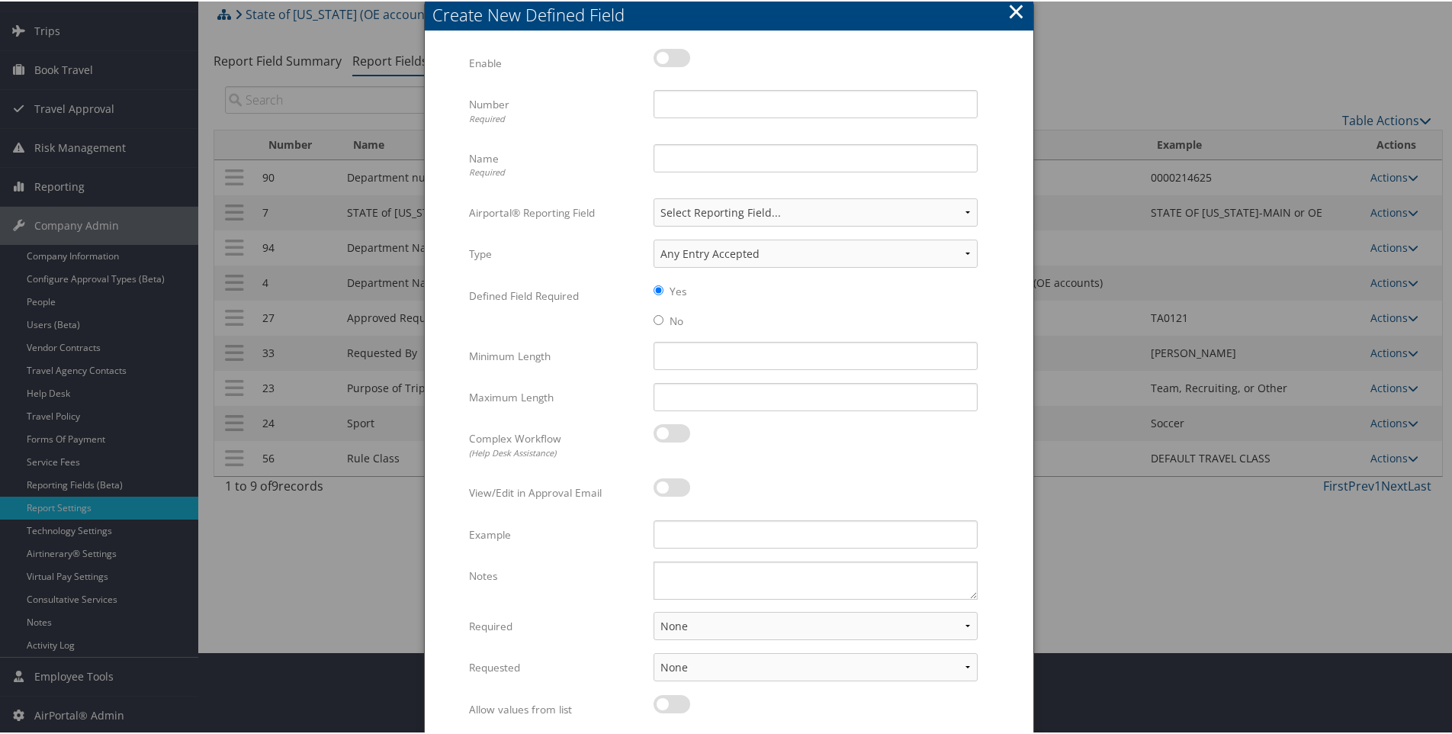
click at [667, 54] on label at bounding box center [671, 56] width 37 height 18
click at [667, 54] on input "checkbox" at bounding box center [666, 59] width 10 height 10
checkbox input "true"
click at [668, 103] on input "Number Required" at bounding box center [815, 102] width 324 height 28
type input "4"
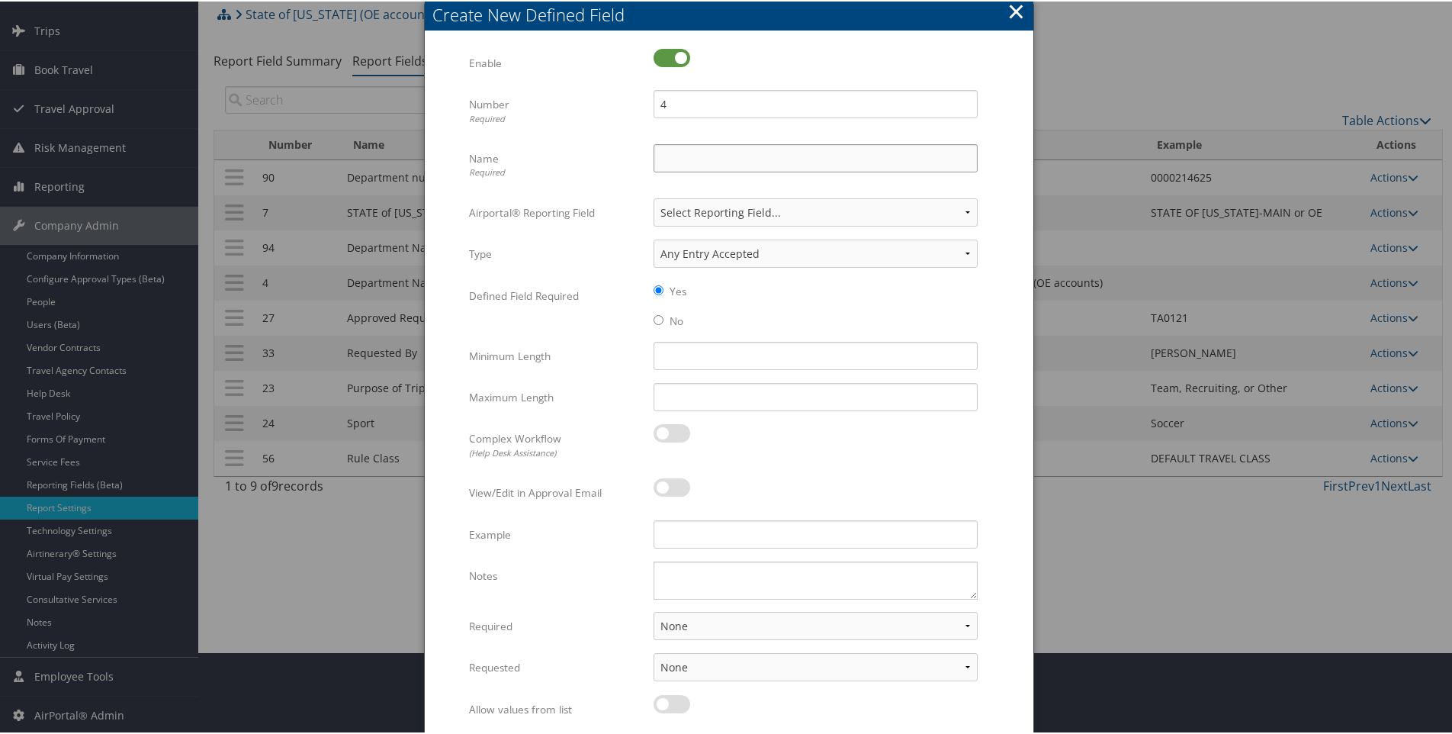
click at [660, 156] on input "Name Required" at bounding box center [815, 157] width 324 height 28
type input "Department Name"
click at [663, 316] on div "No" at bounding box center [815, 325] width 324 height 30
click at [654, 316] on input "No" at bounding box center [658, 318] width 10 height 10
radio input "true"
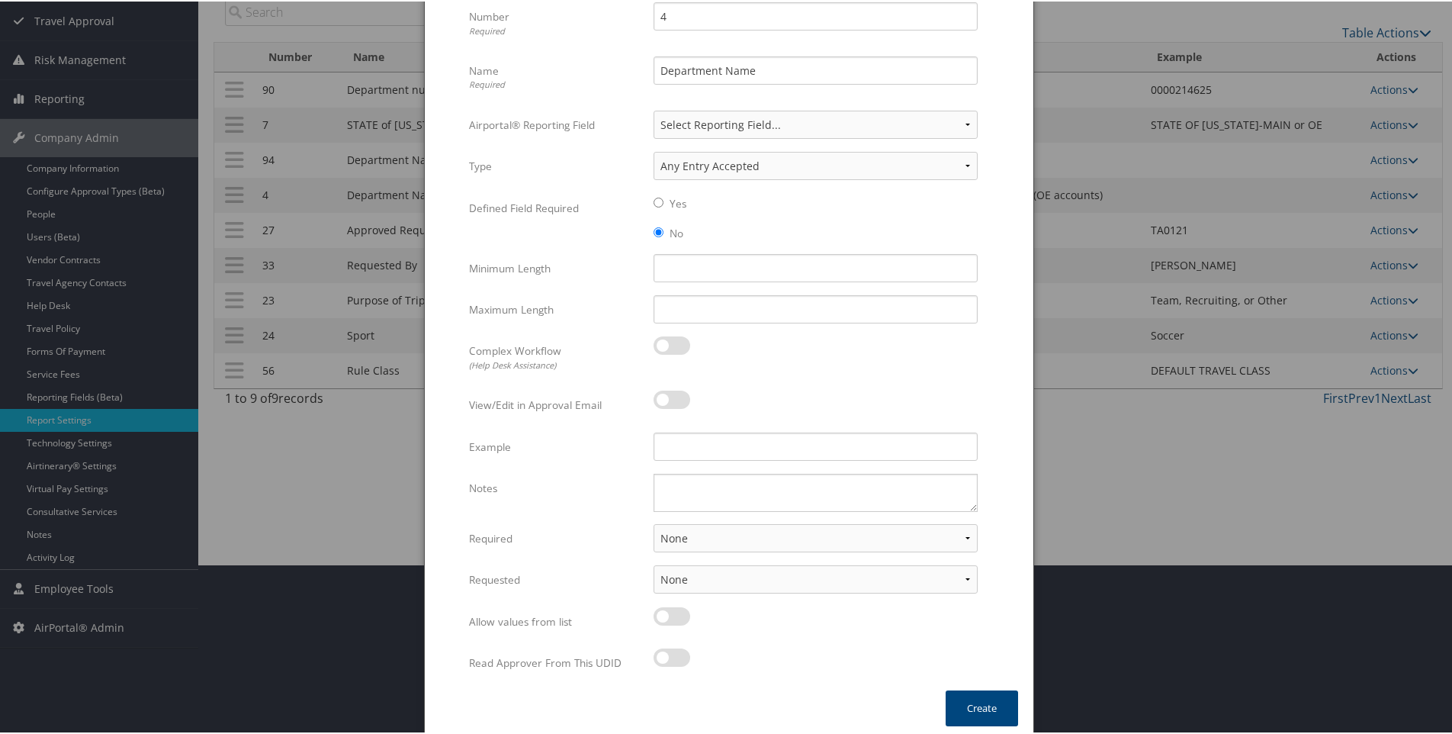
scroll to position [177, 0]
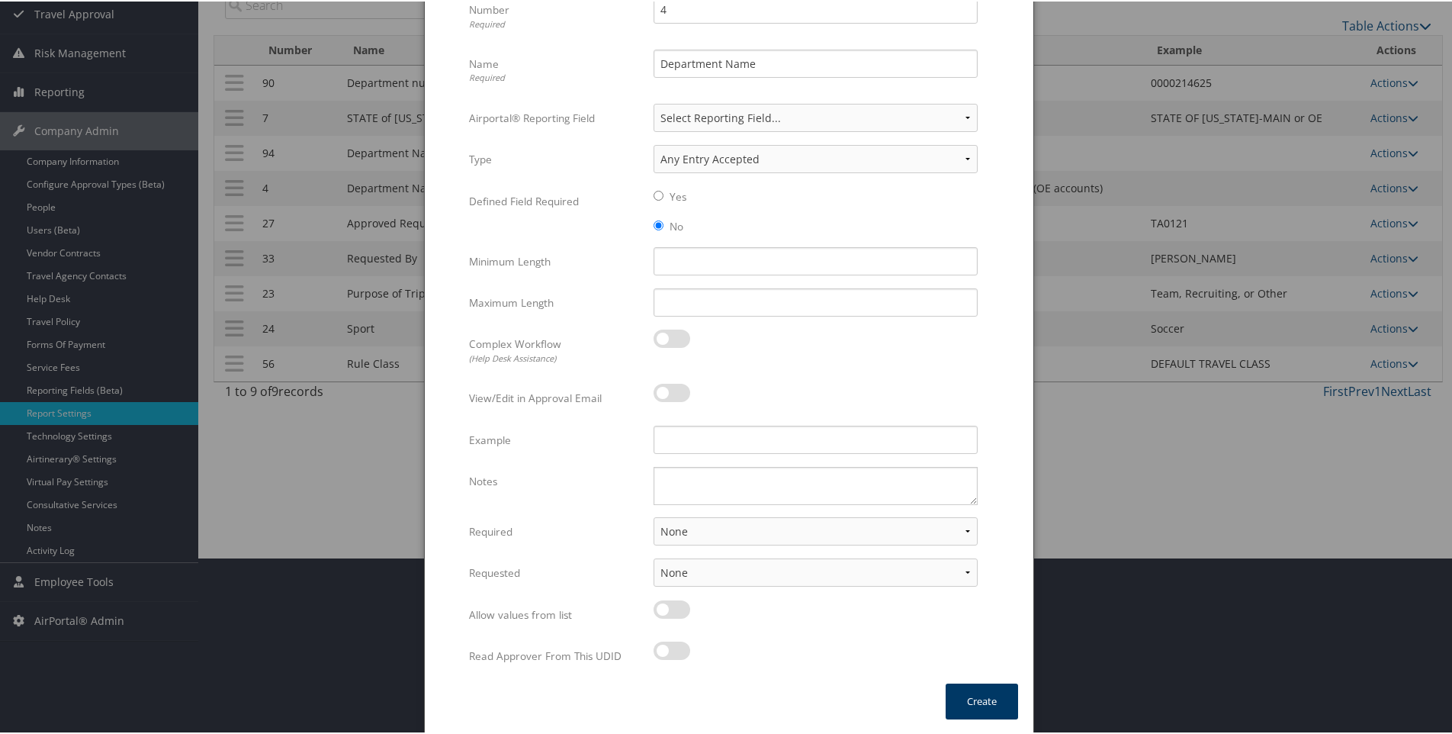
click at [984, 704] on button "Create" at bounding box center [982, 700] width 72 height 36
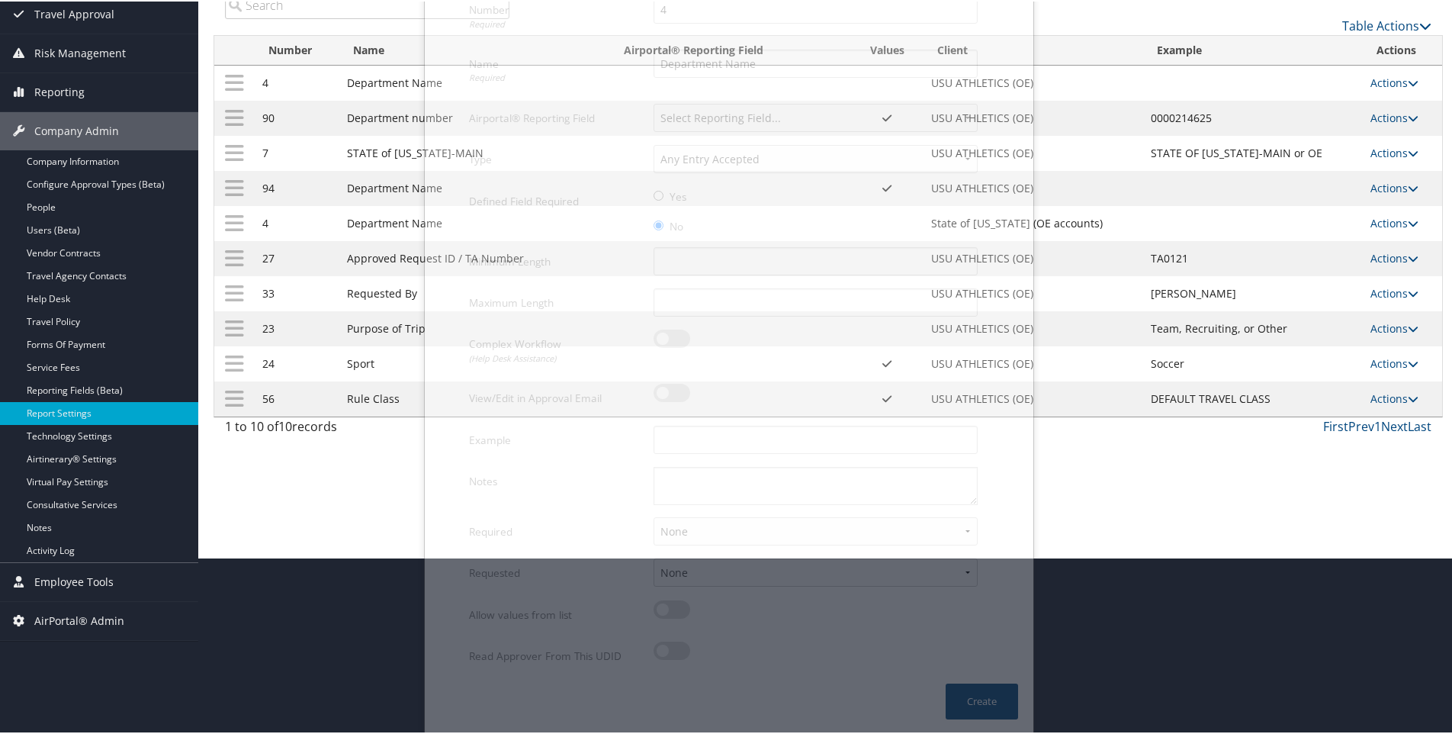
scroll to position [82, 0]
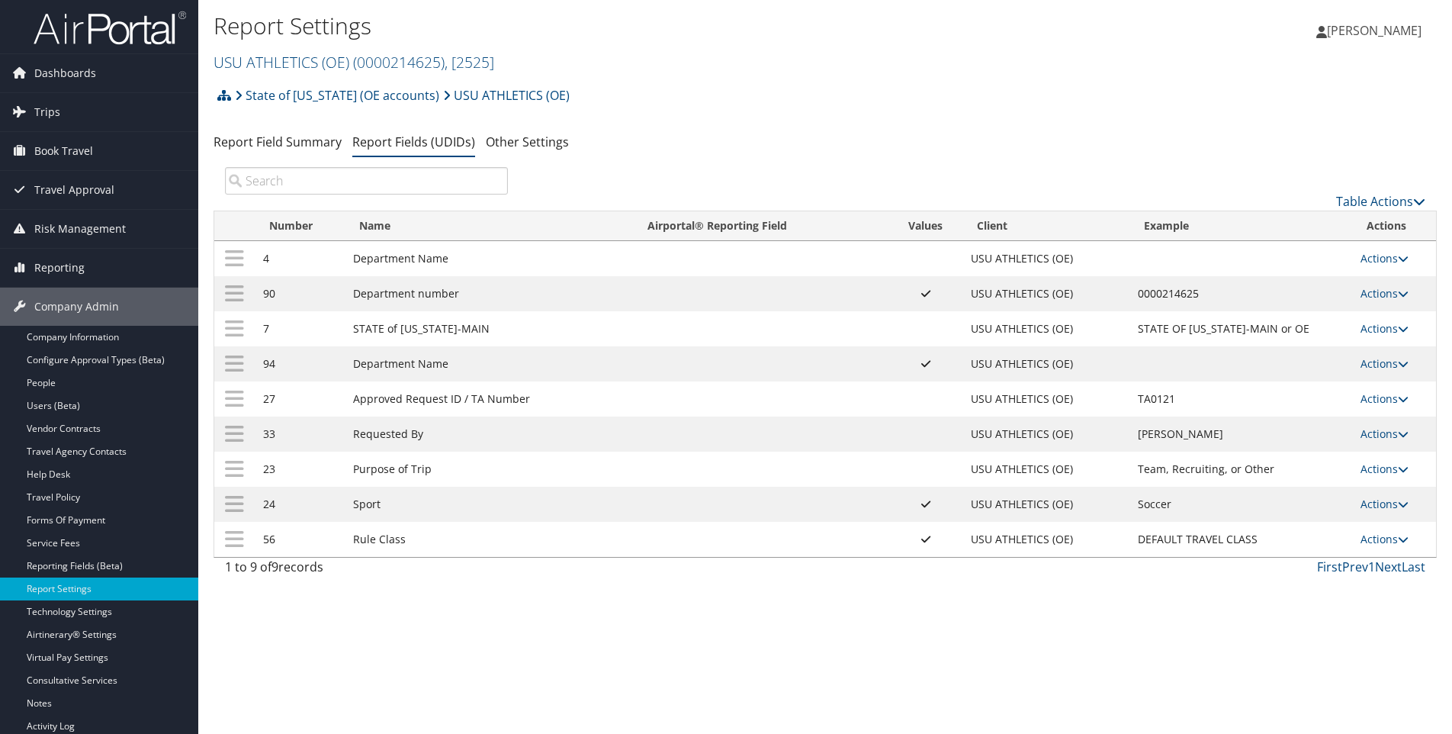
scroll to position [82, 0]
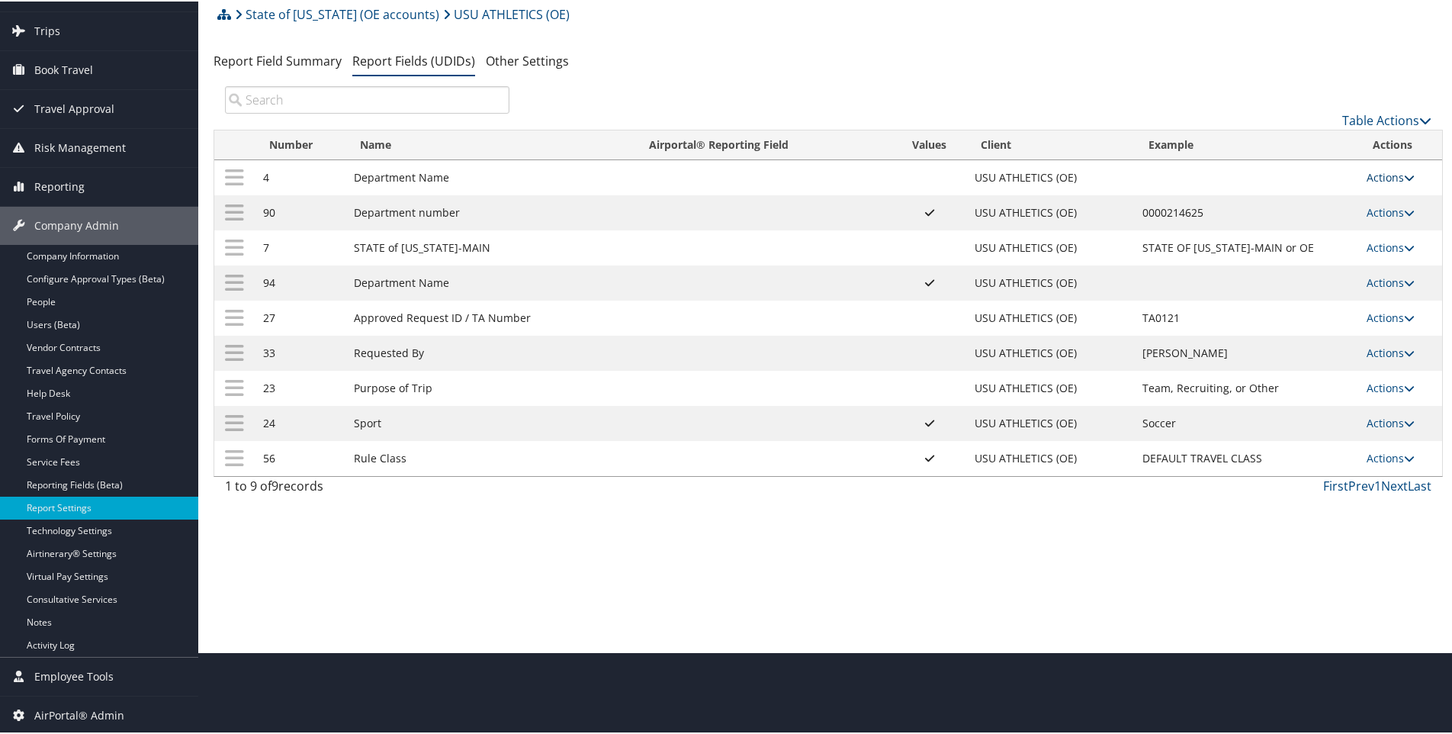
click at [1378, 174] on link "Actions" at bounding box center [1390, 176] width 48 height 14
click at [1272, 250] on link "Edit" at bounding box center [1325, 251] width 165 height 26
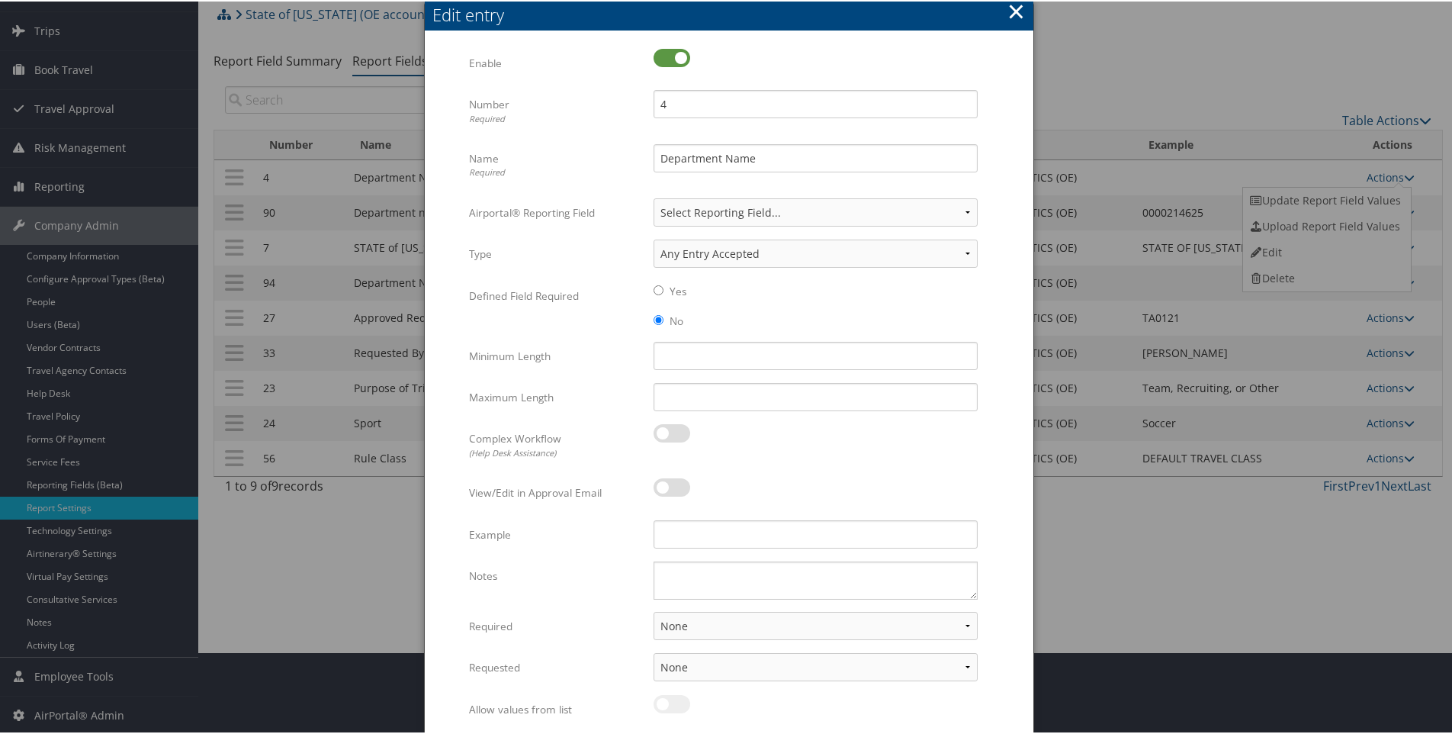
click at [663, 52] on label at bounding box center [671, 56] width 37 height 18
click at [663, 54] on input "checkbox" at bounding box center [666, 59] width 10 height 10
checkbox input "false"
click at [676, 576] on textarea "Notes" at bounding box center [815, 579] width 324 height 38
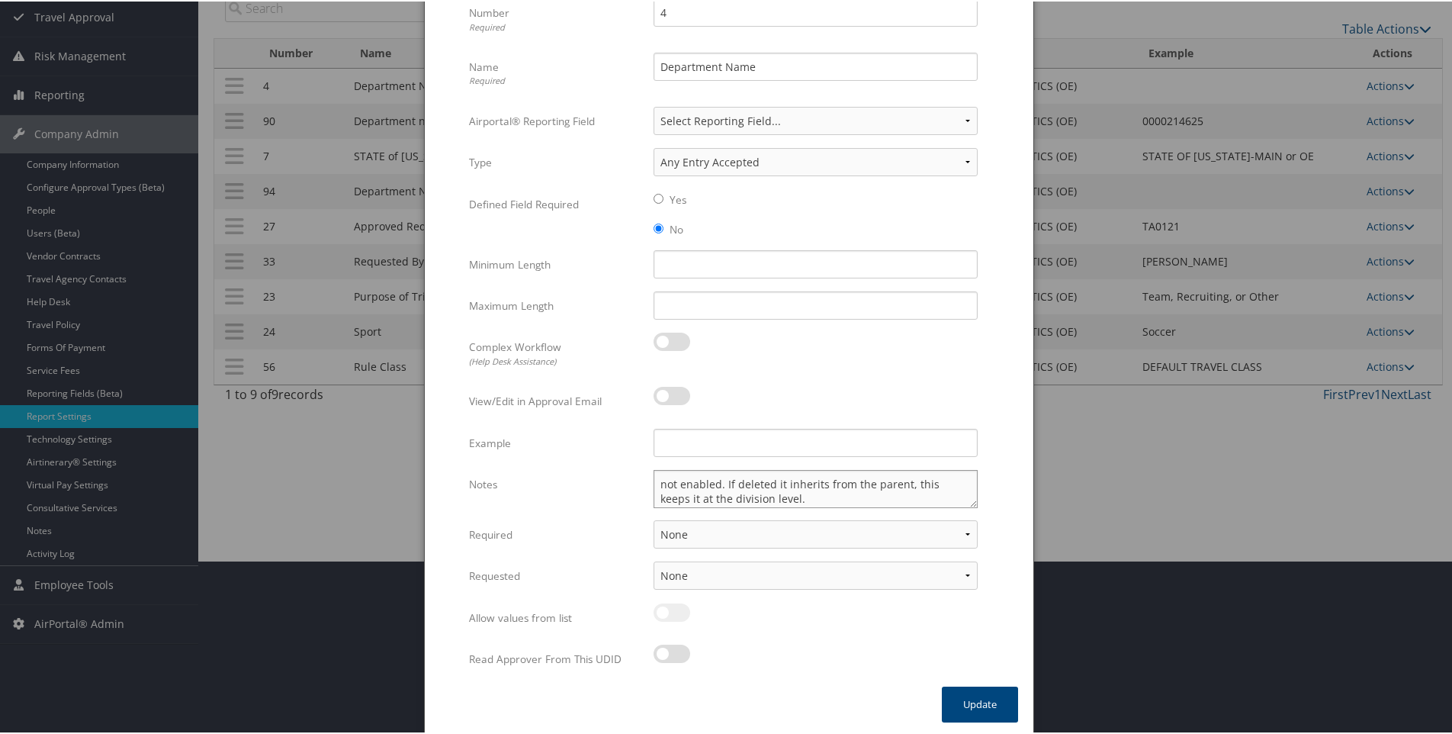
scroll to position [177, 0]
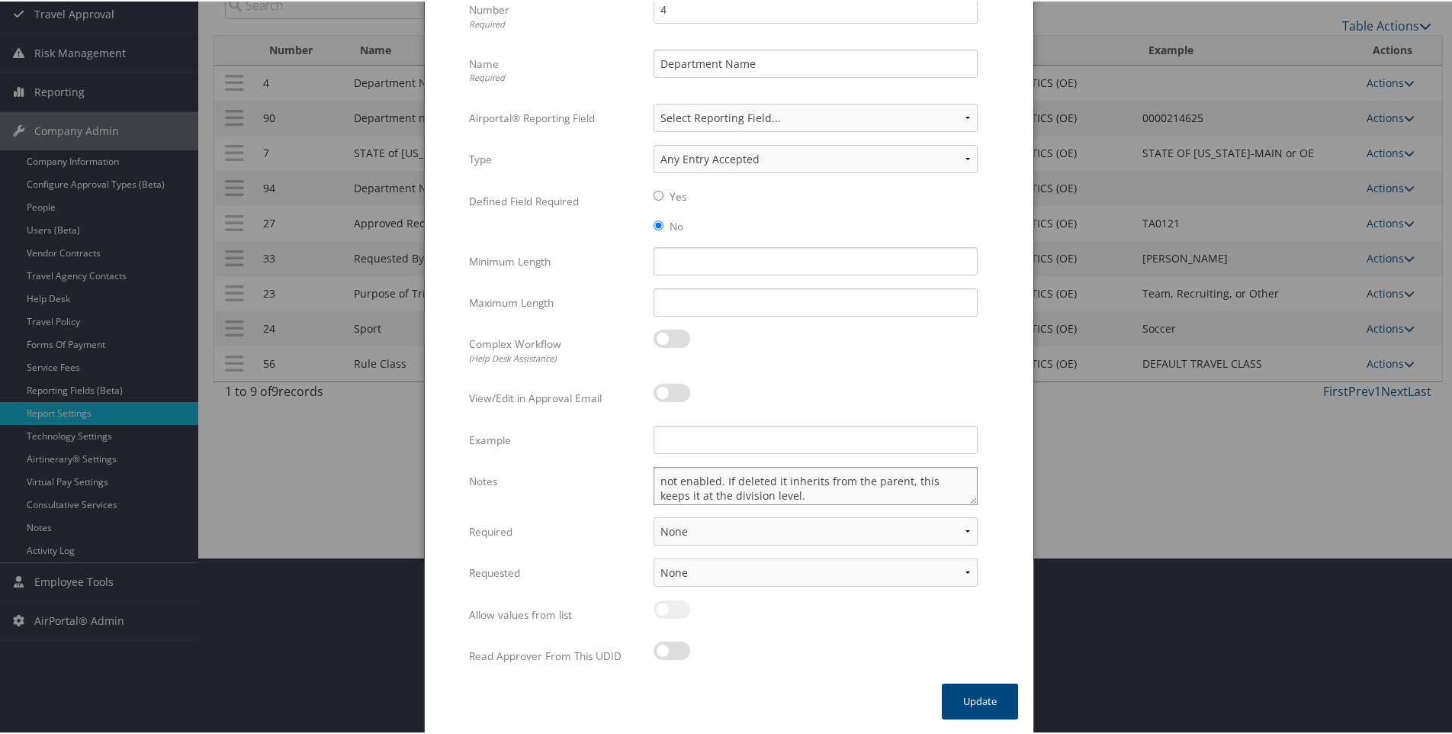
type textarea "not enabled. If deleted it inherits from the parent, this keeps it at the divis…"
click at [774, 69] on input "Department Name" at bounding box center [815, 62] width 324 height 28
type input "Department Name (Old)"
click at [967, 698] on button "Update" at bounding box center [980, 700] width 76 height 36
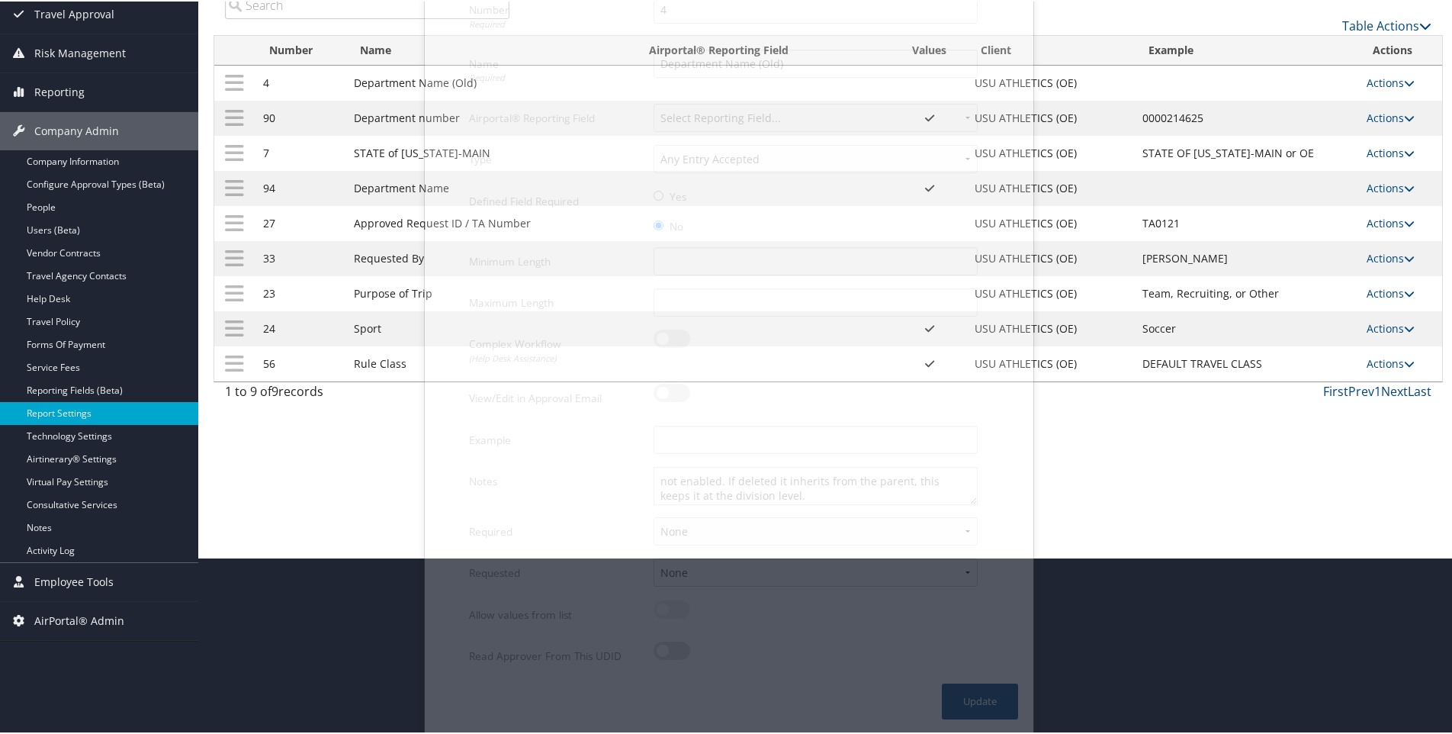
scroll to position [82, 0]
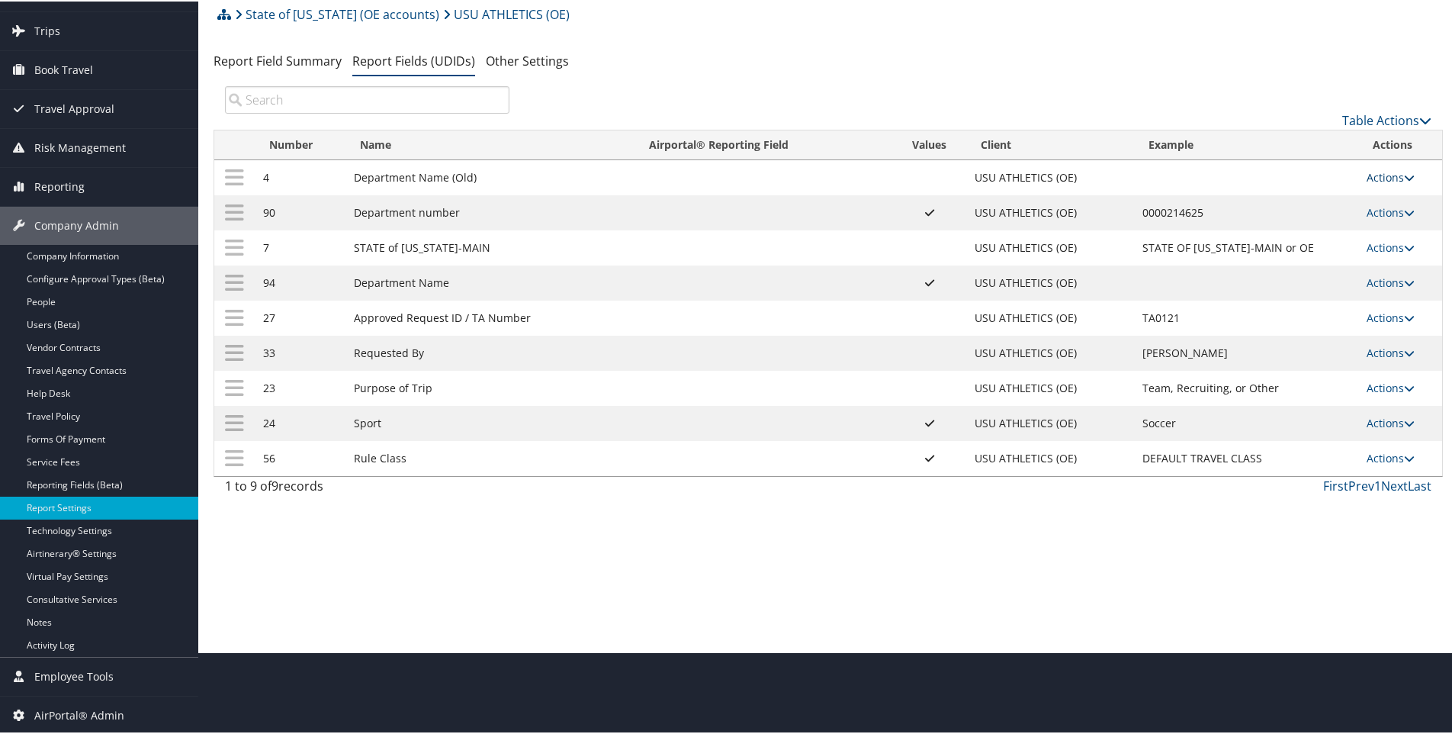
click at [1384, 177] on link "Actions" at bounding box center [1390, 176] width 48 height 14
click at [1291, 197] on link "Update Report Field Values" at bounding box center [1325, 199] width 165 height 26
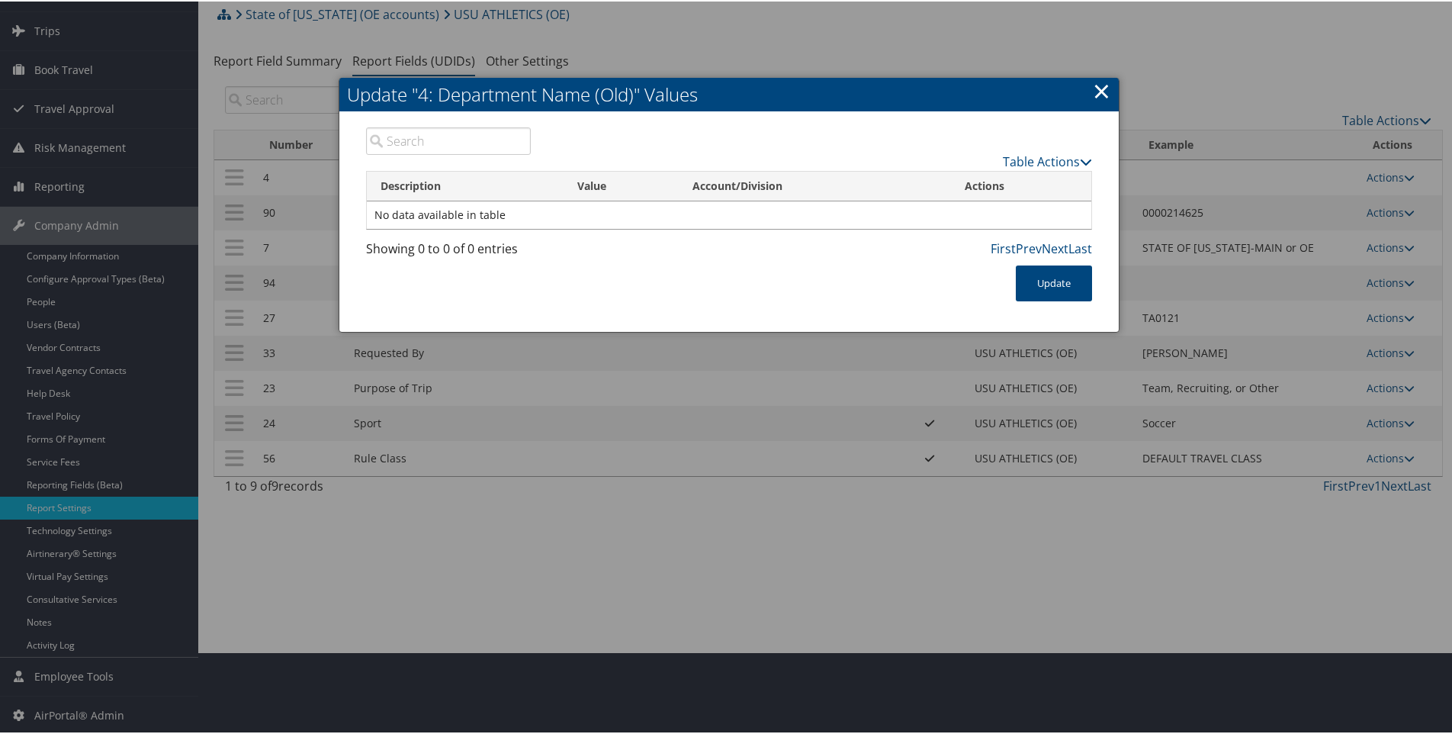
click at [1101, 86] on link "×" at bounding box center [1102, 89] width 18 height 31
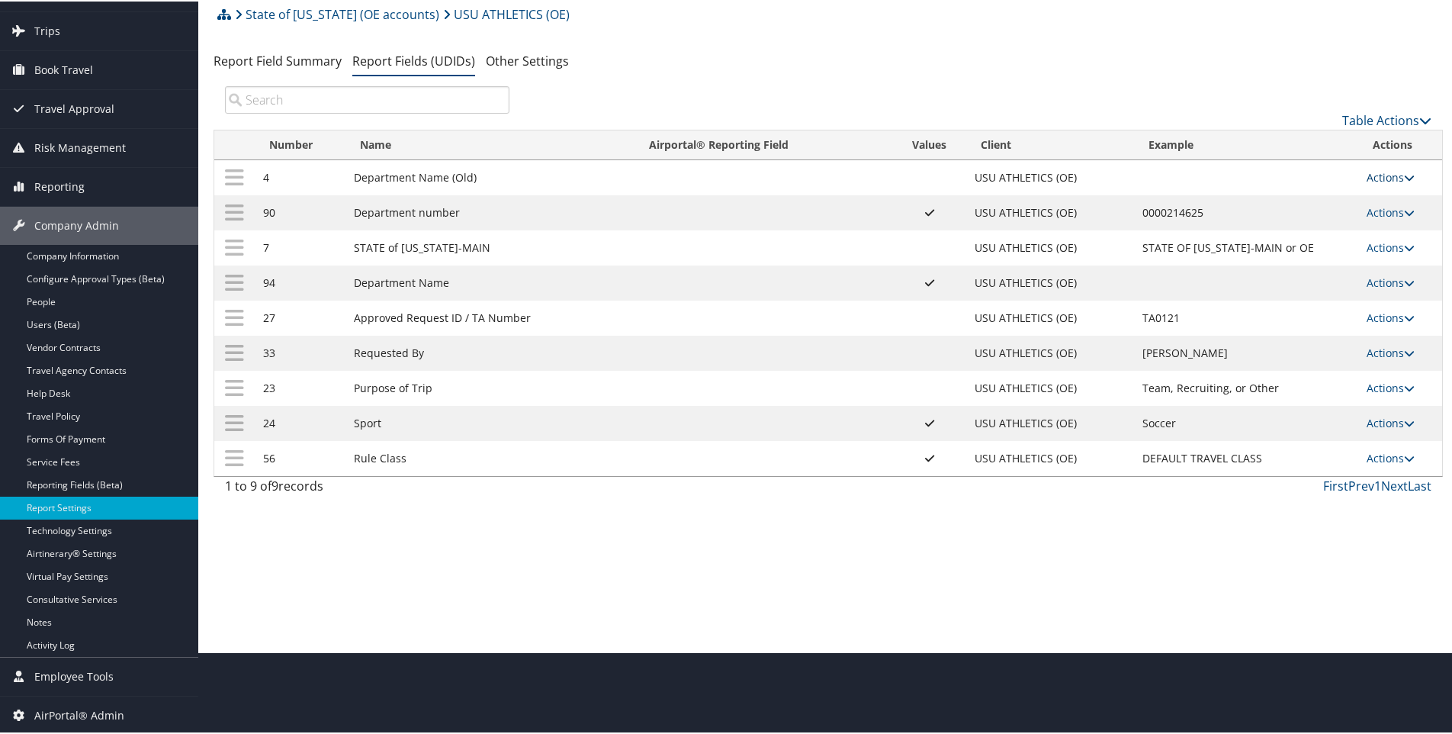
click at [1375, 174] on link "Actions" at bounding box center [1390, 176] width 48 height 14
click at [1271, 249] on link "Edit" at bounding box center [1325, 251] width 165 height 26
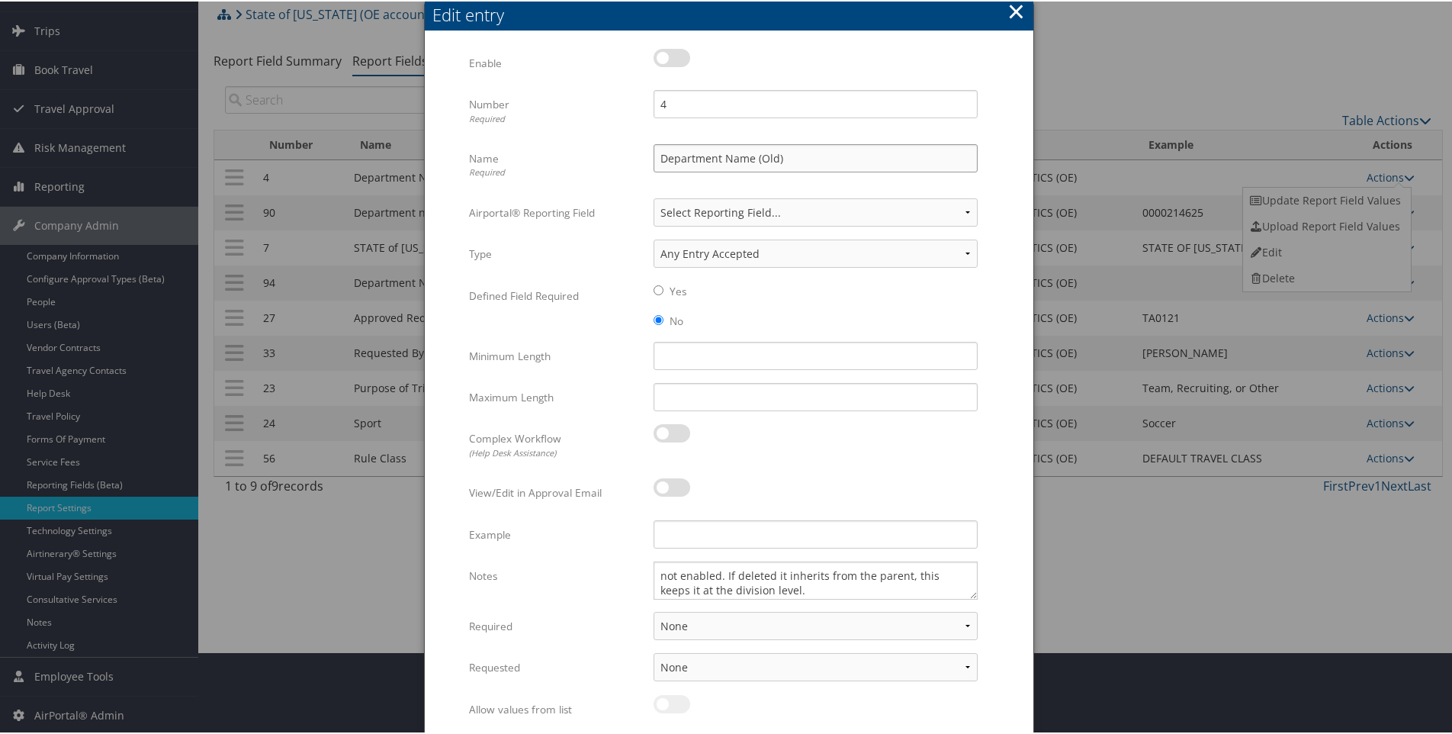
drag, startPoint x: 759, startPoint y: 155, endPoint x: 774, endPoint y: 151, distance: 15.0
click at [774, 151] on input "Department Name (Old)" at bounding box center [815, 157] width 324 height 28
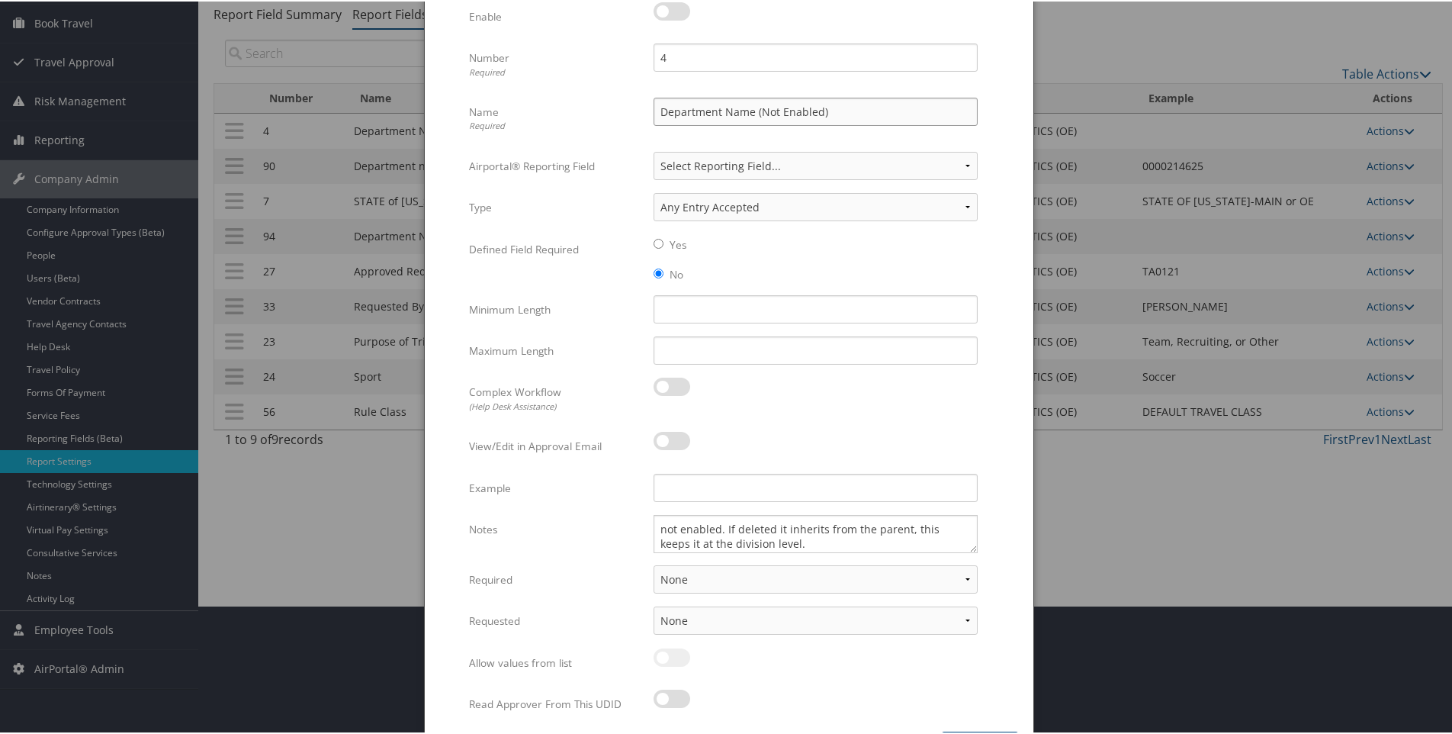
scroll to position [177, 0]
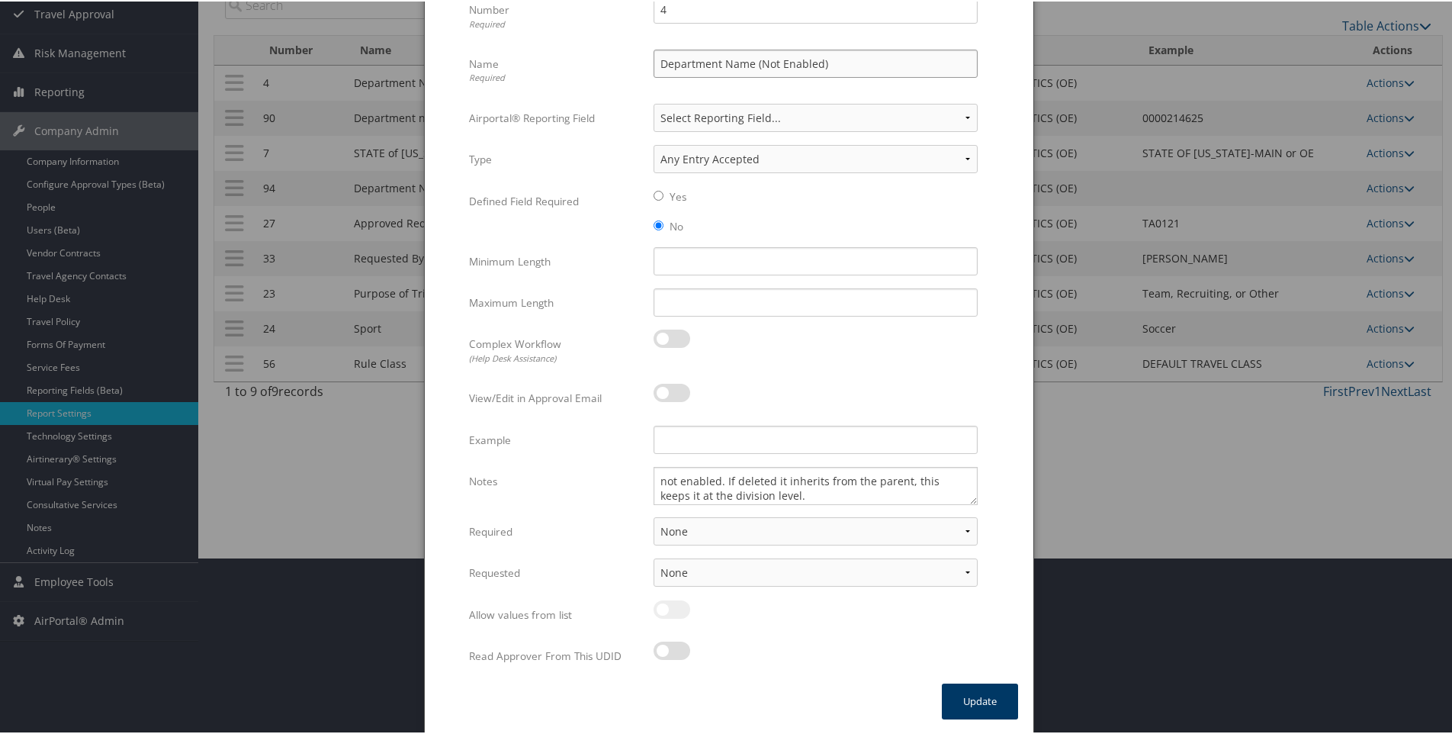
type input "Department Name (Not Enabled)"
click at [970, 702] on button "Update" at bounding box center [980, 700] width 76 height 36
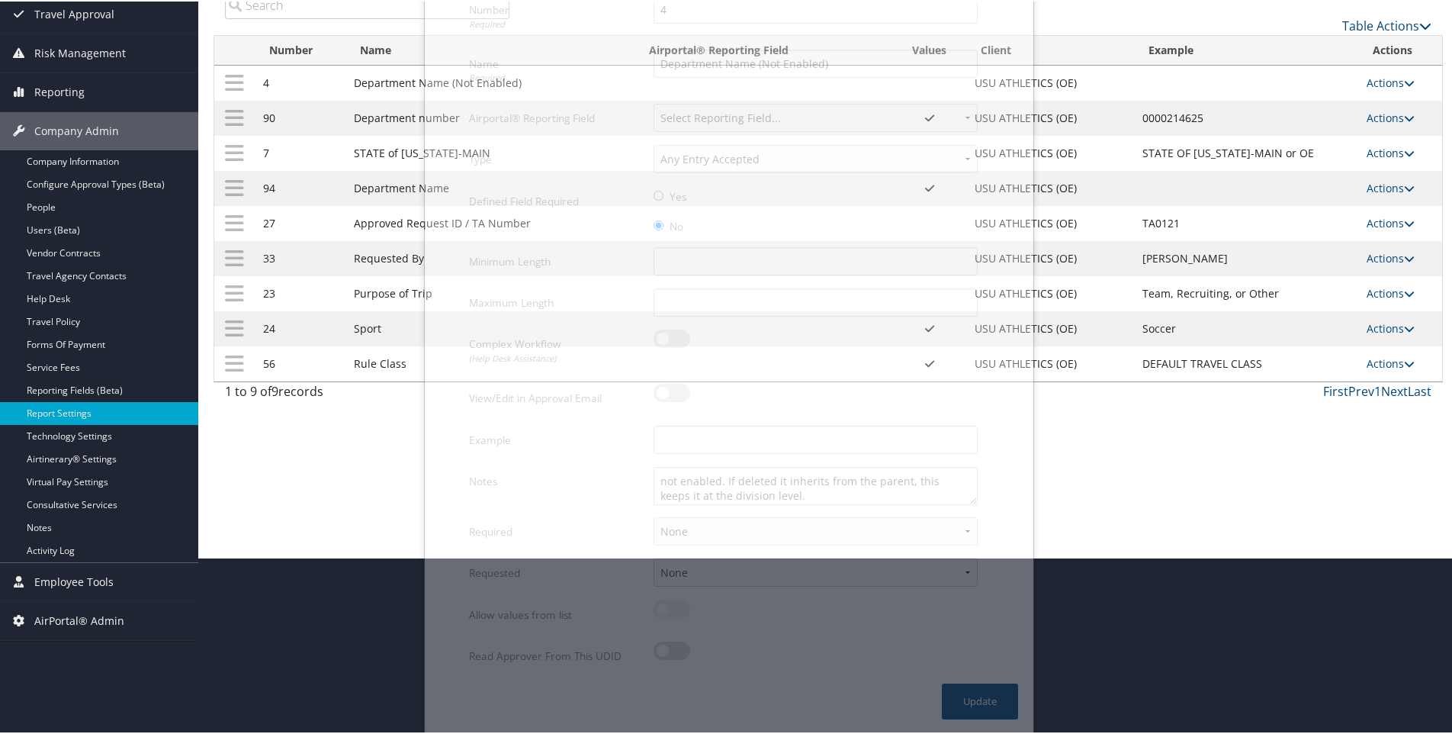
scroll to position [82, 0]
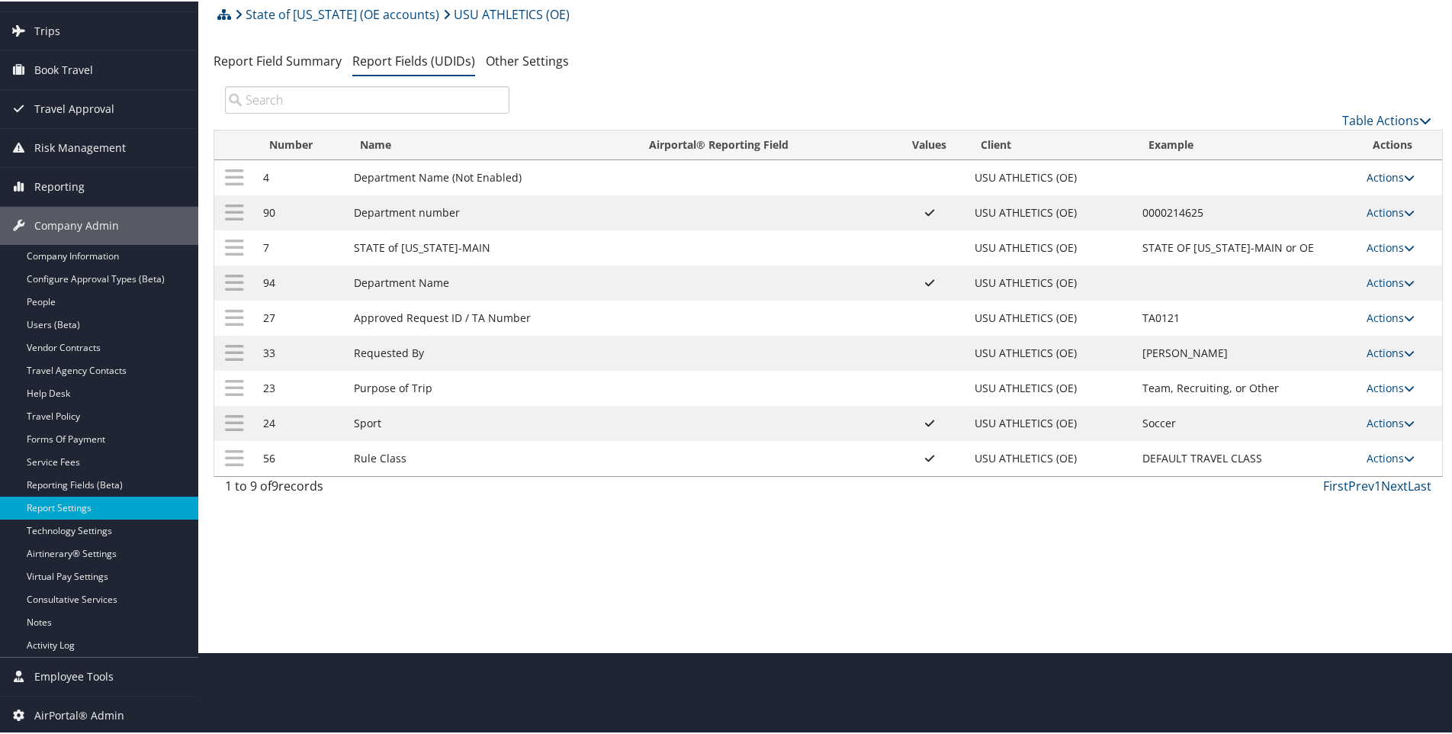
click at [1366, 172] on link "Actions" at bounding box center [1390, 176] width 48 height 14
drag, startPoint x: 523, startPoint y: 174, endPoint x: 354, endPoint y: 173, distance: 169.3
click at [354, 173] on td "Department Name (Not Enabled)" at bounding box center [490, 176] width 289 height 35
copy td "Department Name (Not Enabled)"
click at [1375, 175] on link "Actions" at bounding box center [1390, 176] width 48 height 14
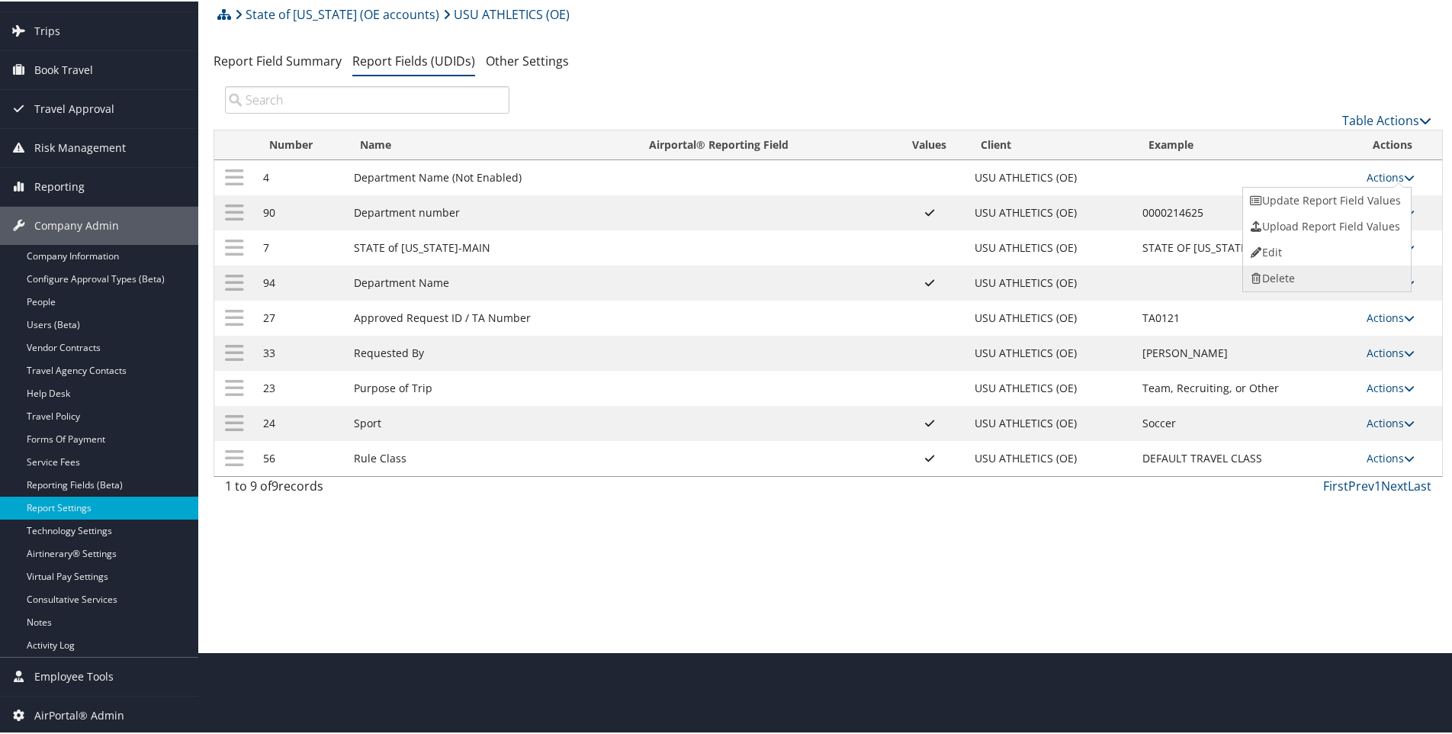
click at [1272, 278] on link "Delete" at bounding box center [1325, 277] width 165 height 26
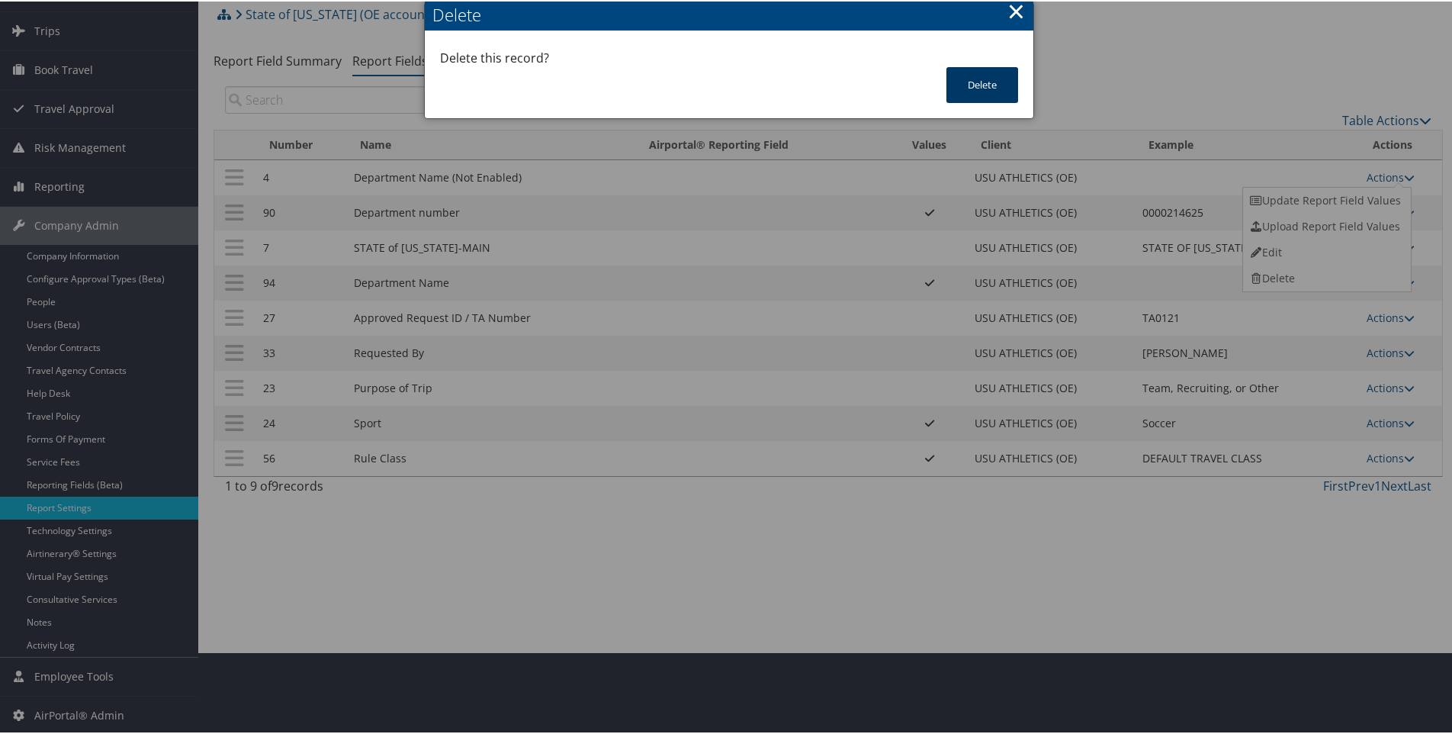
click at [996, 88] on button "Delete" at bounding box center [982, 84] width 72 height 36
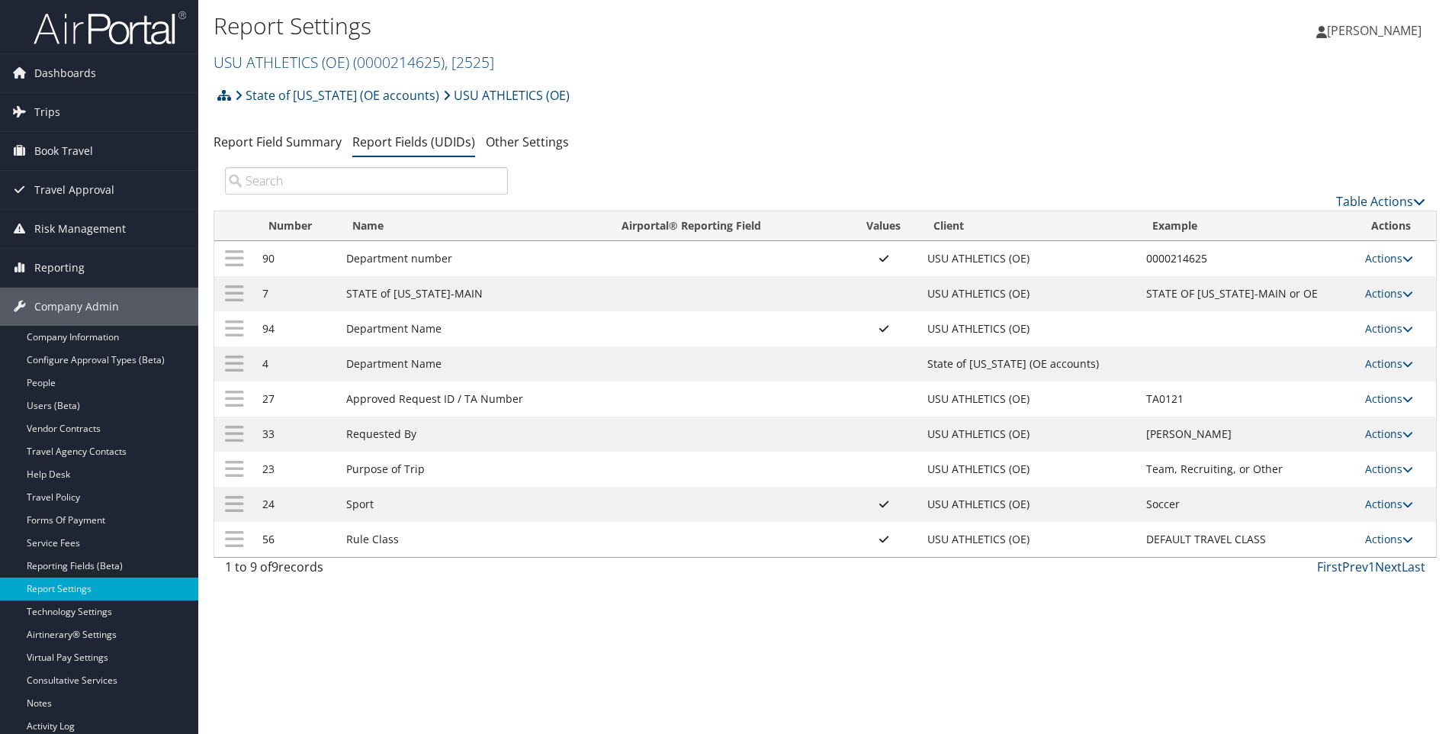
scroll to position [82, 0]
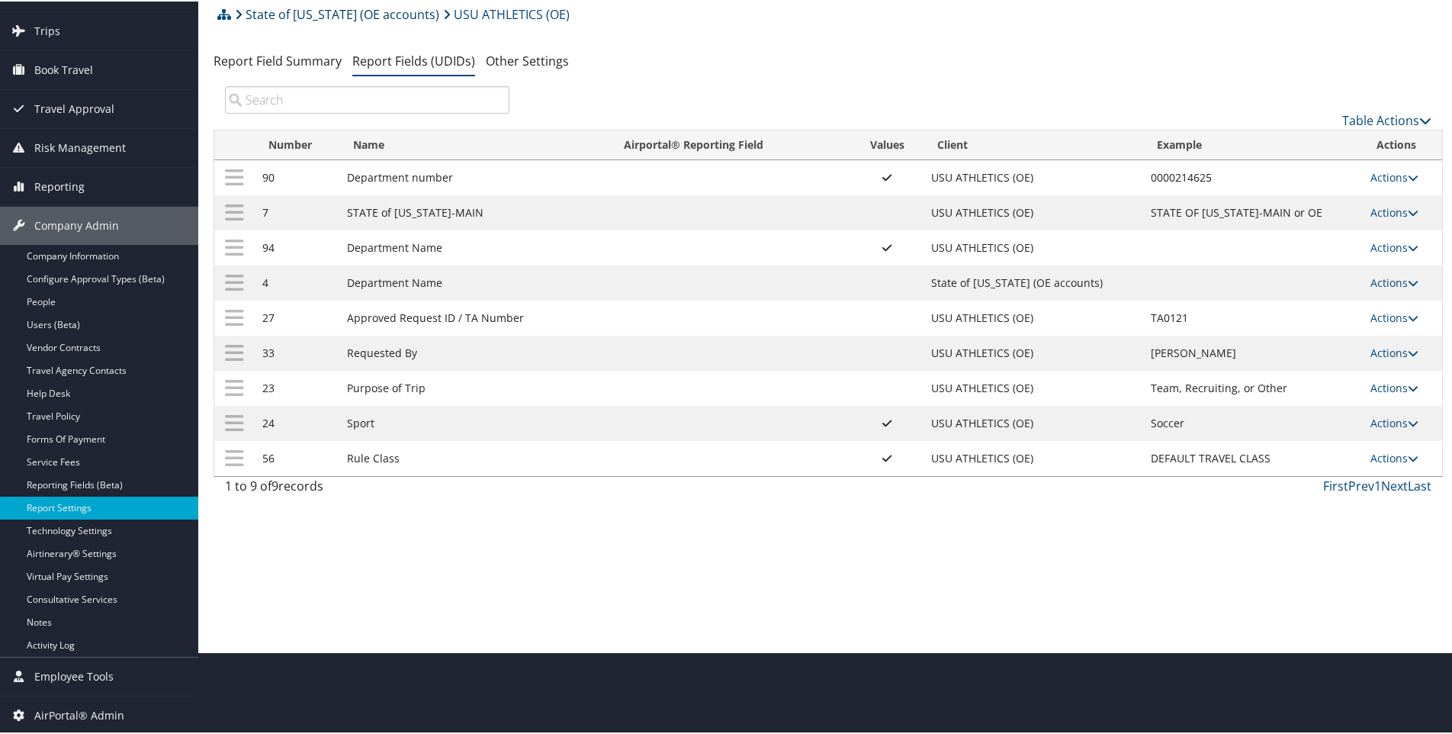
click at [325, 8] on link "State of [US_STATE] (OE accounts)" at bounding box center [337, 13] width 204 height 31
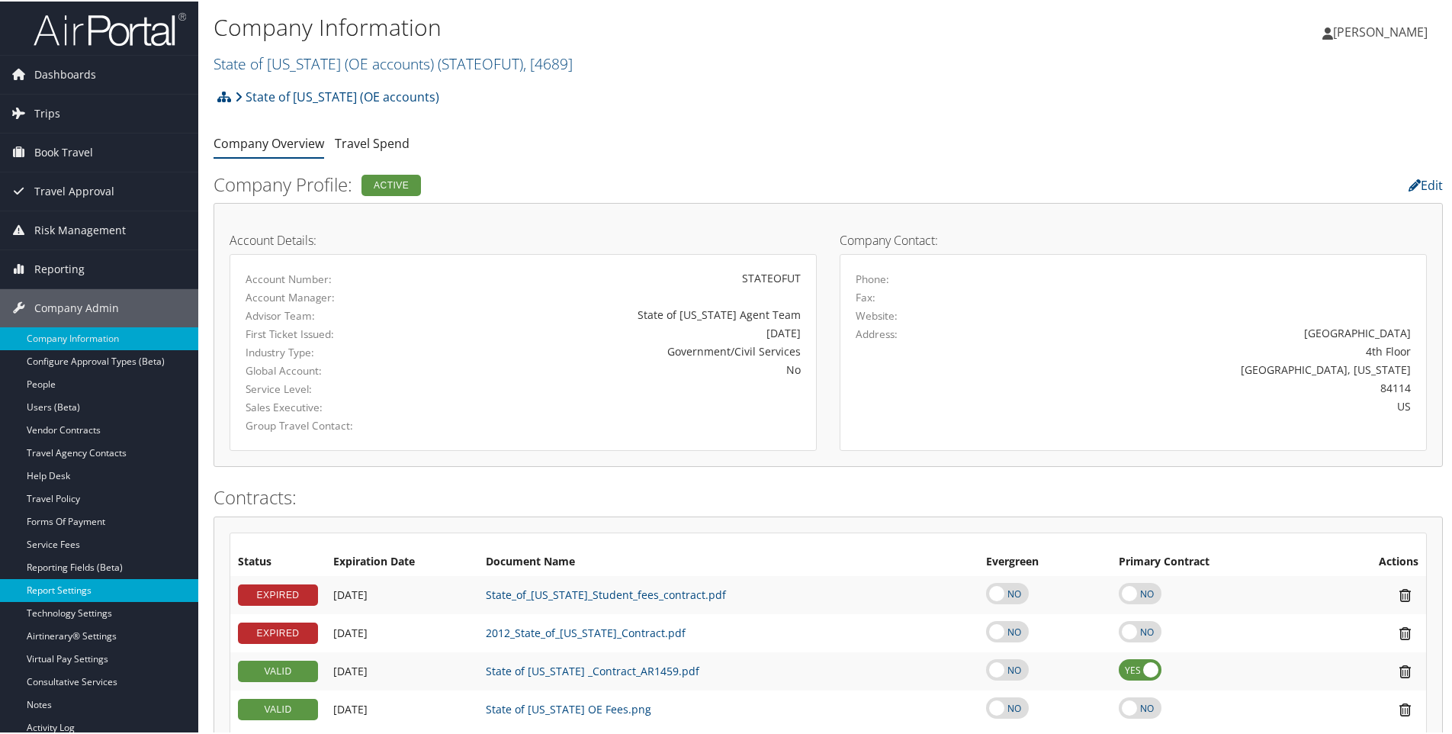
click at [46, 589] on link "Report Settings" at bounding box center [99, 588] width 198 height 23
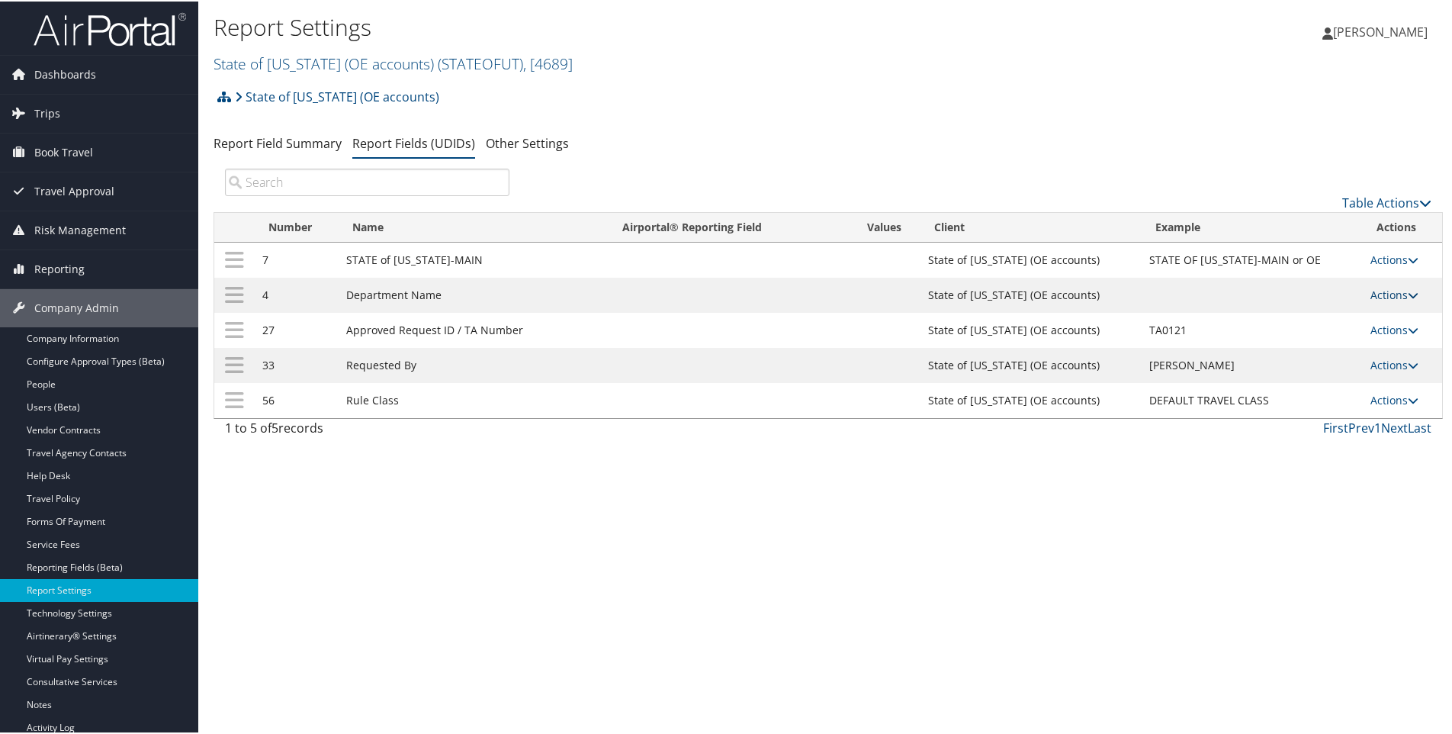
click at [1382, 288] on link "Actions" at bounding box center [1394, 293] width 48 height 14
click at [1280, 370] on link "Edit" at bounding box center [1328, 368] width 165 height 26
select select "both"
select select "trip"
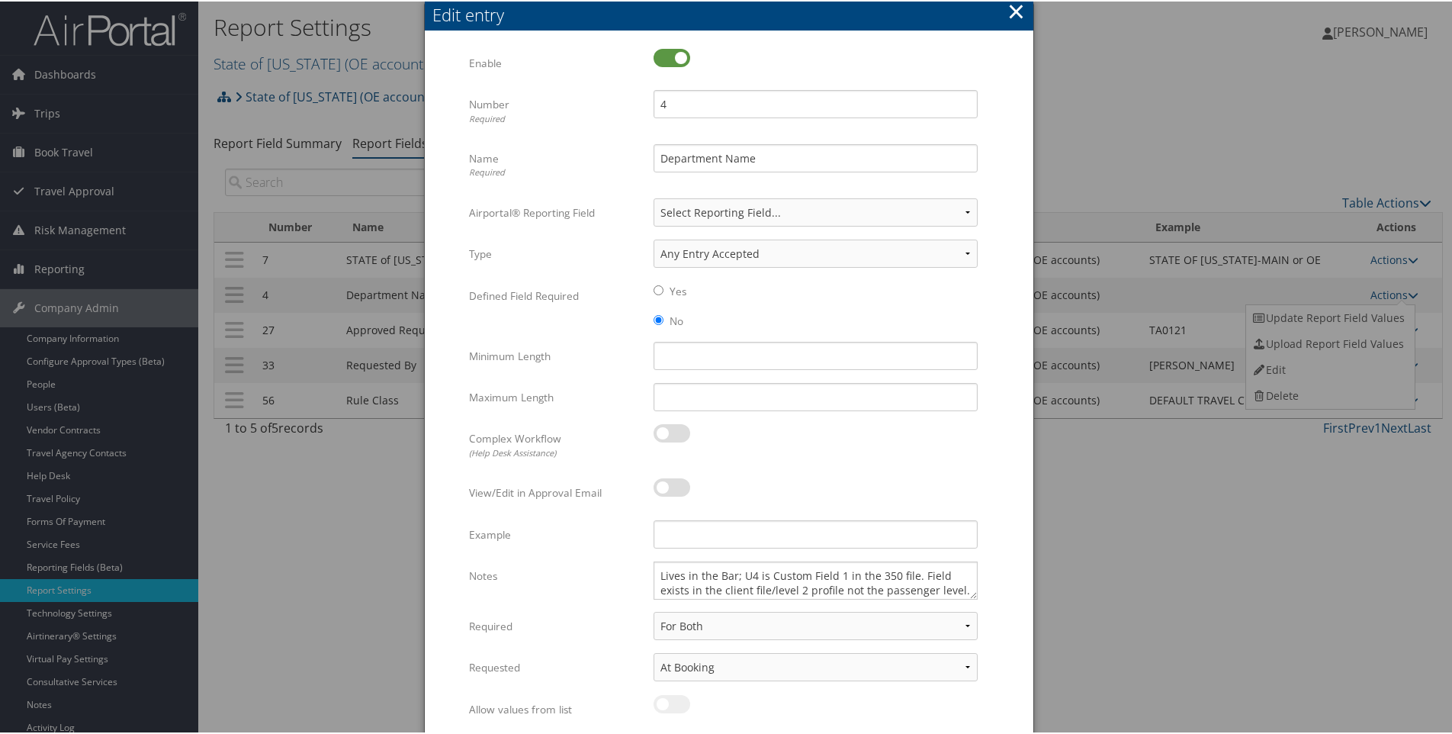
click at [1010, 14] on button "×" at bounding box center [1016, 10] width 18 height 31
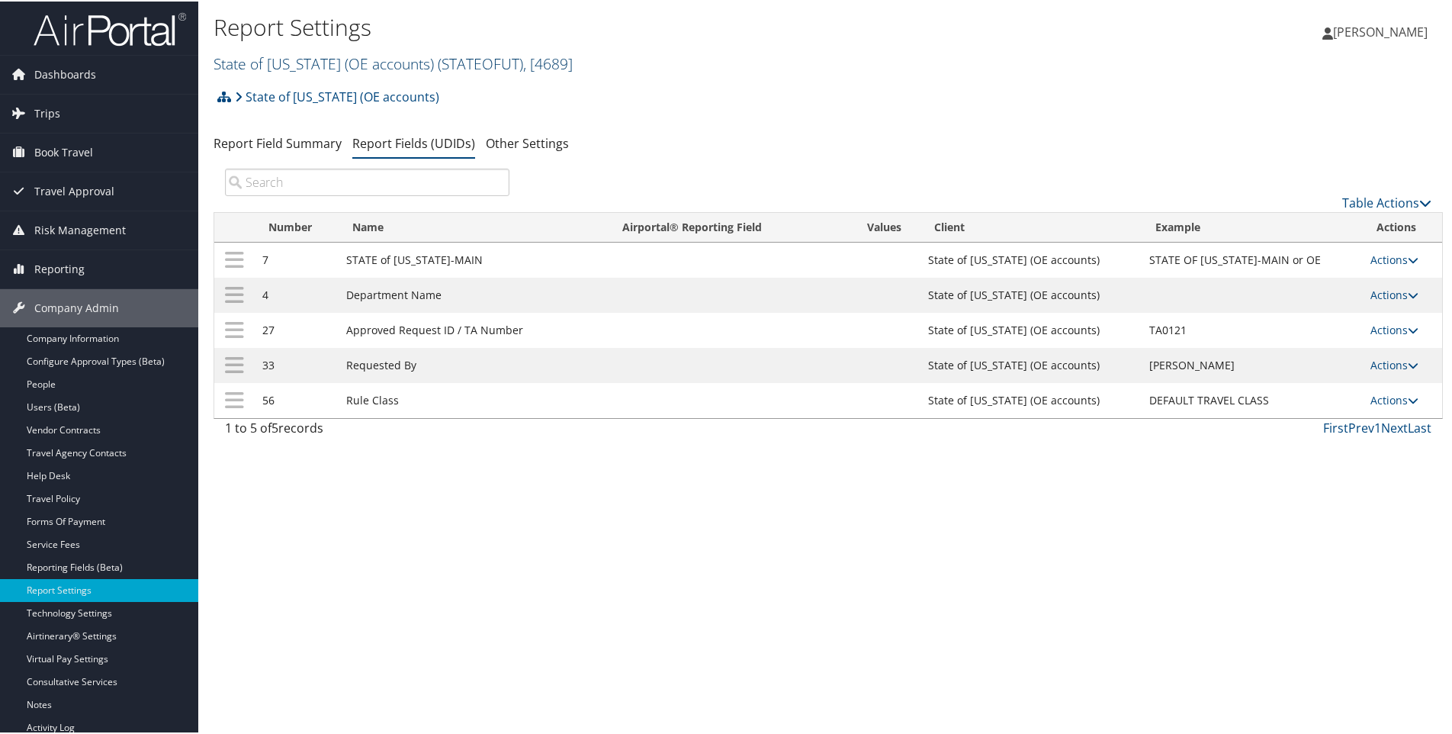
click at [249, 59] on link "State of [US_STATE] (OE accounts) ( STATEOFUT ) , [ 4689 ]" at bounding box center [393, 62] width 359 height 21
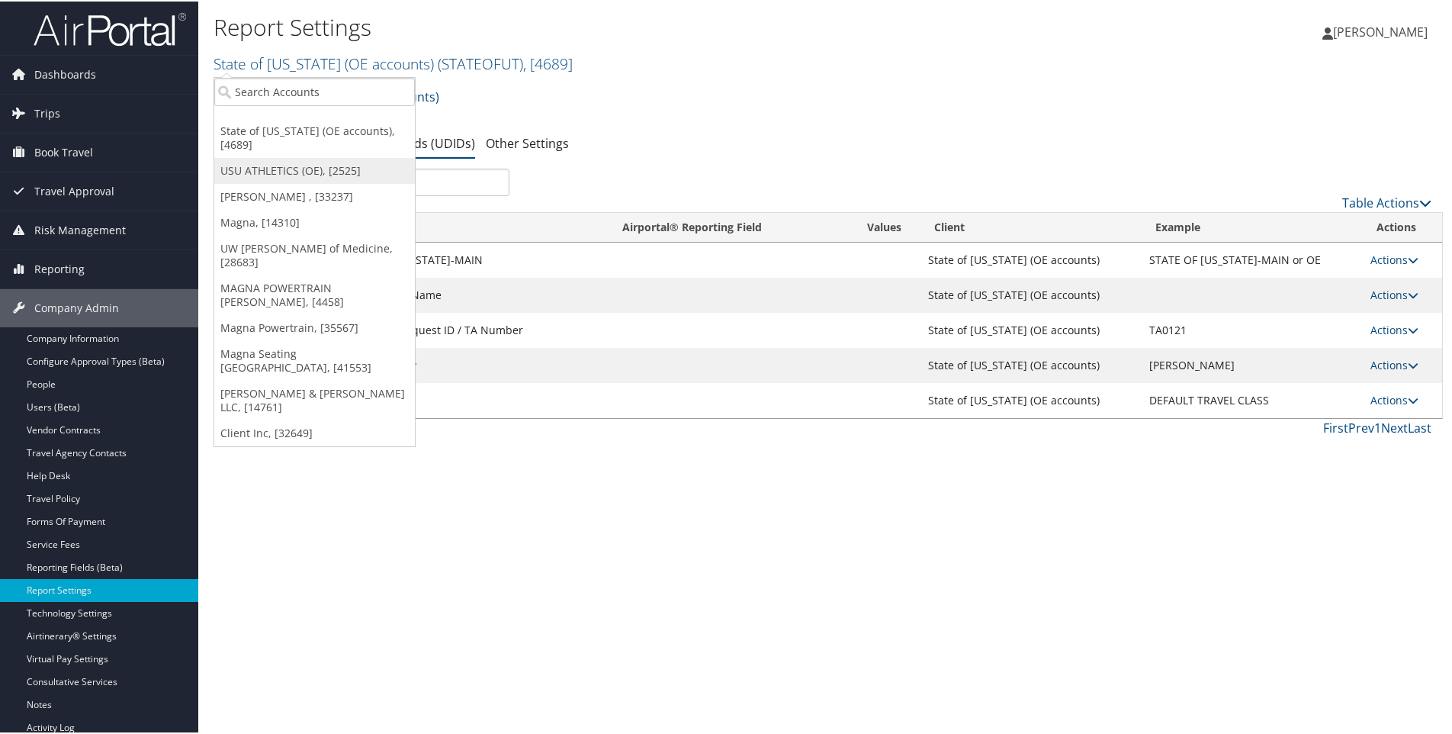
click at [251, 156] on link "USU ATHLETICS (OE), [2525]" at bounding box center [314, 169] width 201 height 26
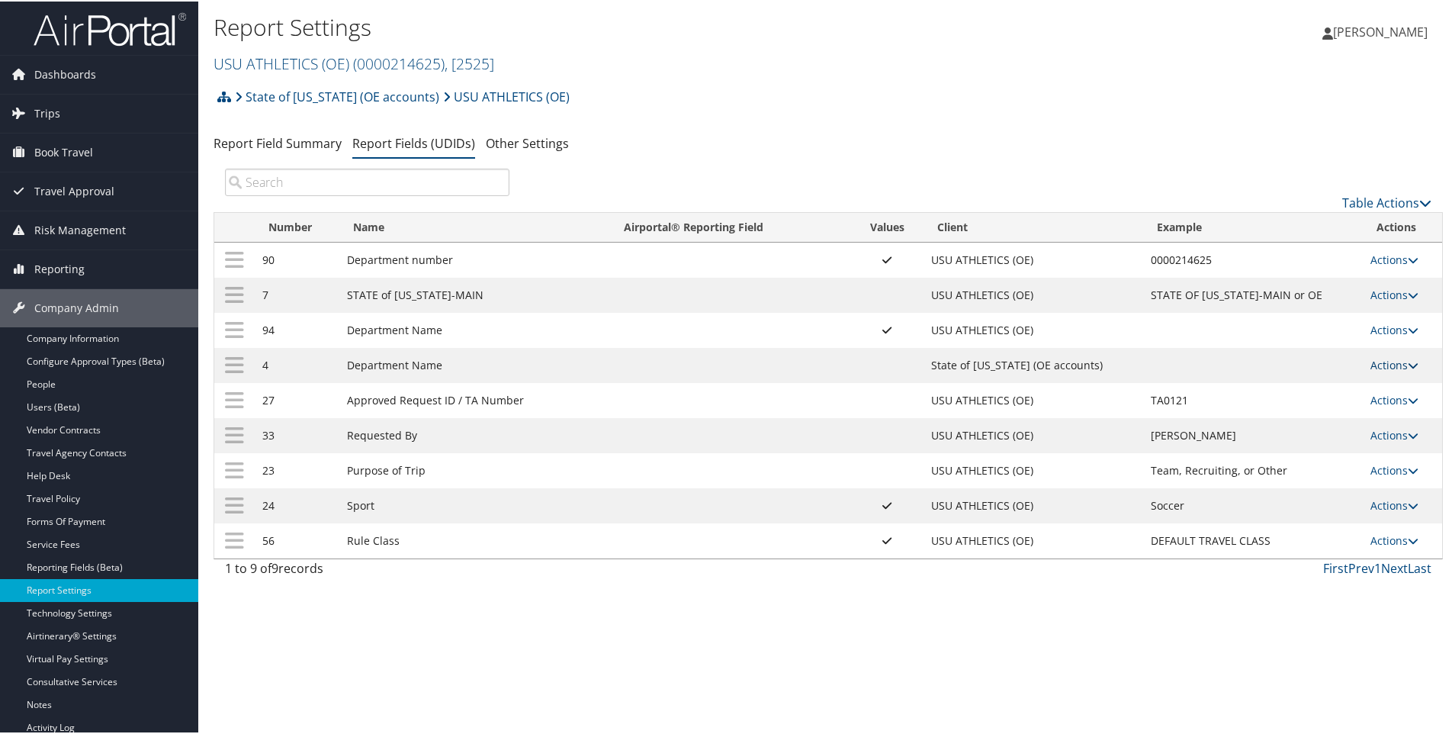
click at [1374, 363] on link "Actions" at bounding box center [1394, 363] width 48 height 14
click at [1286, 386] on link "Update Report Field Values" at bounding box center [1328, 387] width 165 height 26
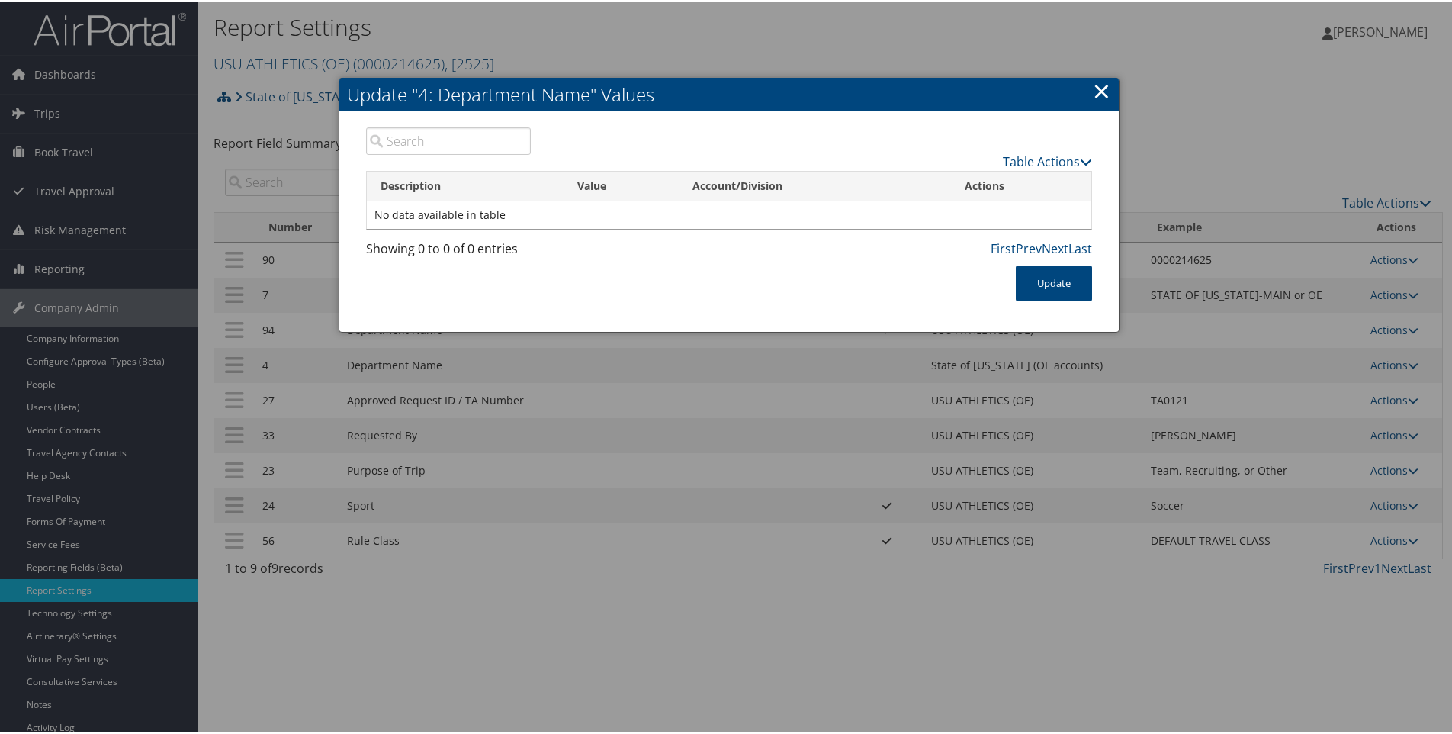
click at [1100, 91] on link "×" at bounding box center [1102, 89] width 18 height 31
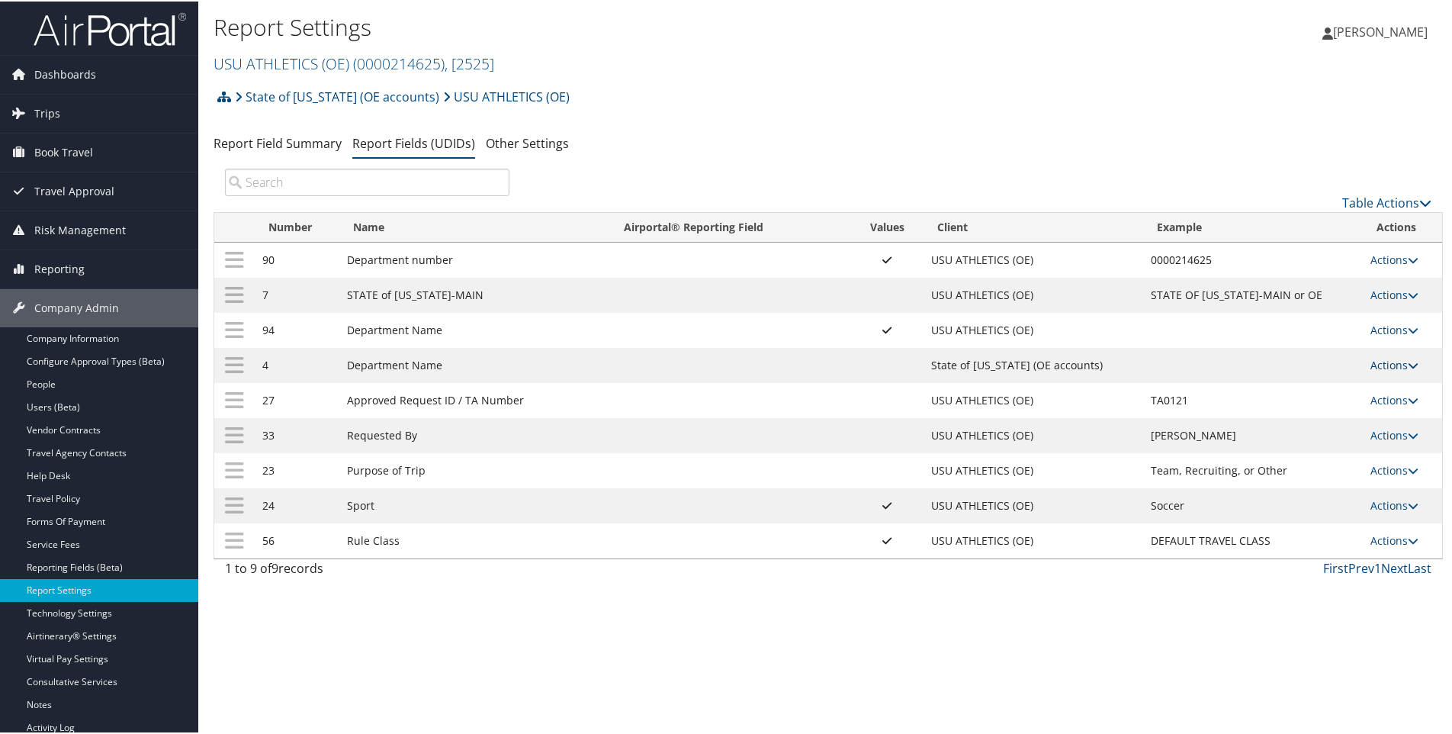
click at [1374, 366] on link "Actions" at bounding box center [1394, 363] width 48 height 14
click at [1280, 437] on link "Edit" at bounding box center [1328, 438] width 165 height 26
select select "both"
select select "trip"
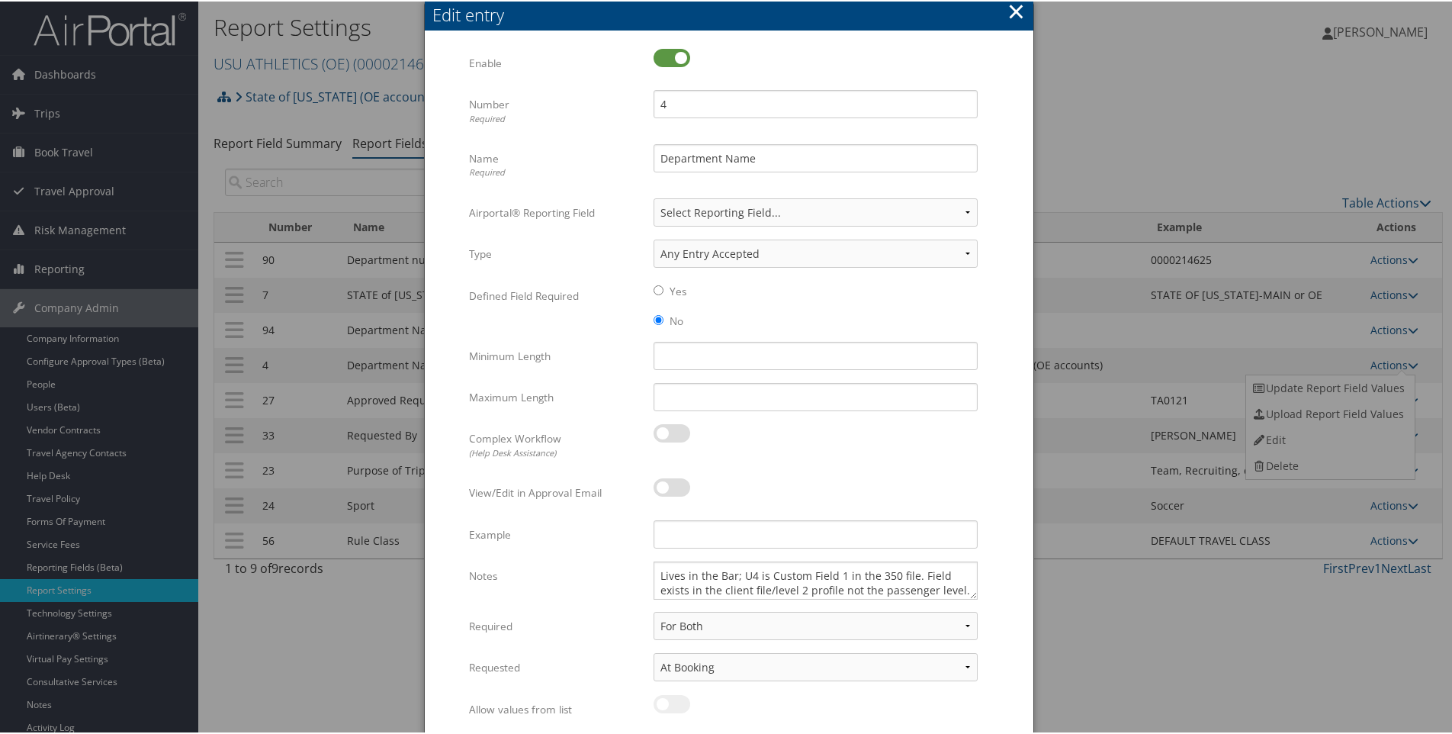
click at [658, 50] on label at bounding box center [671, 56] width 37 height 18
click at [661, 54] on input "checkbox" at bounding box center [666, 59] width 10 height 10
checkbox input "false"
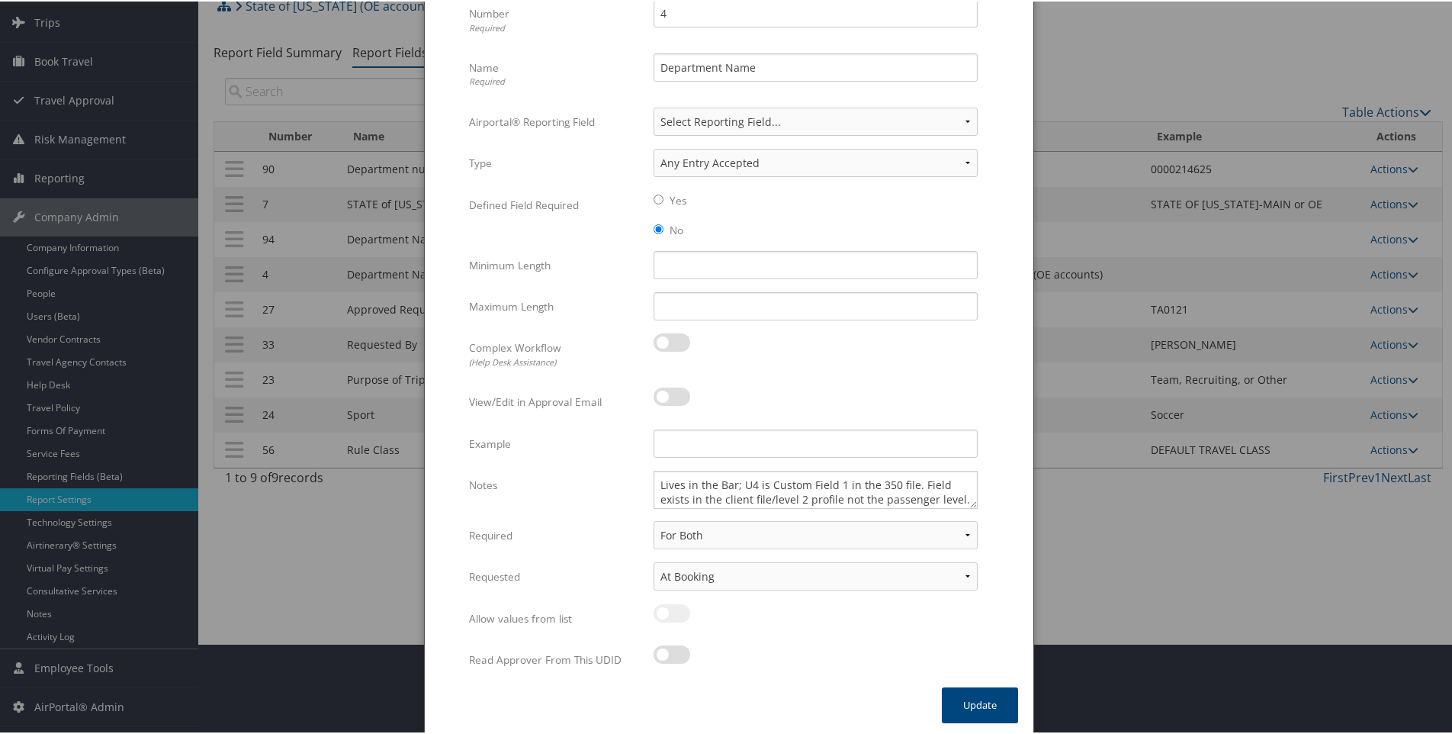
scroll to position [95, 0]
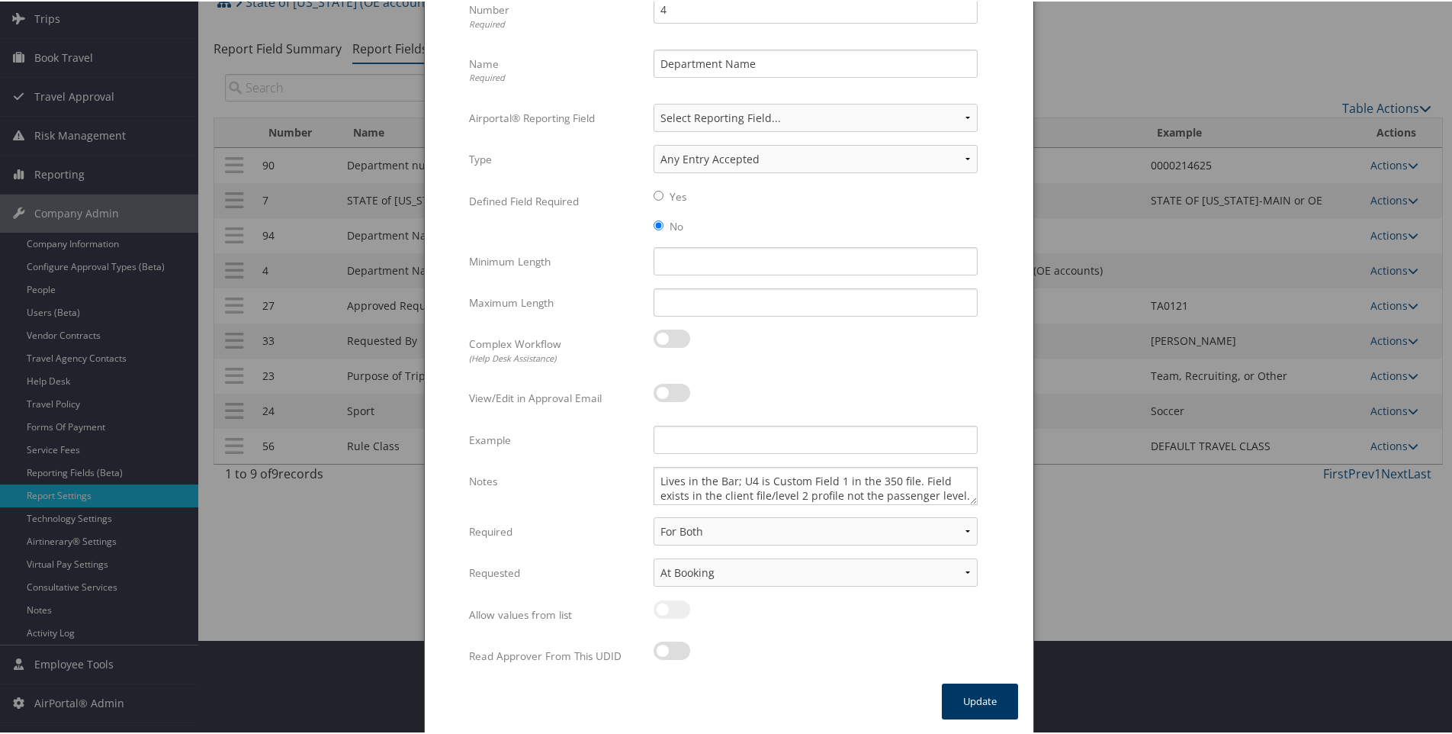
click at [978, 702] on button "Update" at bounding box center [980, 700] width 76 height 36
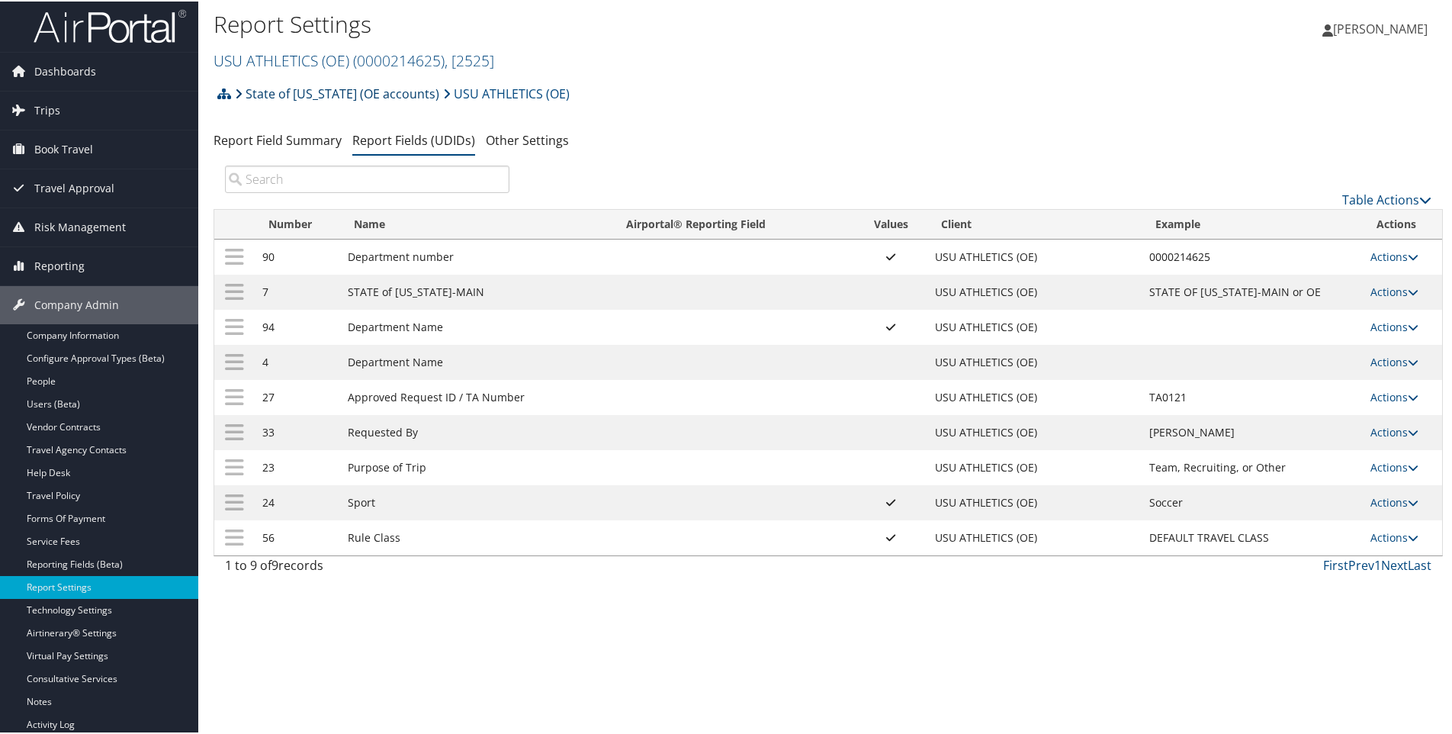
scroll to position [0, 0]
click at [268, 63] on link "USU ATHLETICS (OE) ( 0000214625 ) , [ 2525 ]" at bounding box center [354, 62] width 281 height 21
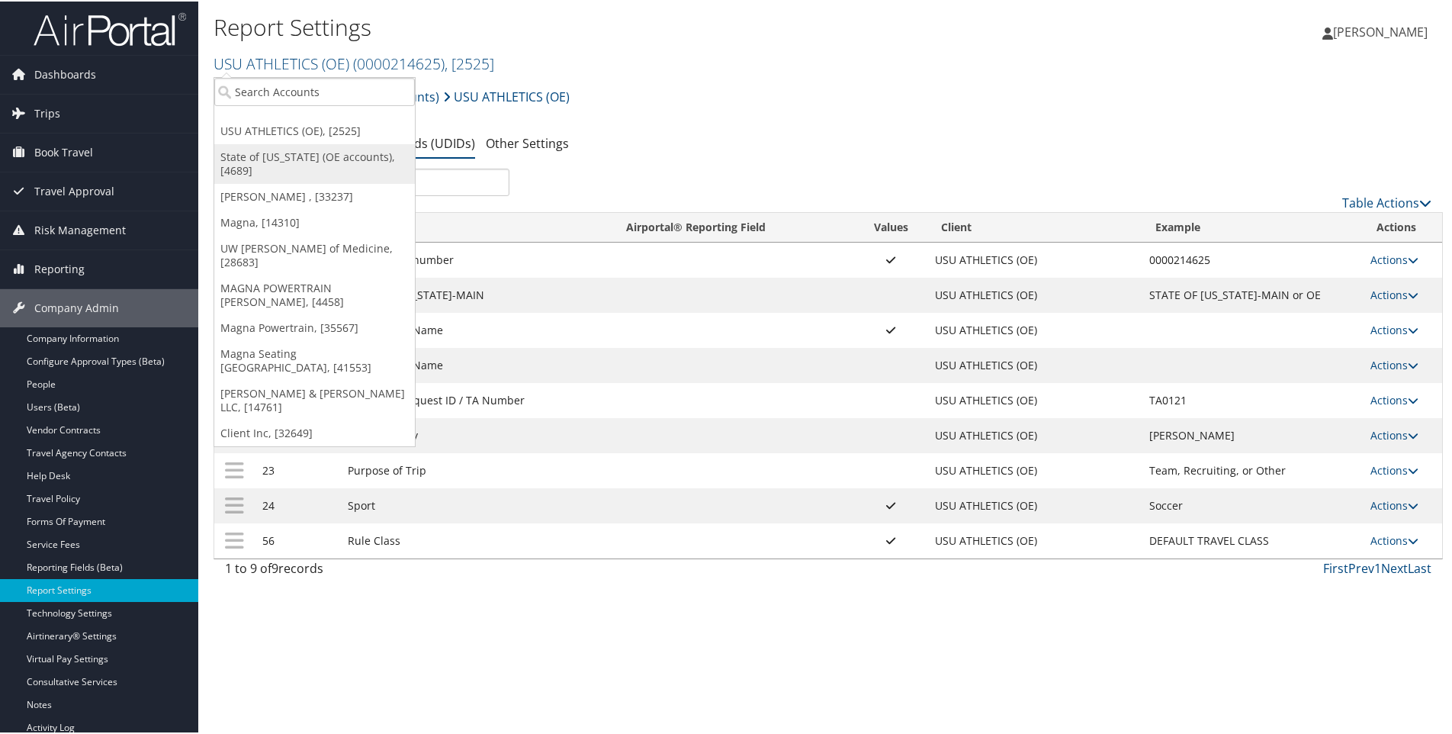
click at [266, 155] on link "State of [US_STATE] (OE accounts), [4689]" at bounding box center [314, 163] width 201 height 40
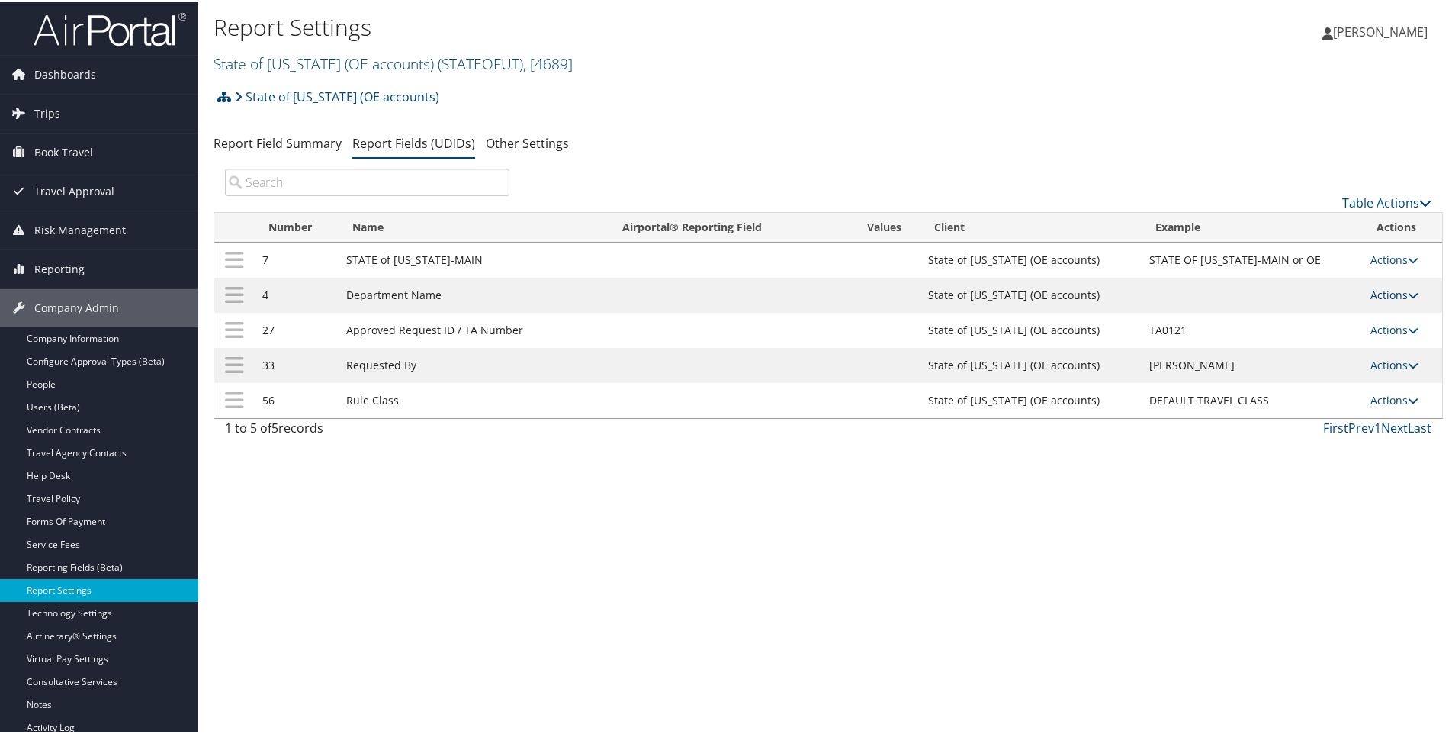
click at [1378, 294] on link "Actions" at bounding box center [1394, 293] width 48 height 14
click at [1283, 364] on link "Edit" at bounding box center [1328, 368] width 165 height 26
select select "both"
select select "trip"
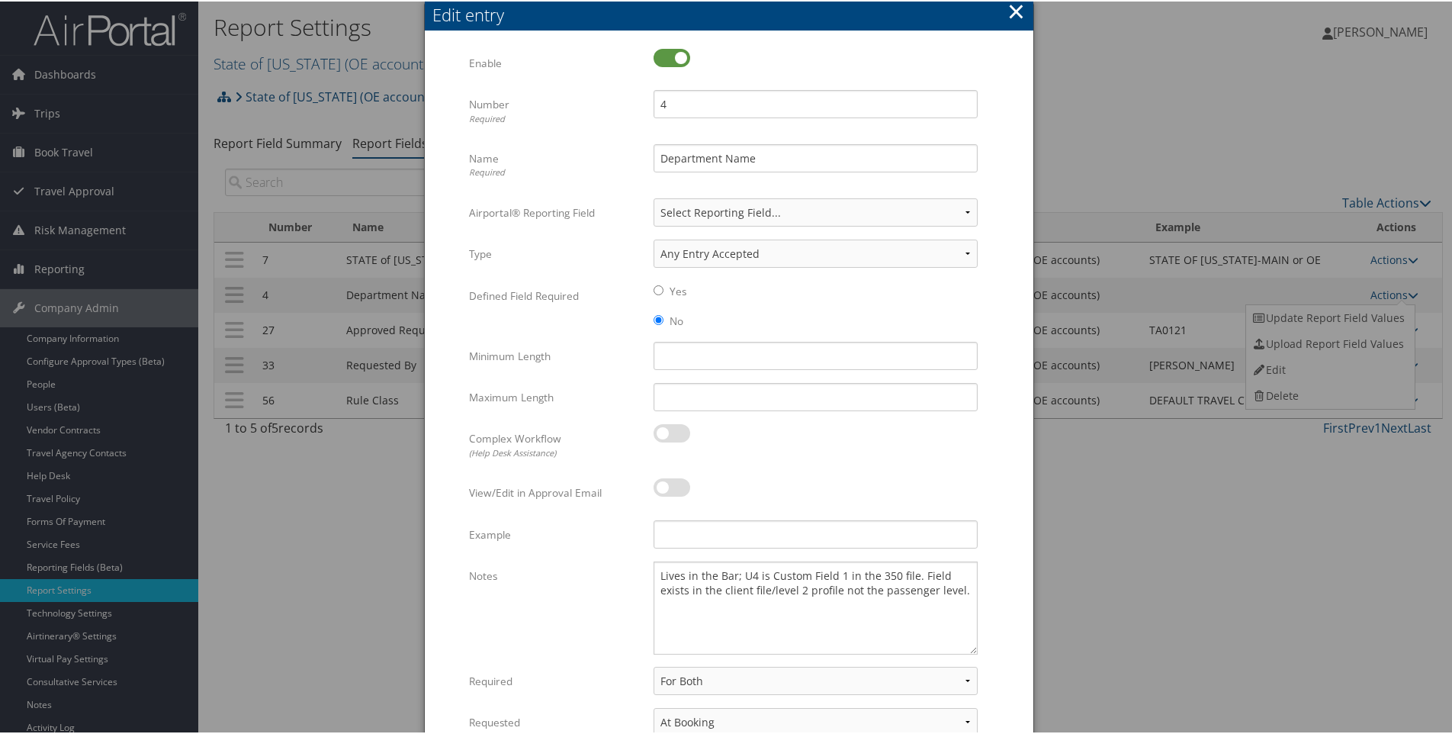
drag, startPoint x: 972, startPoint y: 593, endPoint x: 991, endPoint y: 644, distance: 53.8
click at [989, 648] on form "Multiple values The selected items contain different values for this input. To …" at bounding box center [729, 439] width 578 height 784
click at [958, 586] on textarea "Lives in the Bar; U4 is Custom Field 1 in the 350 file. Field exists in the cli…" at bounding box center [815, 606] width 324 height 93
type textarea "Lives in the Bar; U4 is Custom Field 1 in the 350 file. Field exists in the cli…"
click at [1013, 8] on button "×" at bounding box center [1016, 10] width 18 height 31
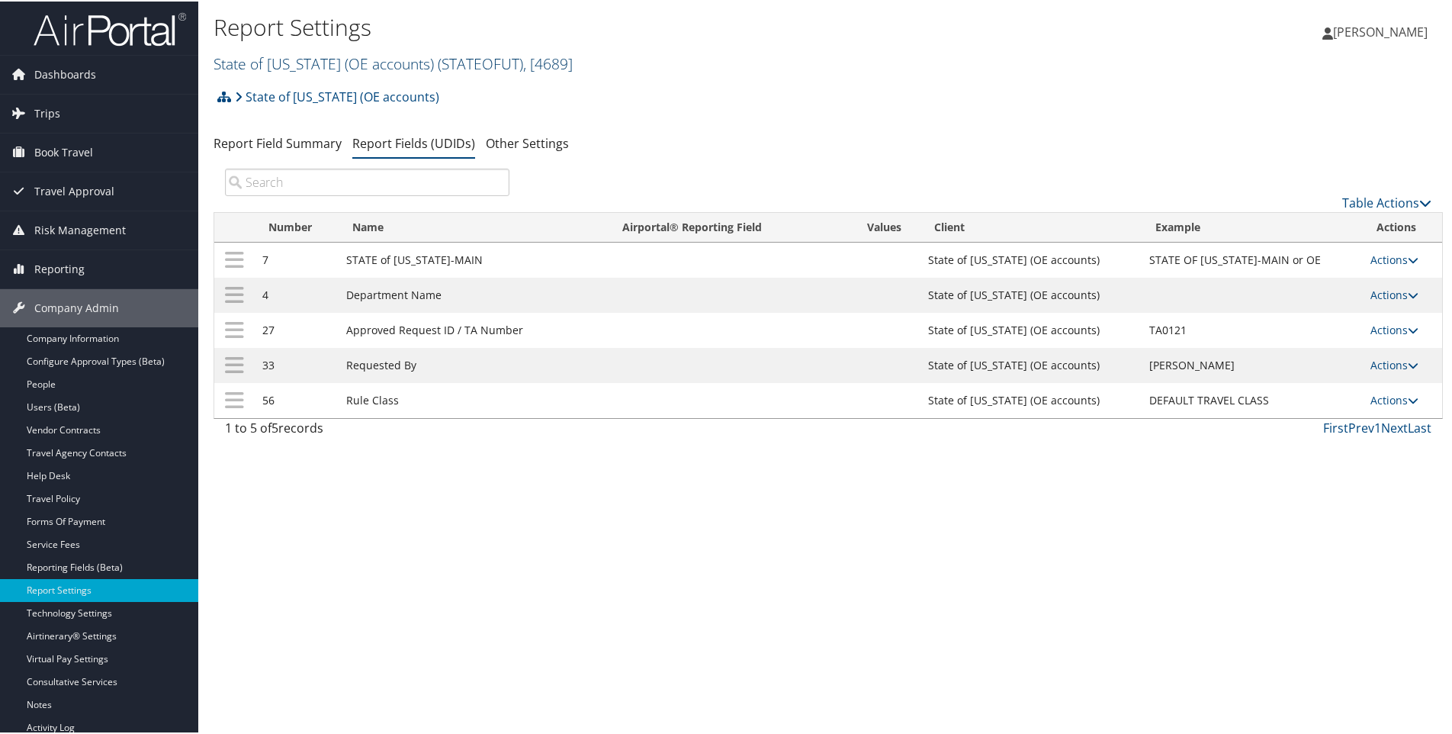
click at [246, 59] on link "State of [US_STATE] (OE accounts) ( STATEOFUT ) , [ 4689 ]" at bounding box center [393, 62] width 359 height 21
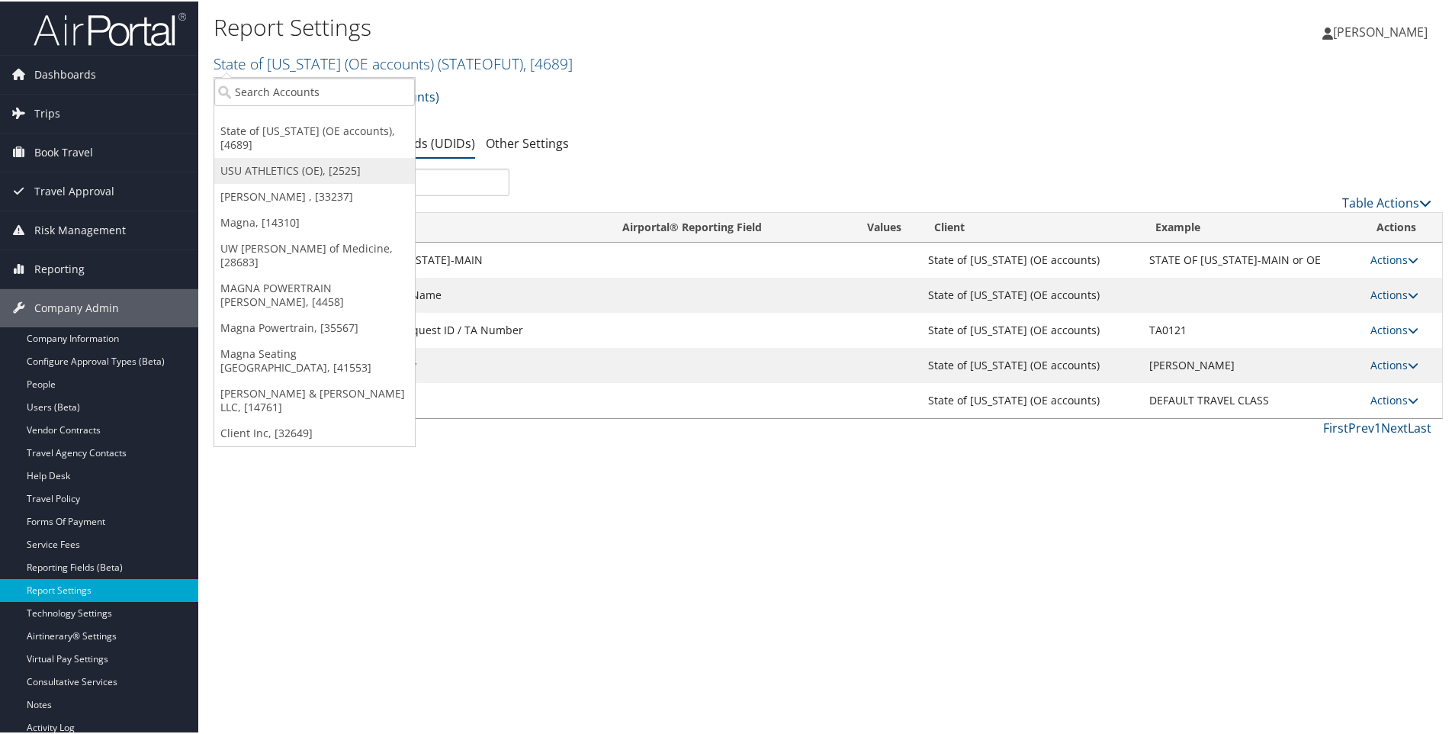
click at [262, 156] on link "USU ATHLETICS (OE), [2525]" at bounding box center [314, 169] width 201 height 26
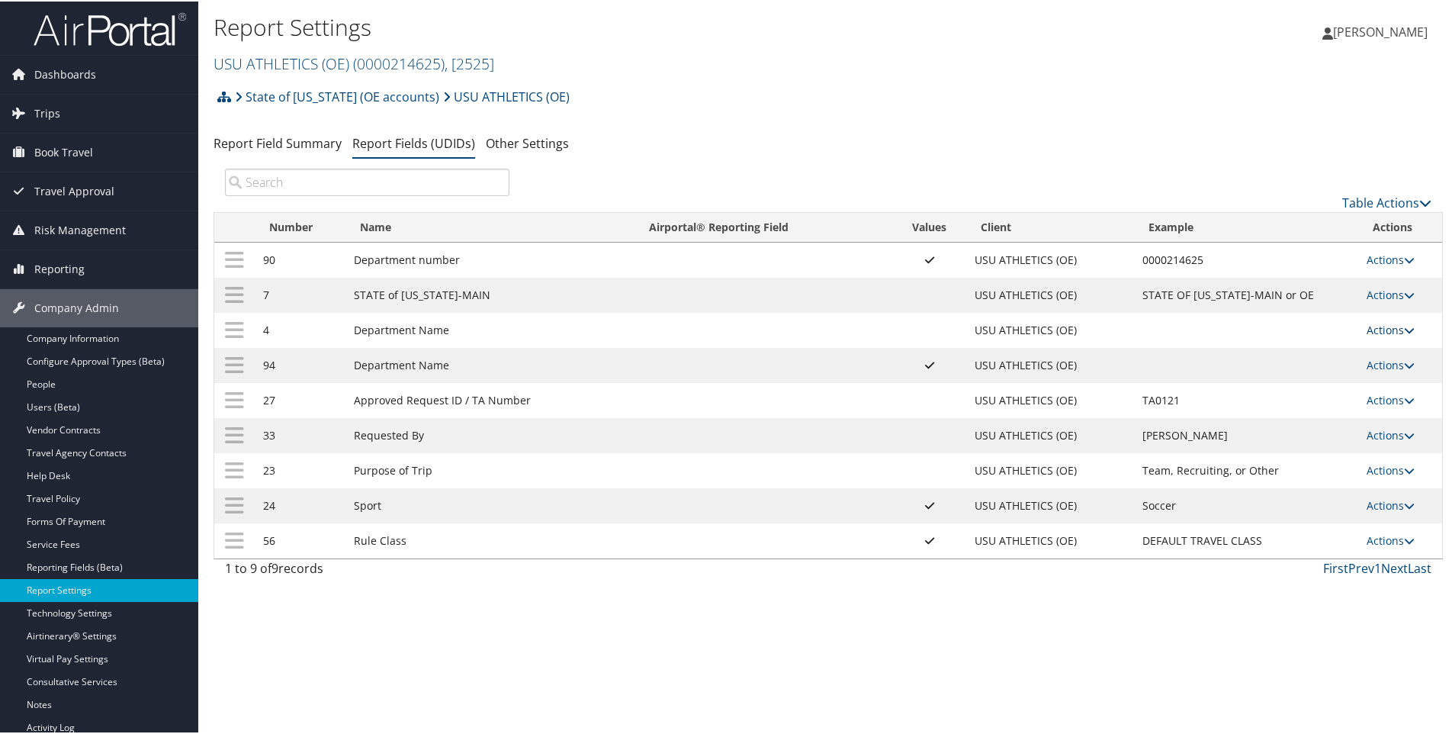
click at [1369, 328] on link "Actions" at bounding box center [1390, 328] width 48 height 14
click at [1275, 401] on link "Edit" at bounding box center [1325, 403] width 165 height 26
select select "both"
select select "trip"
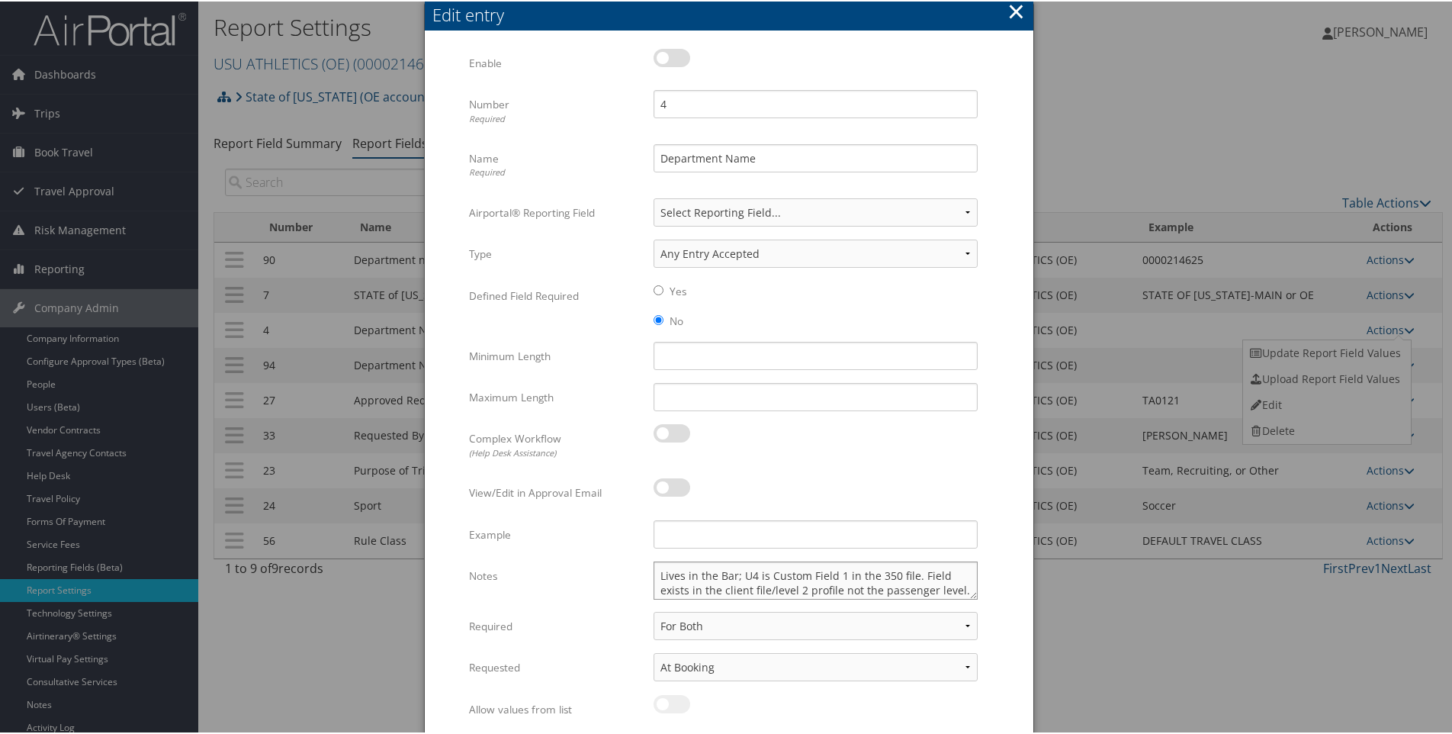
scroll to position [5, 0]
drag, startPoint x: 663, startPoint y: 586, endPoint x: 689, endPoint y: 591, distance: 26.3
click at [689, 591] on textarea "Lives in the Bar; U4 is Custom Field 1 in the 350 file. Field exists in the cli…" at bounding box center [815, 579] width 324 height 38
click at [657, 585] on textarea "Lives in the Bar; U4 is Custom Field 1 in the 350 file. Field exists in the cli…" at bounding box center [815, 579] width 324 height 38
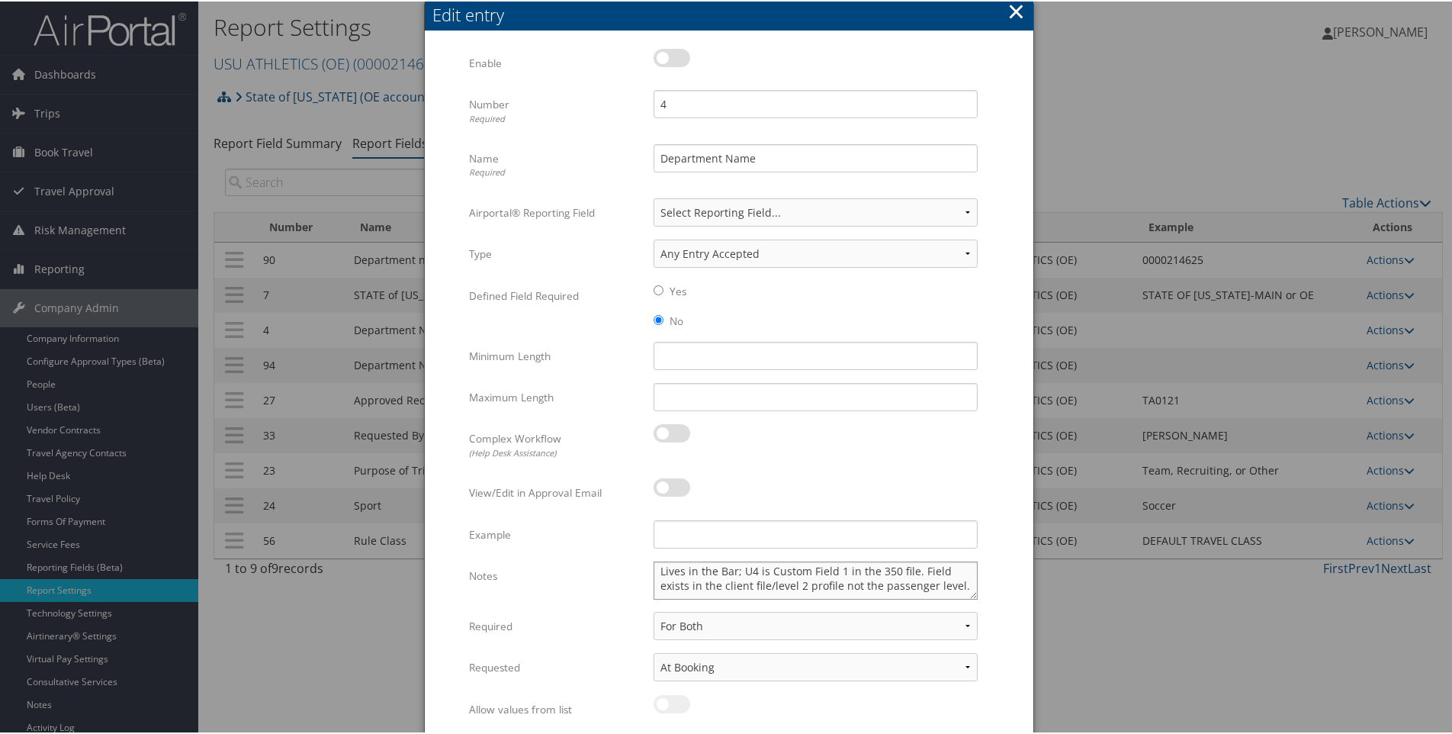
click at [752, 570] on textarea "Lives in the Bar; U4 is Custom Field 1 in the 350 file. Field exists in the cli…" at bounding box center [815, 579] width 324 height 38
type textarea "Lives in the Bar; U4 is Custom Field 1 in the 350 file. Field exists in the cli…"
click at [960, 586] on textarea "Lives in the Bar; U4 is Custom Field 1 in the 350 file. Field exists in the cli…" at bounding box center [815, 579] width 324 height 38
click at [1016, 15] on button "×" at bounding box center [1016, 10] width 18 height 31
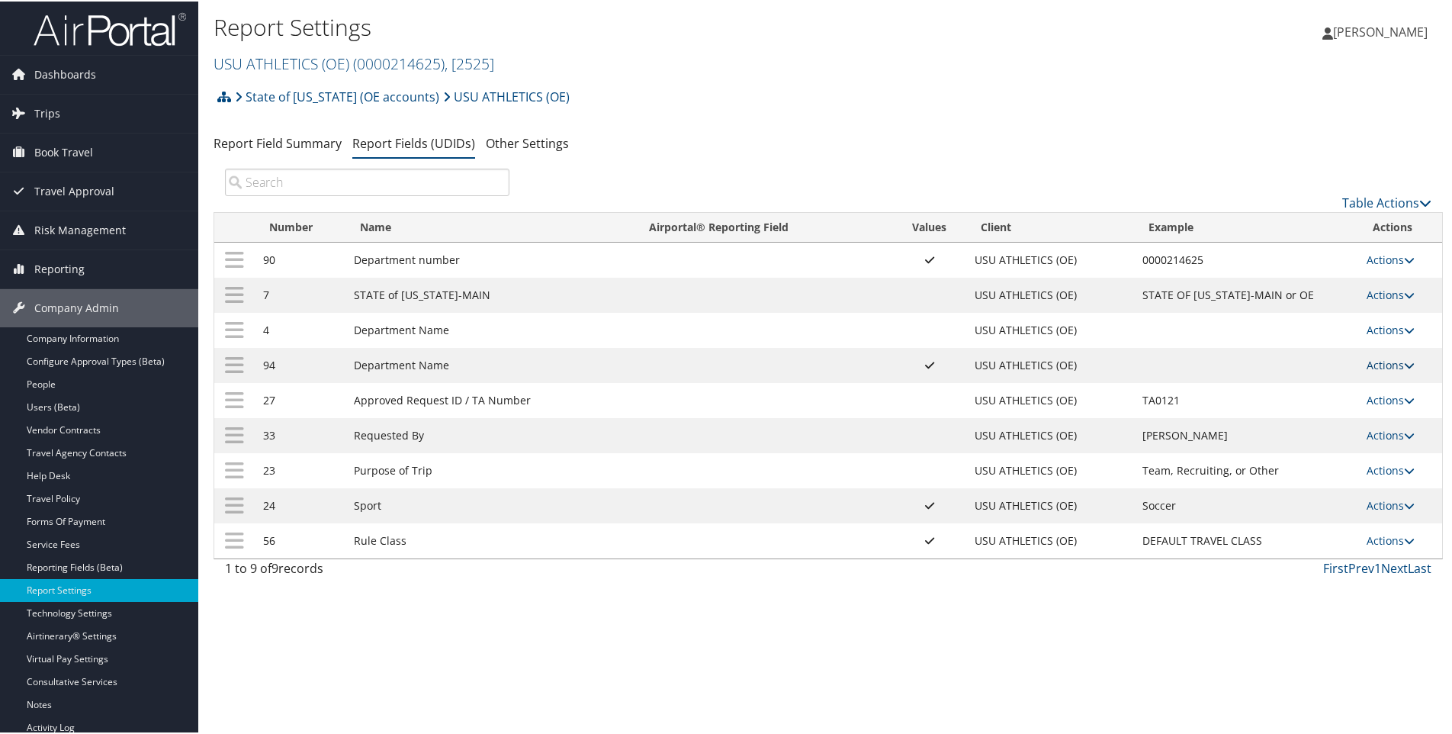
click at [1366, 361] on link "Actions" at bounding box center [1390, 363] width 48 height 14
click at [1271, 436] on link "Edit" at bounding box center [1325, 438] width 165 height 26
select select "1"
select select "both"
select select "trip"
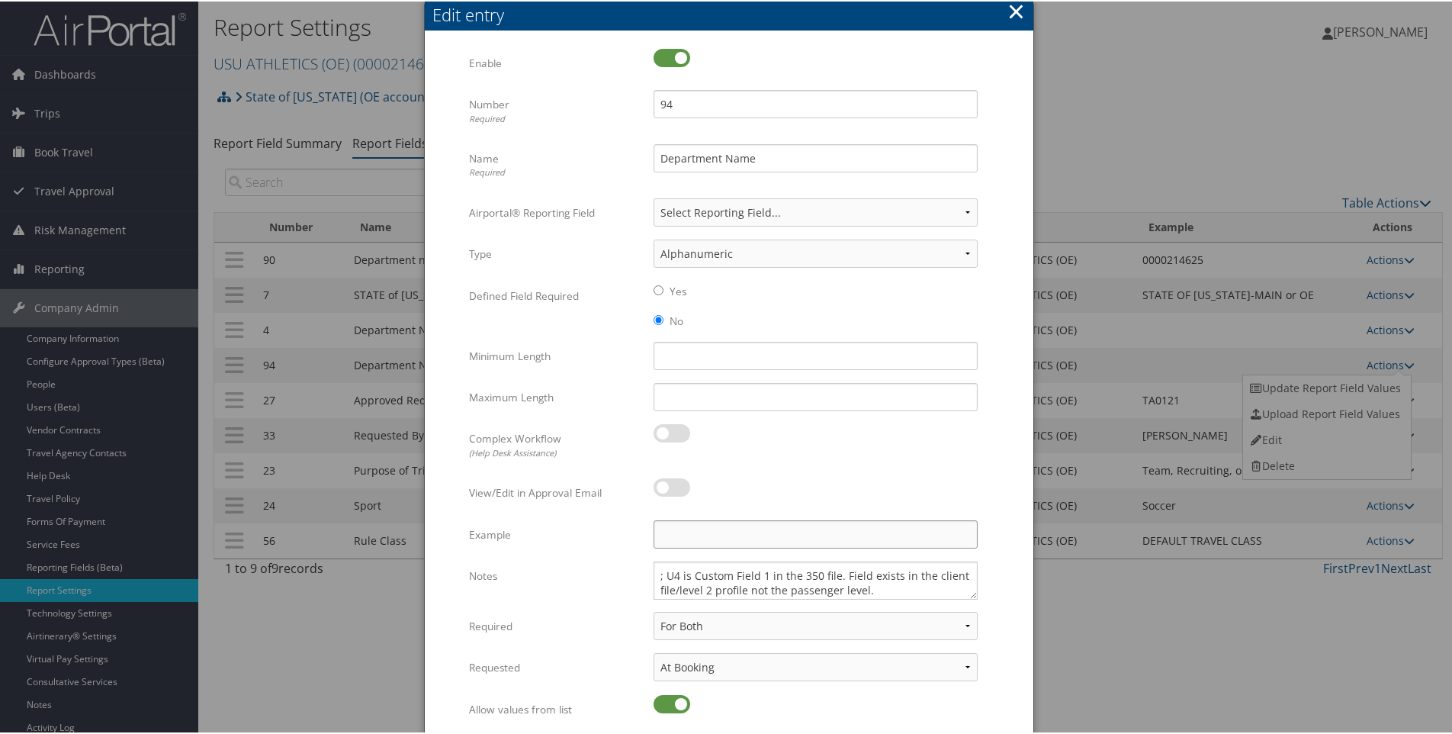
click at [690, 535] on input "Example" at bounding box center [815, 533] width 324 height 28
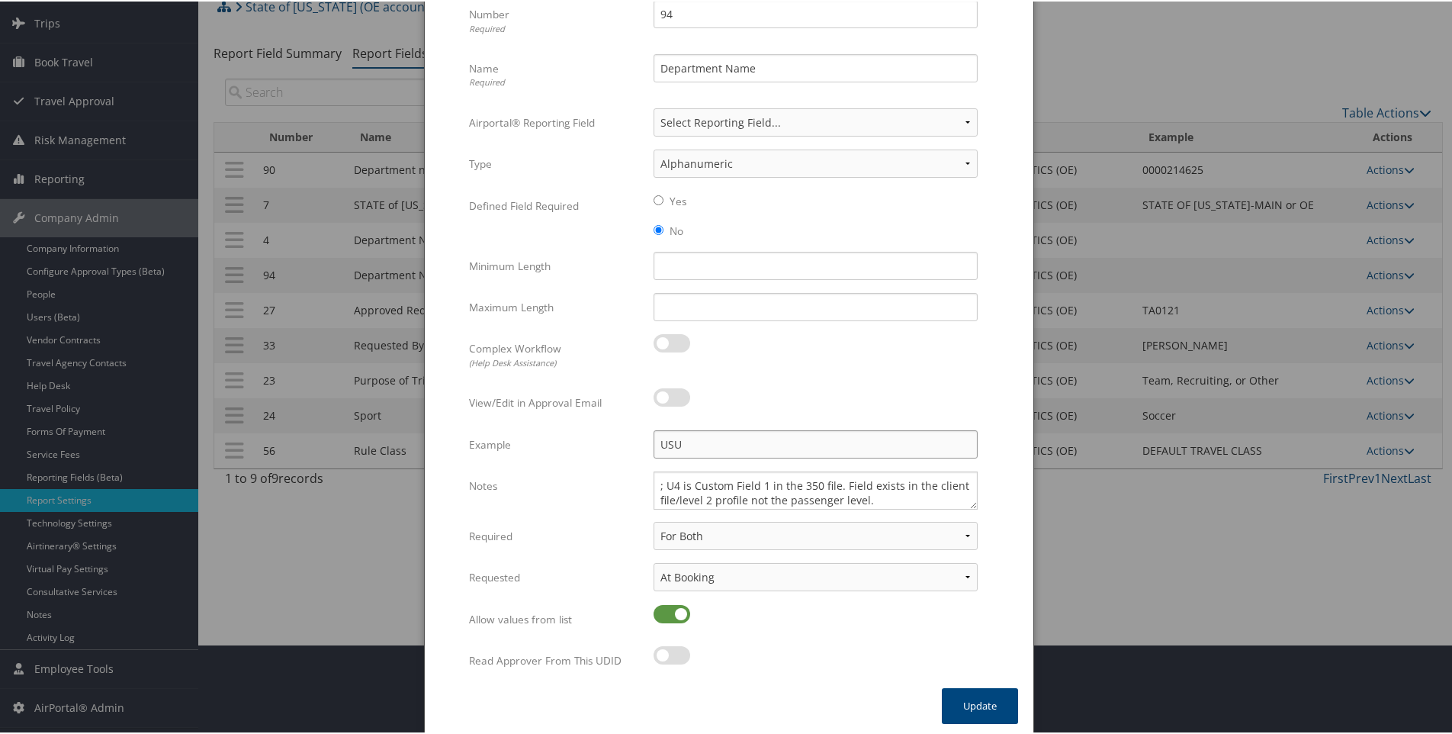
scroll to position [95, 0]
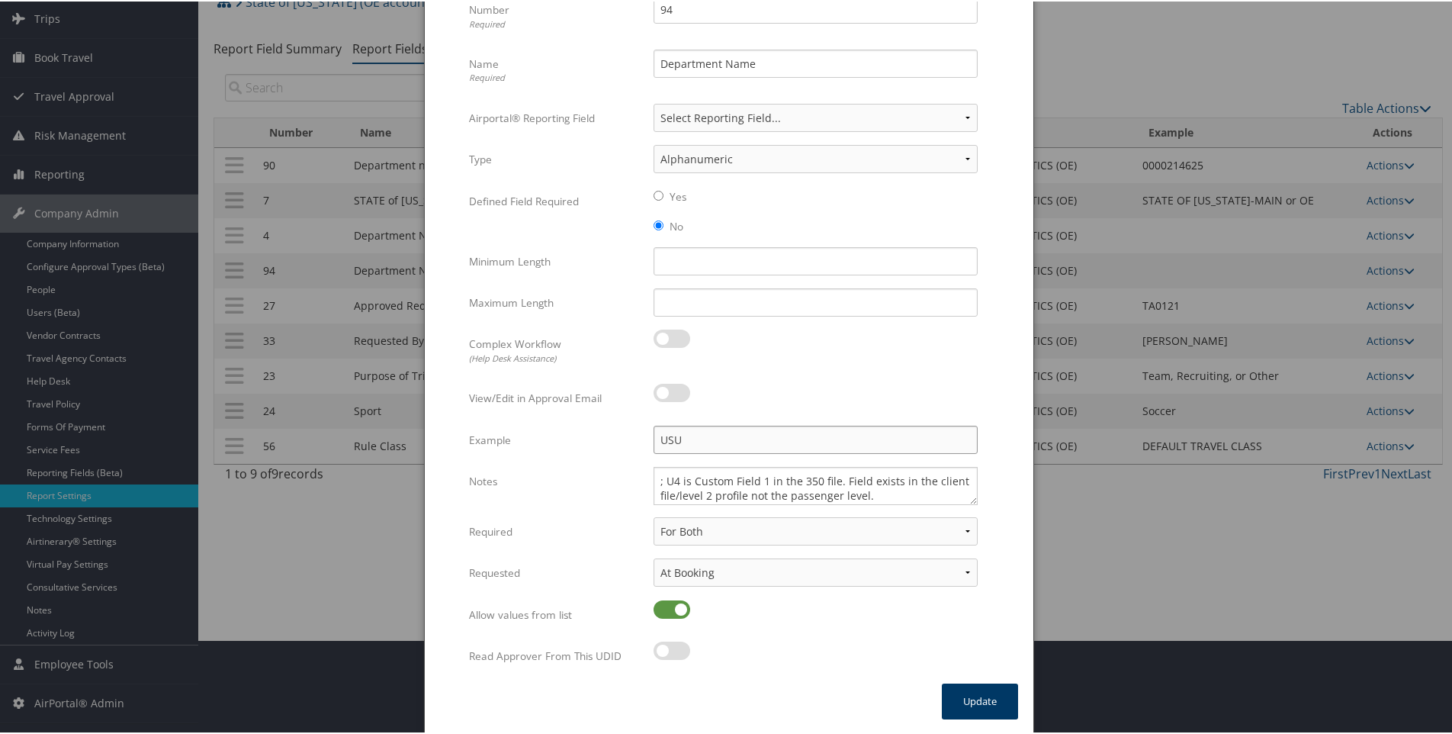
type input "USU"
click at [973, 710] on button "Update" at bounding box center [980, 700] width 76 height 36
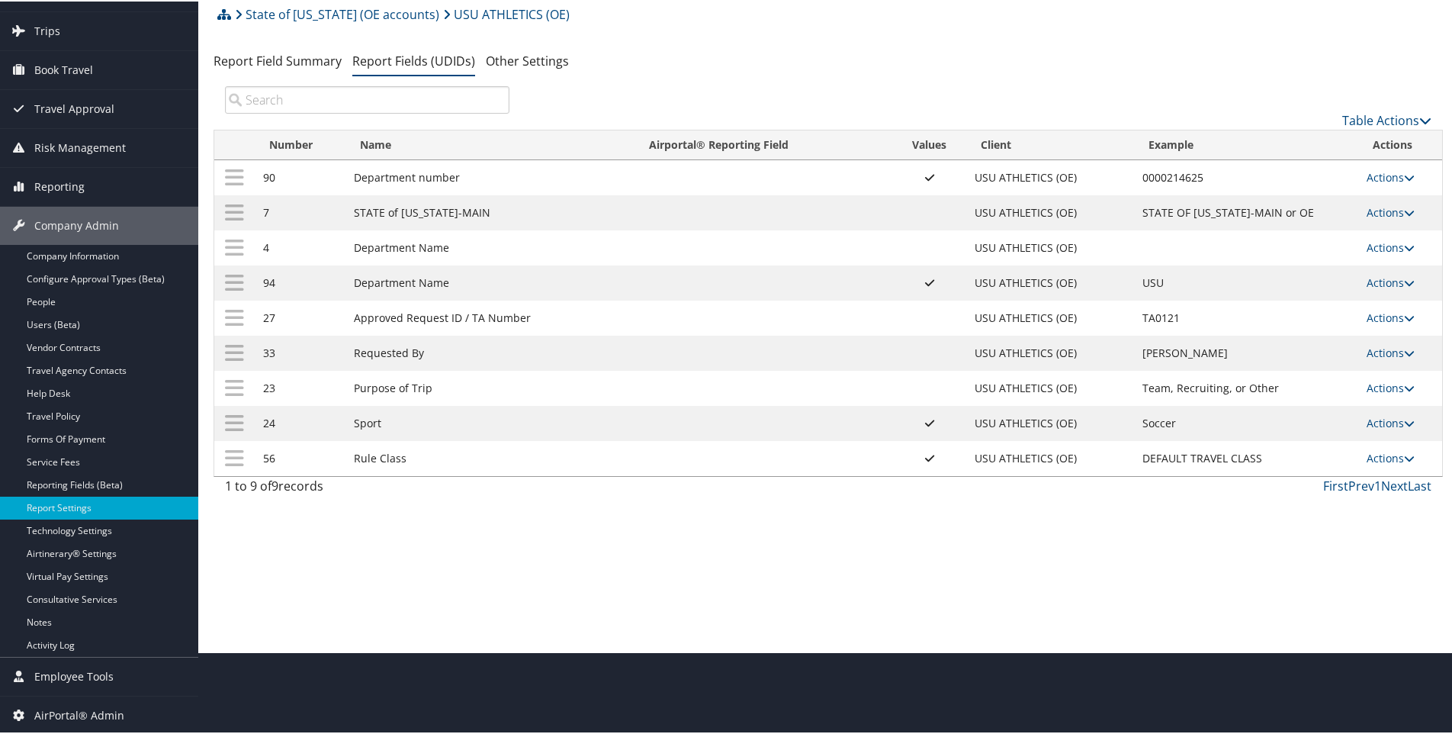
scroll to position [82, 0]
